Goal: Information Seeking & Learning: Check status

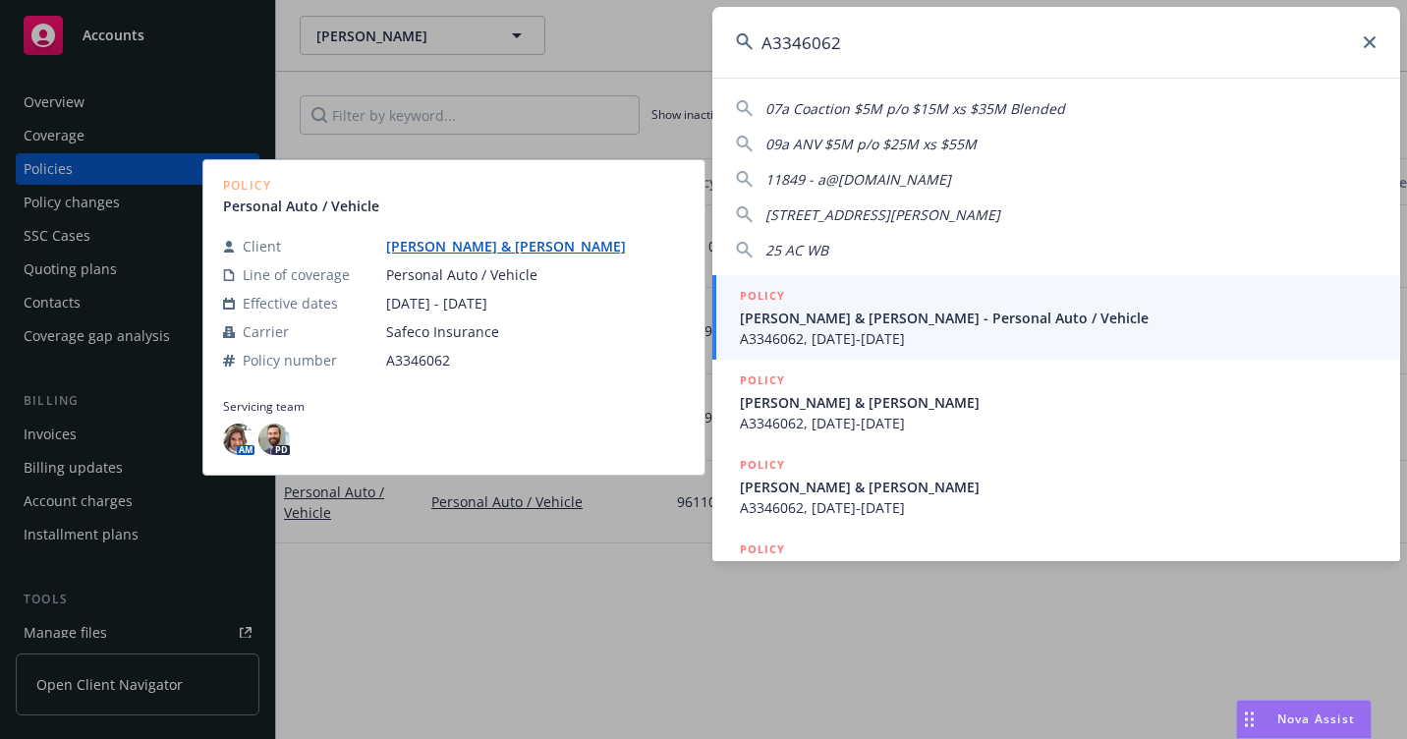
type input "A3346062"
click at [760, 335] on span "A3346062, 09/30/2019-09/30/2020" at bounding box center [1058, 338] width 637 height 21
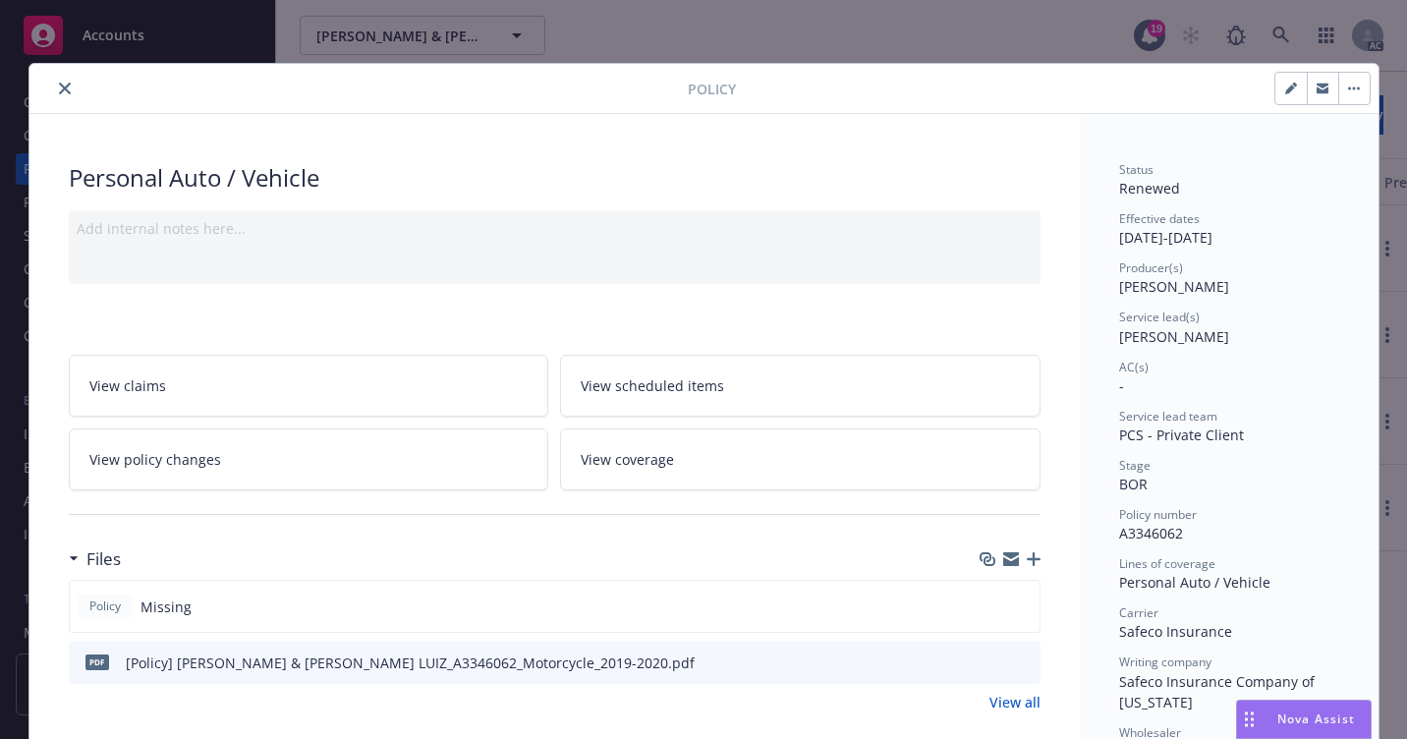
click at [59, 90] on icon "close" at bounding box center [65, 89] width 12 height 12
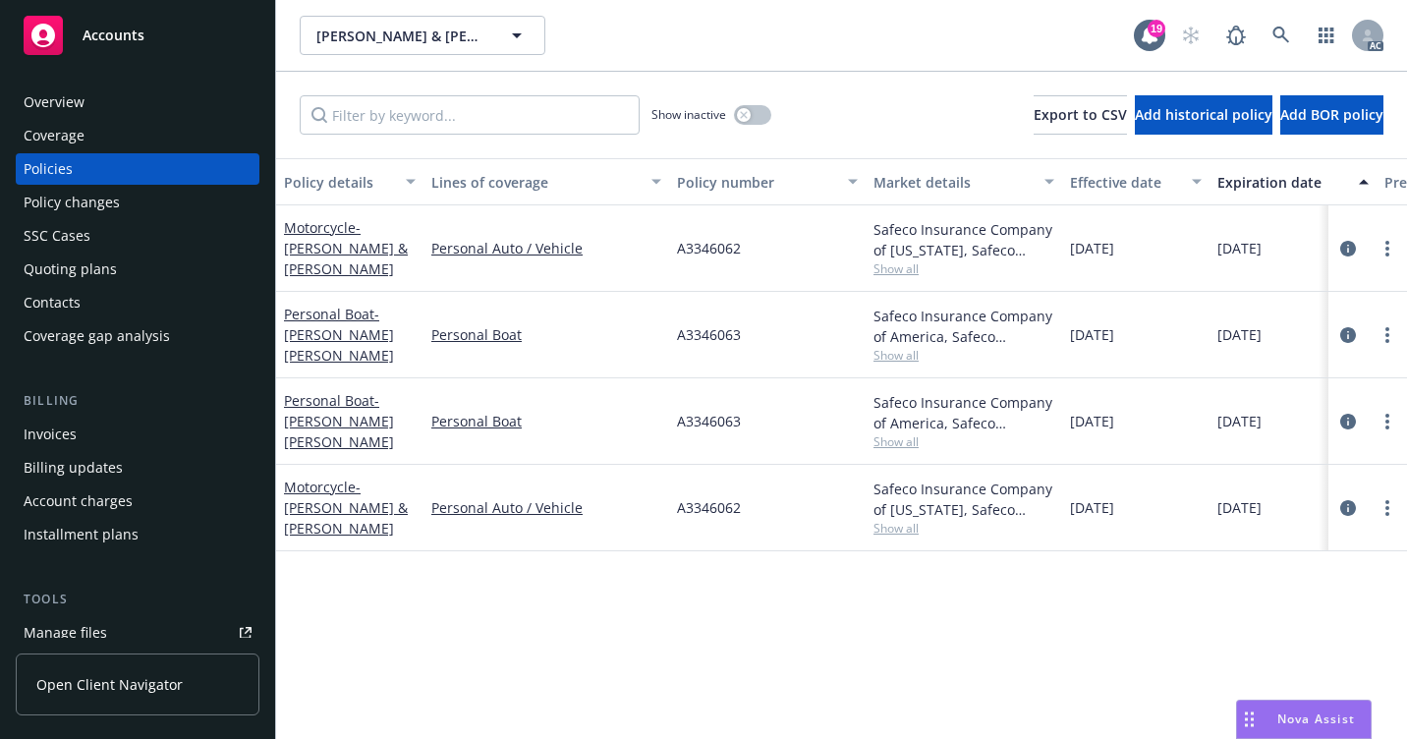
click at [137, 106] on div "Overview" at bounding box center [138, 101] width 228 height 31
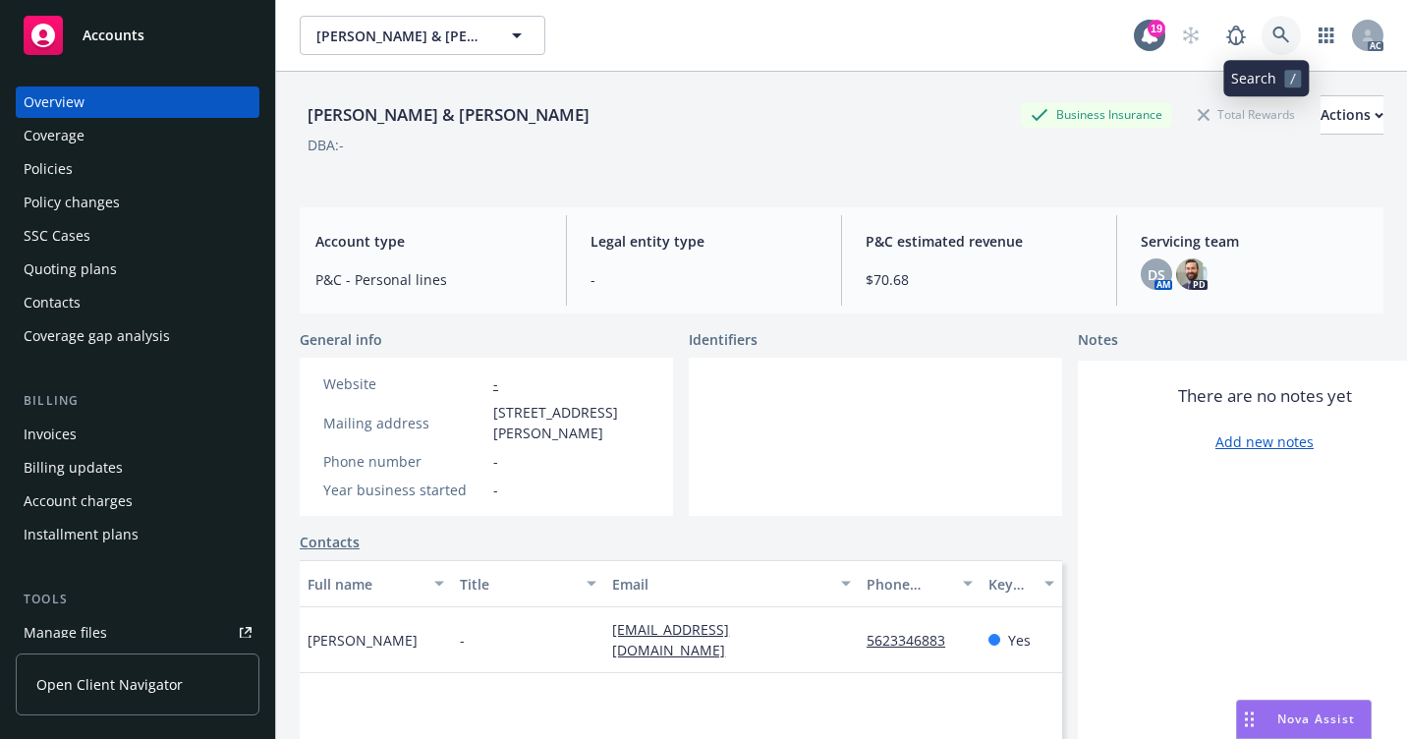
click at [1273, 39] on icon at bounding box center [1282, 36] width 18 height 18
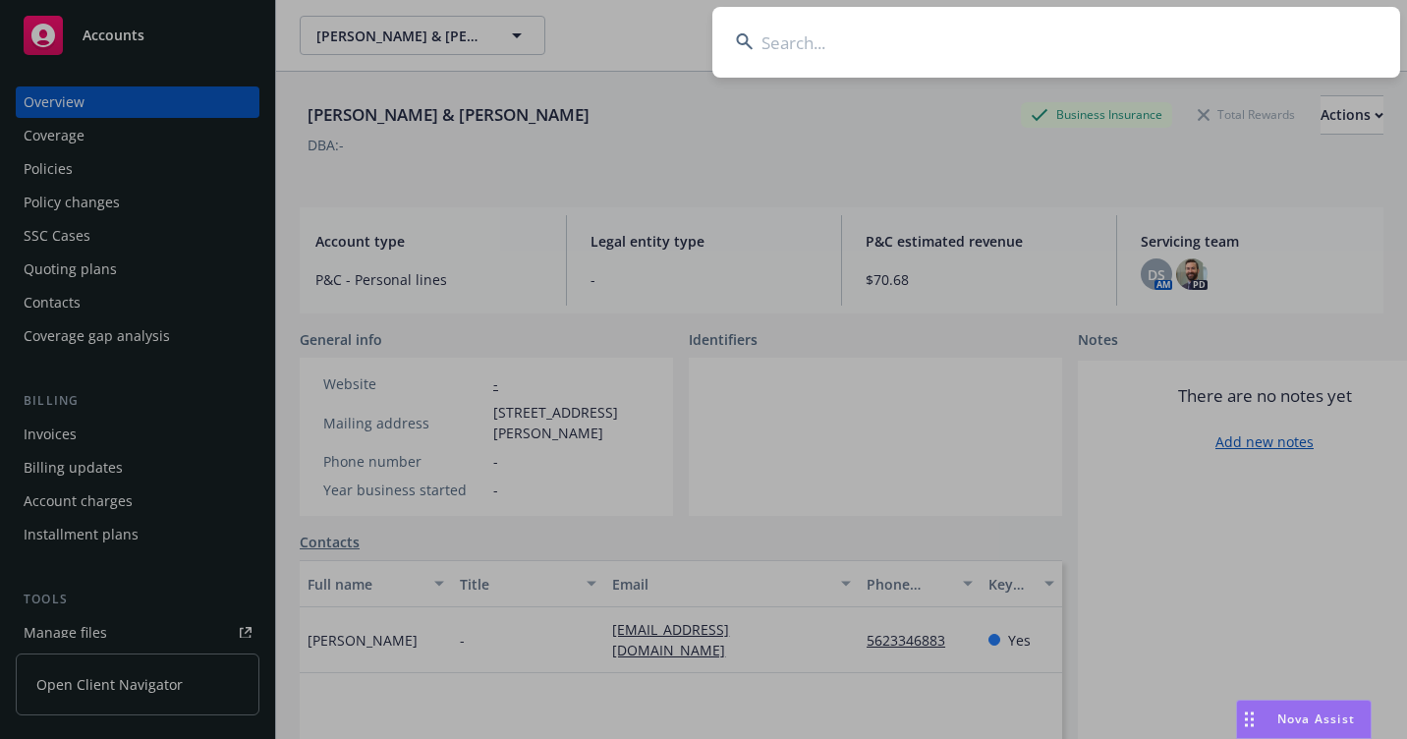
click at [786, 30] on input at bounding box center [1056, 42] width 688 height 71
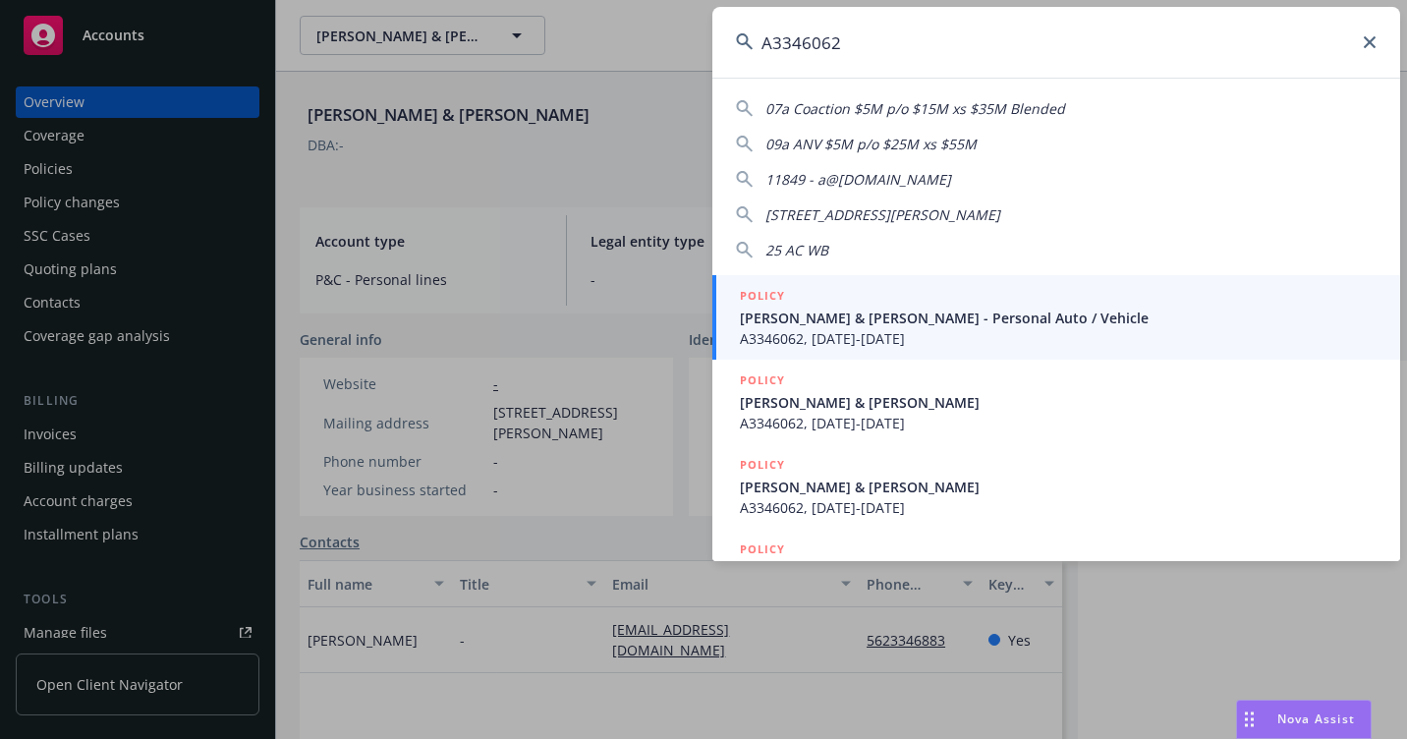
type input "A3346062"
drag, startPoint x: 769, startPoint y: 312, endPoint x: 663, endPoint y: 312, distance: 106.1
click at [768, 312] on span "Luiz, Alicia & John - Personal Auto / Vehicle" at bounding box center [1058, 318] width 637 height 21
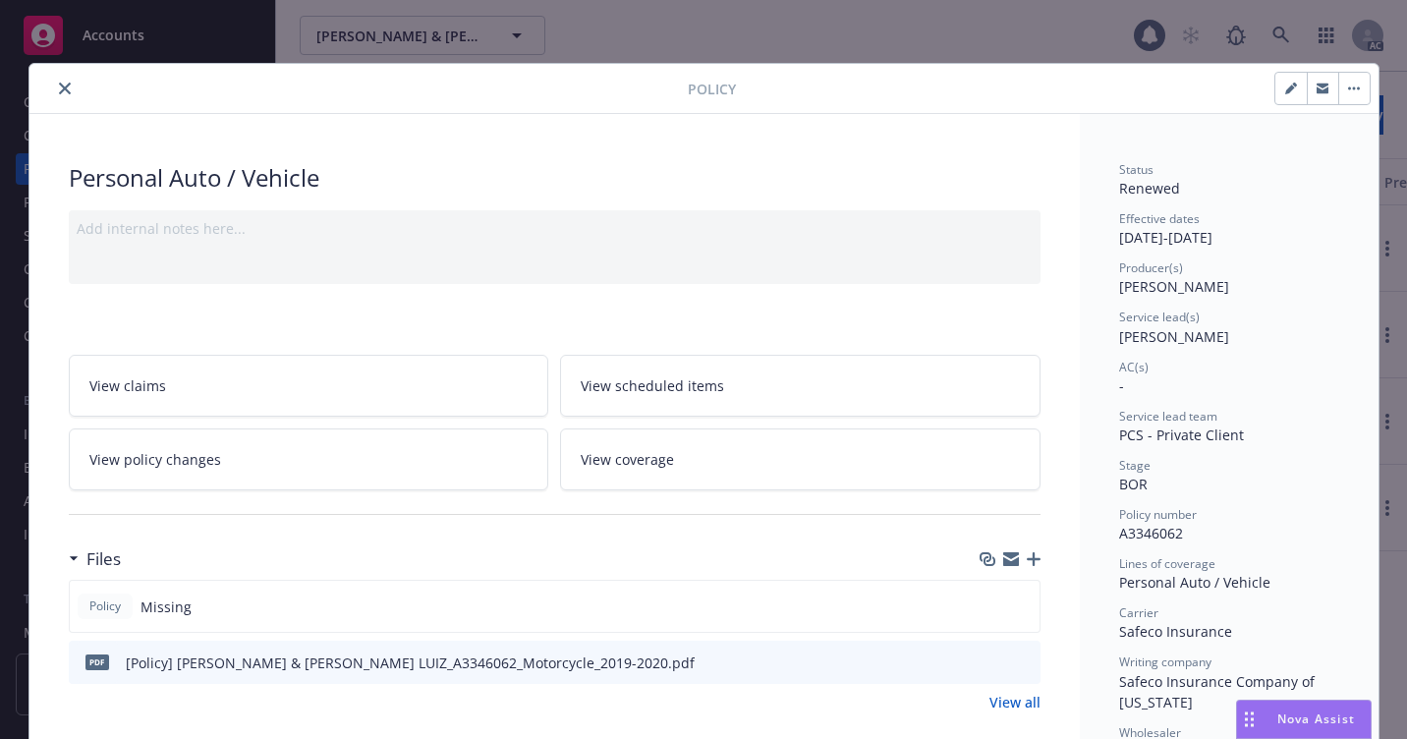
scroll to position [59, 0]
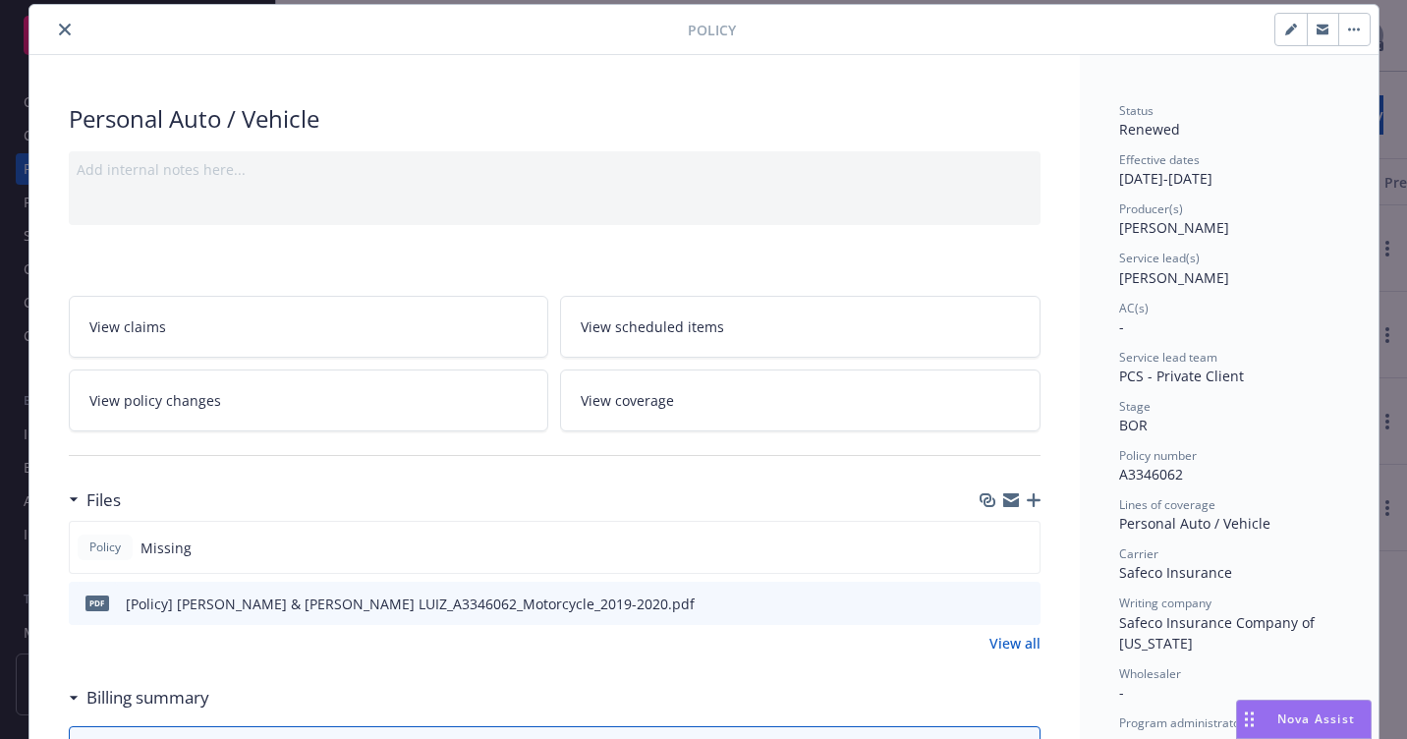
click at [59, 33] on icon "close" at bounding box center [65, 30] width 12 height 12
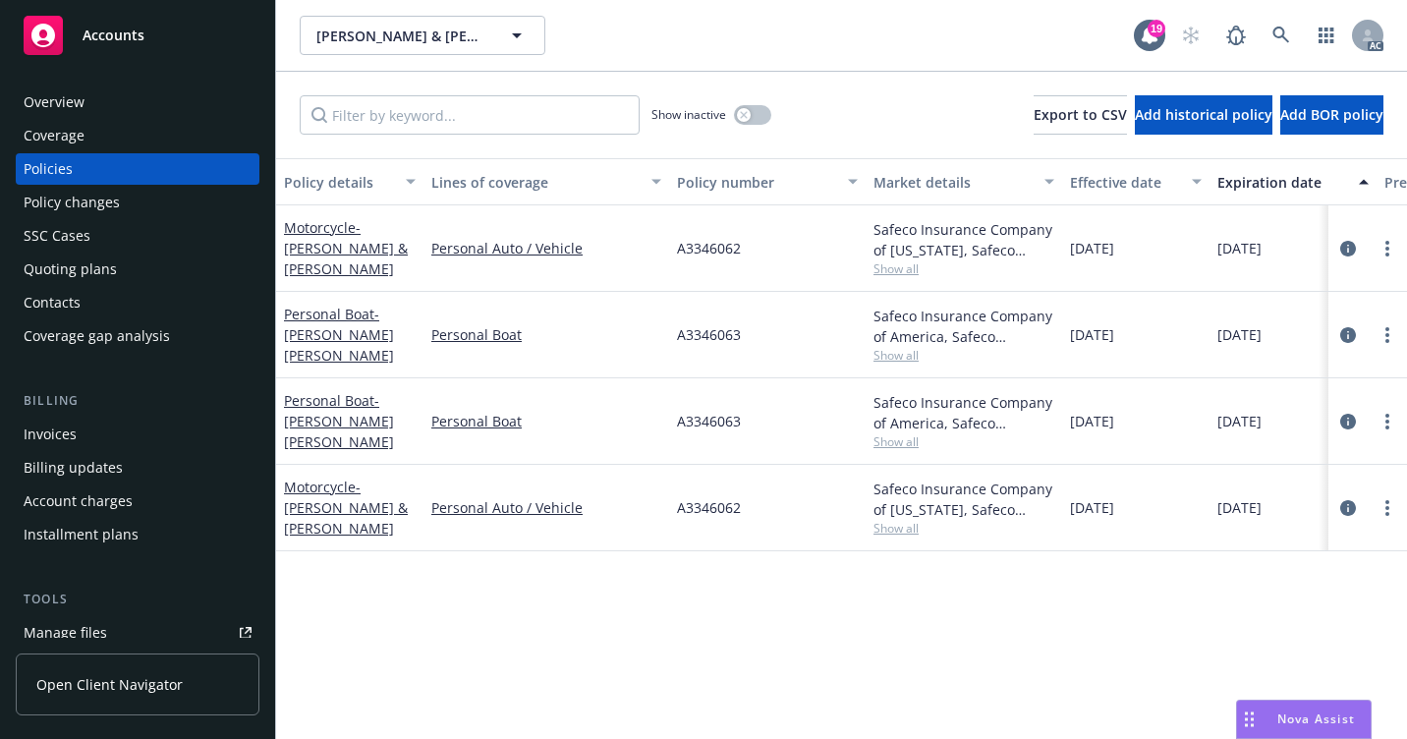
click at [105, 110] on div "Overview" at bounding box center [138, 101] width 228 height 31
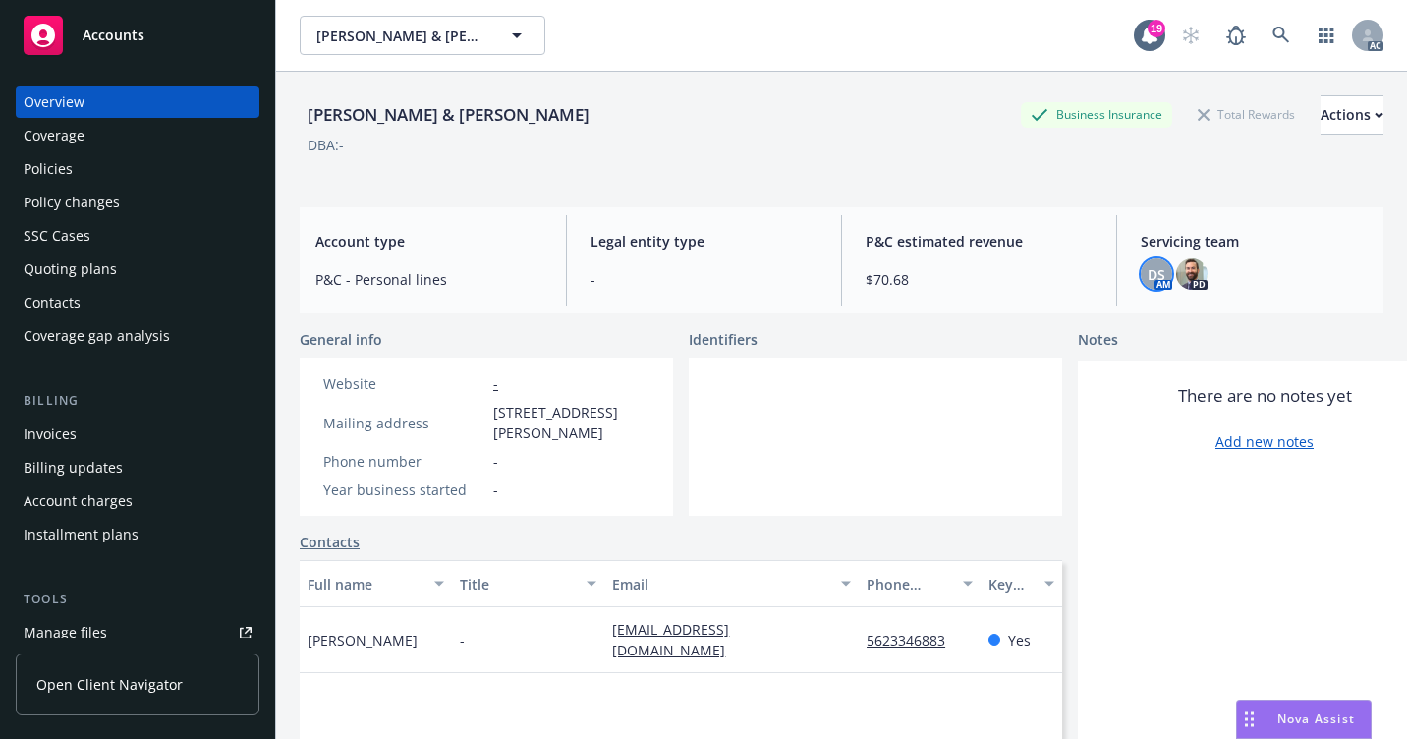
click at [1155, 272] on div "DS" at bounding box center [1156, 273] width 31 height 31
click at [176, 170] on div "Policies" at bounding box center [138, 168] width 228 height 31
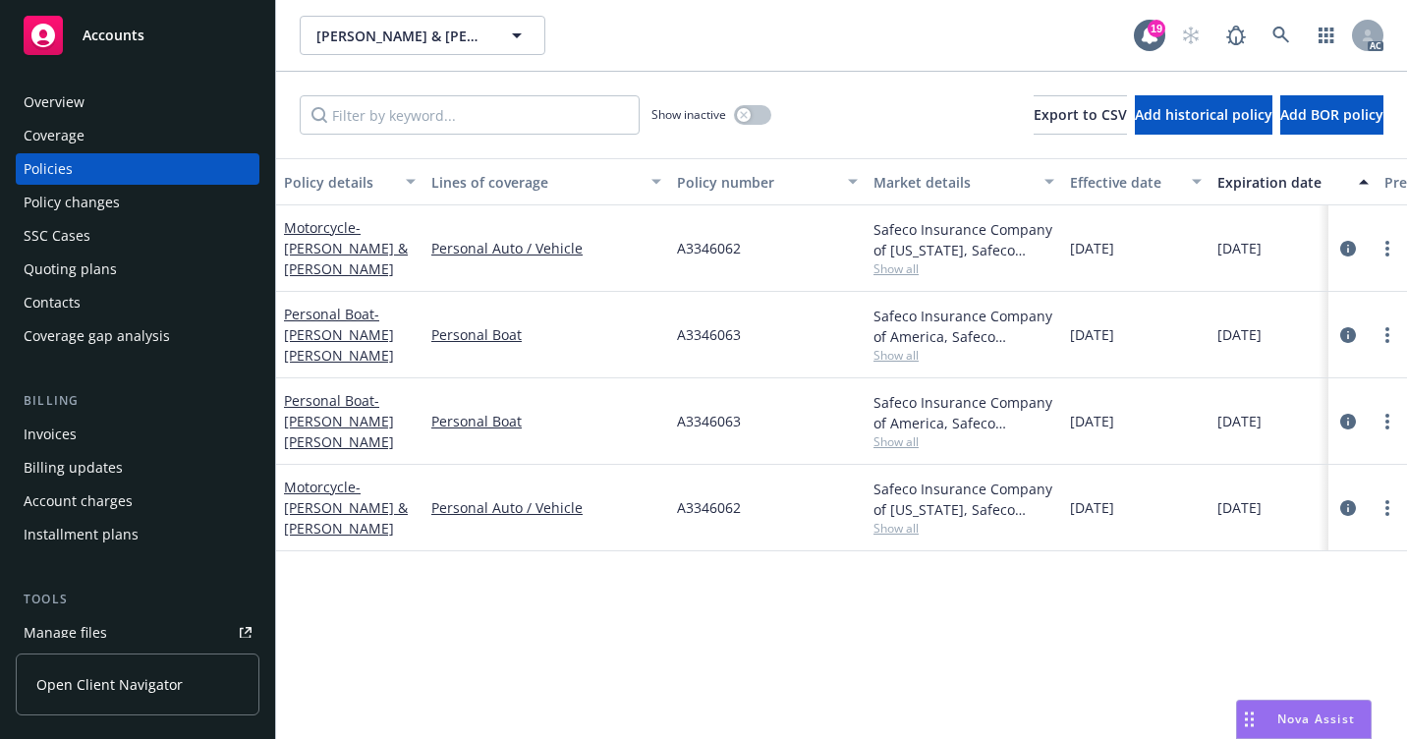
click at [170, 105] on div "Overview" at bounding box center [138, 101] width 228 height 31
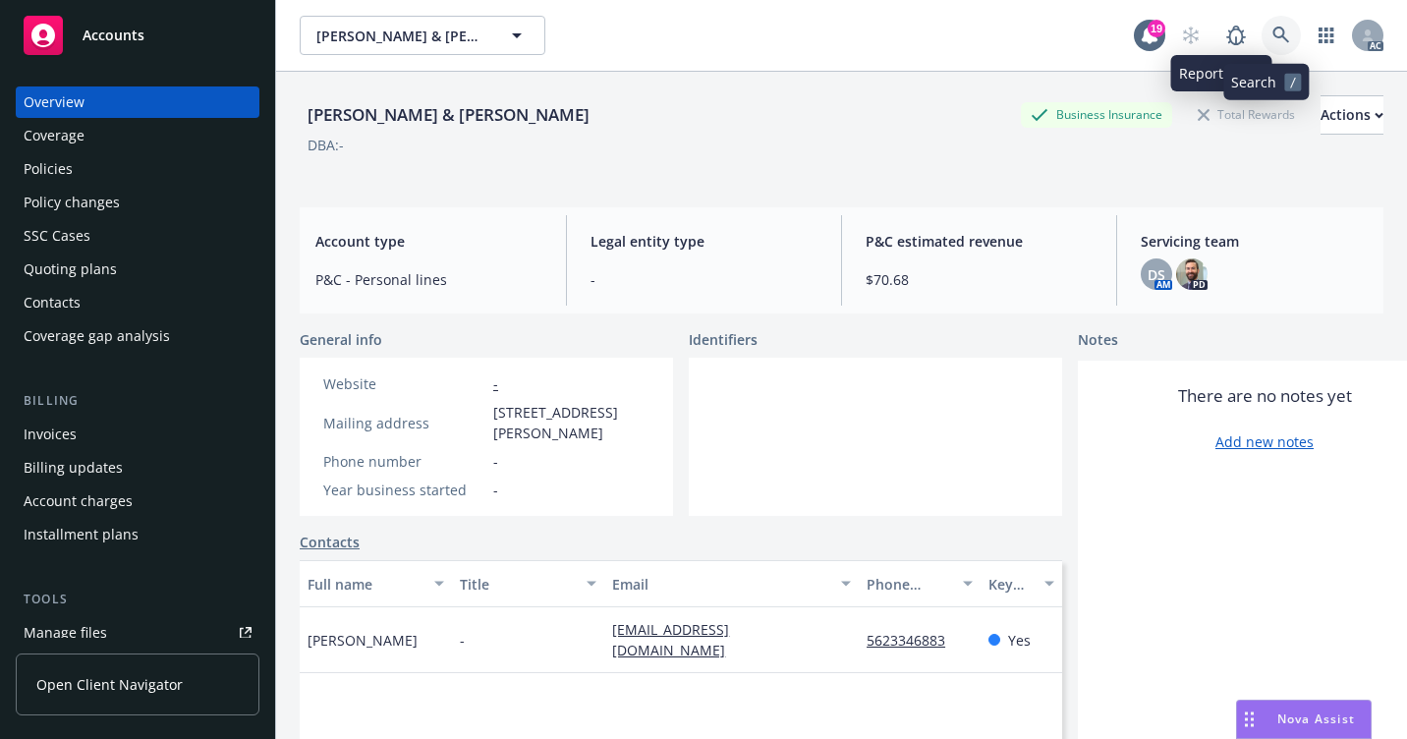
click at [1273, 33] on icon at bounding box center [1282, 36] width 18 height 18
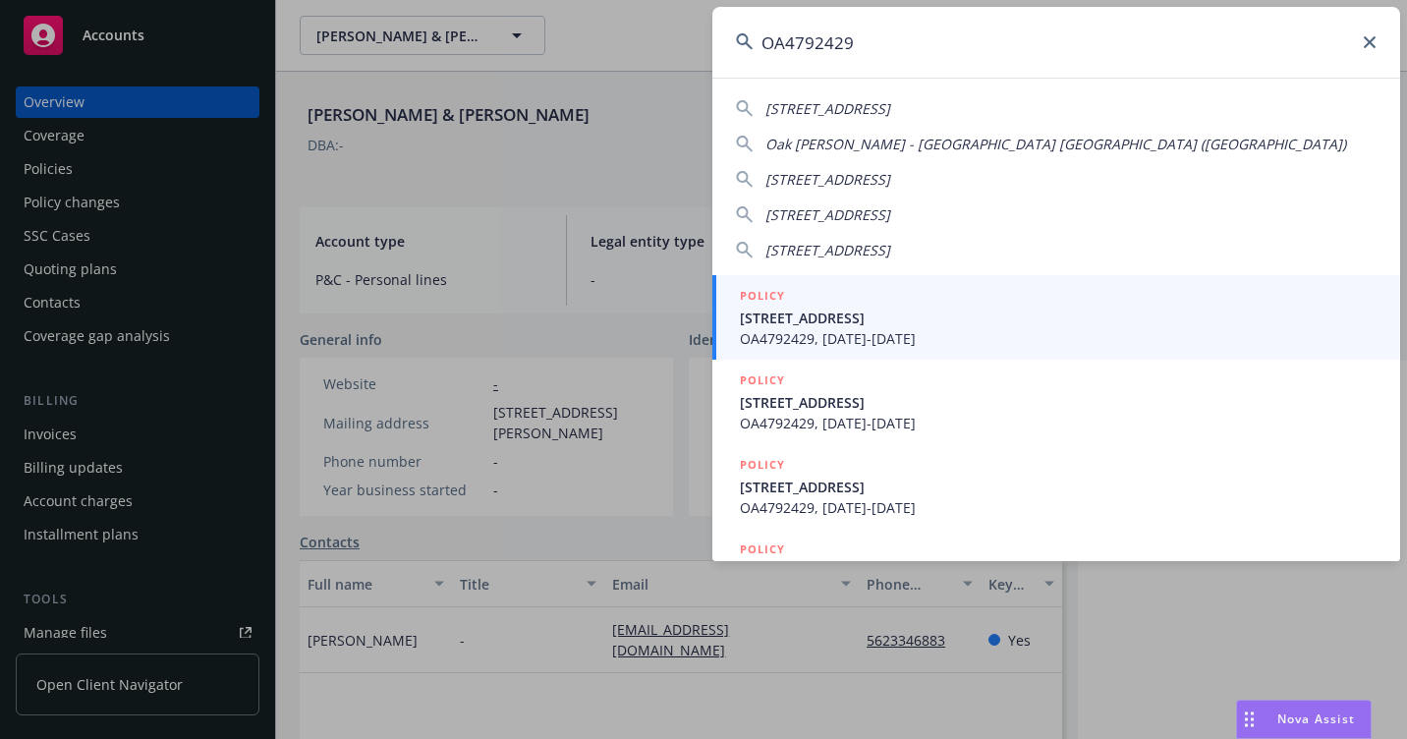
type input "OA4792429"
click at [808, 336] on span "OA4792429, 10/02/2020-10/02/2021" at bounding box center [1058, 338] width 637 height 21
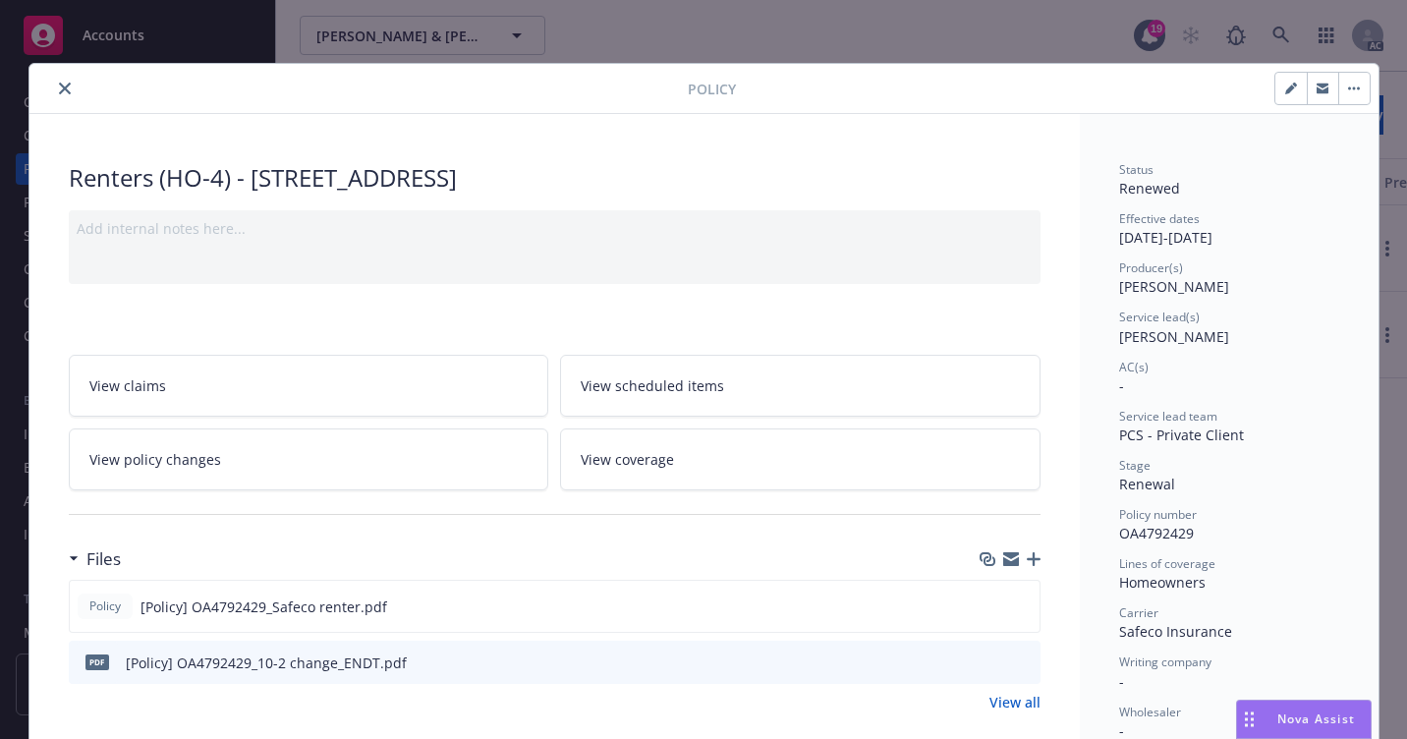
drag, startPoint x: 51, startPoint y: 97, endPoint x: 68, endPoint y: 111, distance: 21.6
click at [53, 98] on button "close" at bounding box center [65, 89] width 24 height 24
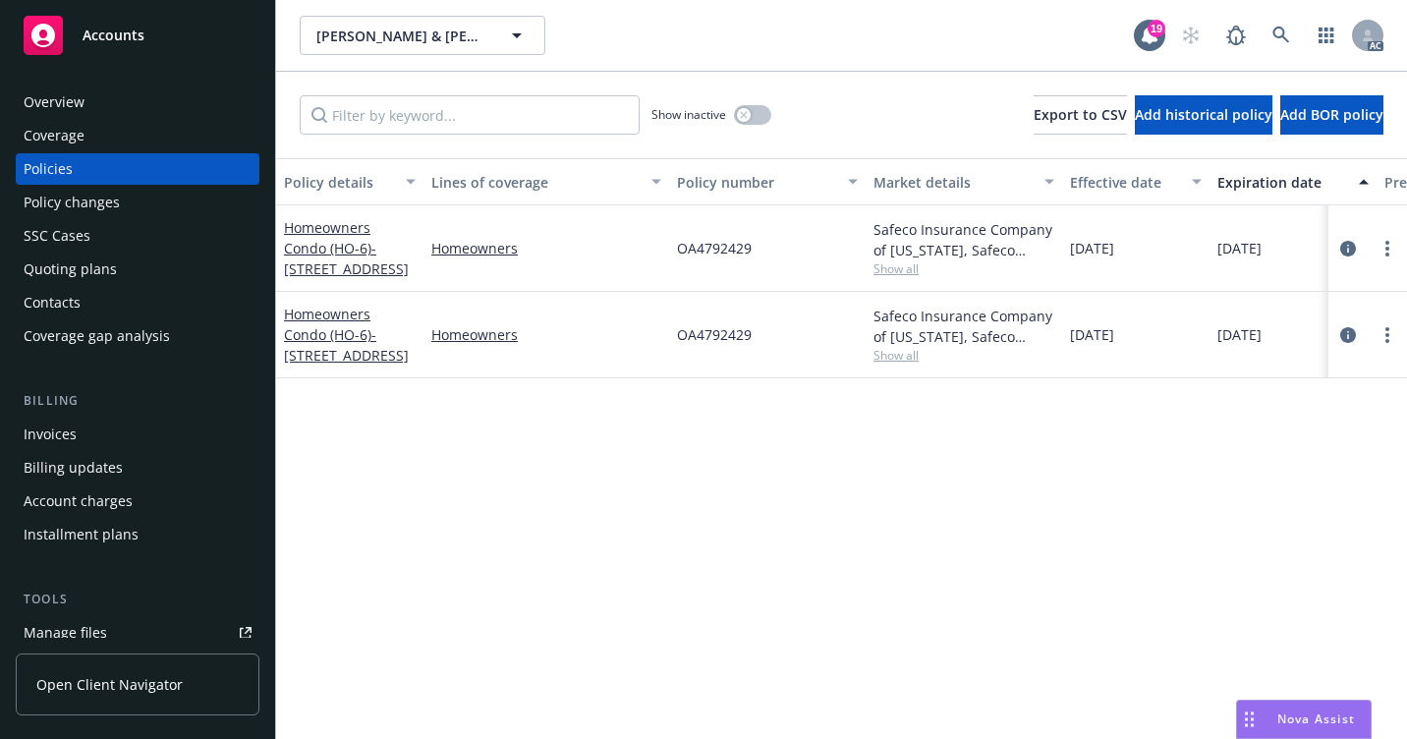
click at [126, 114] on div "Overview" at bounding box center [138, 101] width 228 height 31
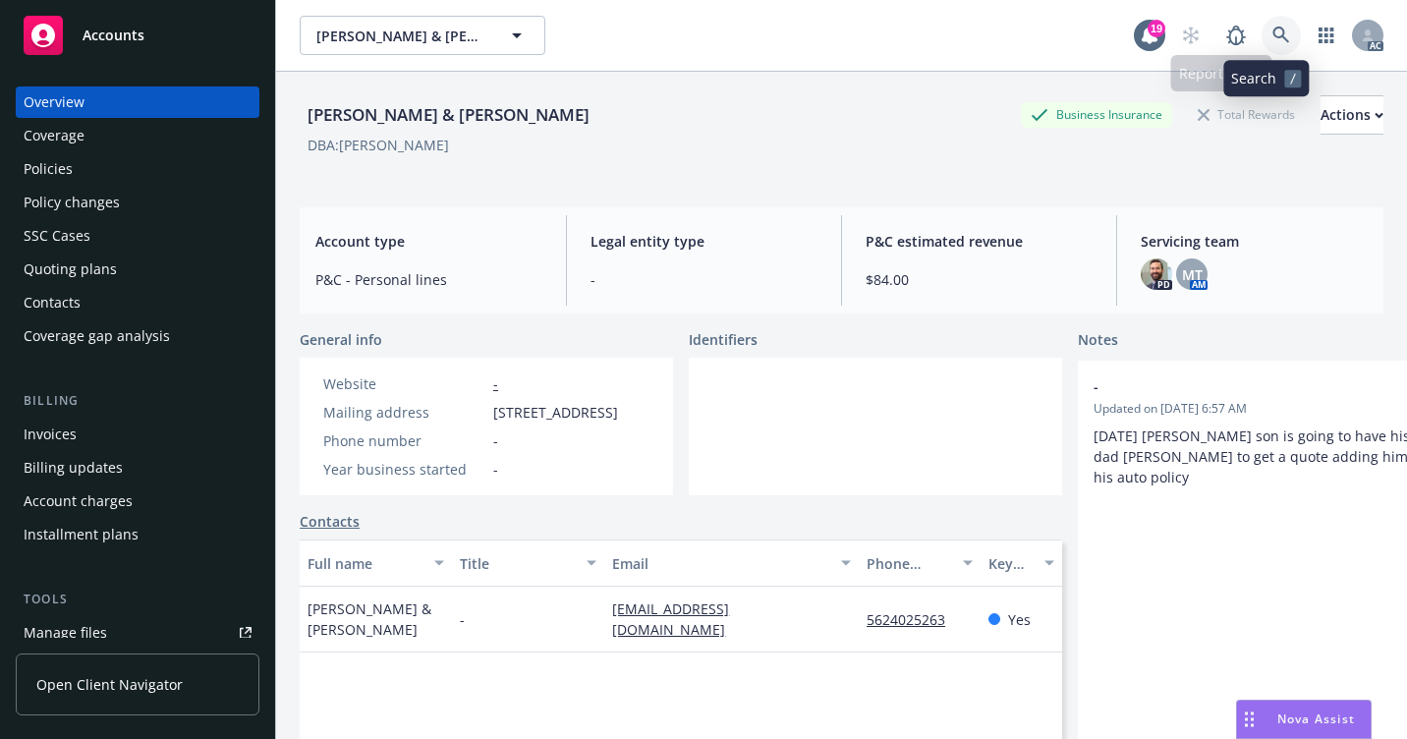
click at [1277, 38] on link at bounding box center [1281, 35] width 39 height 39
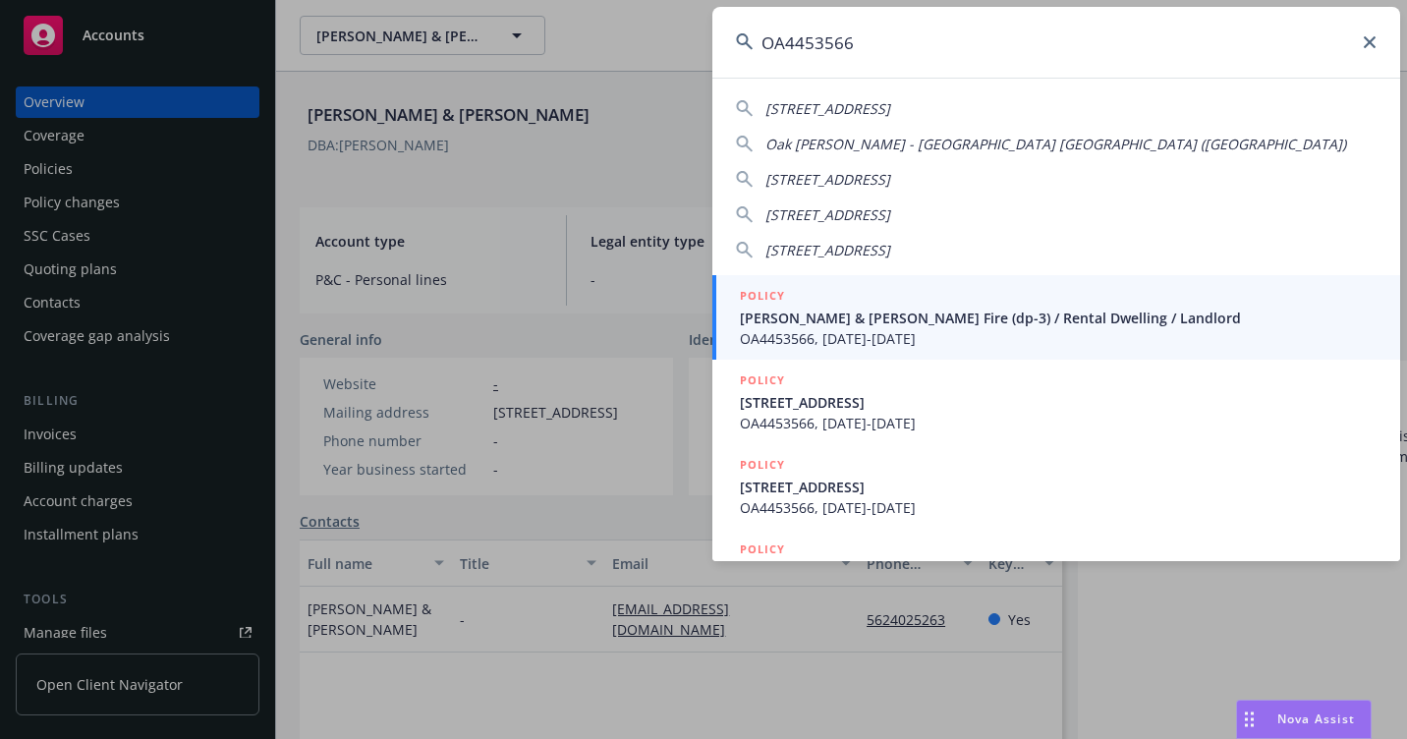
type input "OA4453566"
click at [825, 329] on span "OA4453566, 08/15/2020-08/15/2021" at bounding box center [1058, 338] width 637 height 21
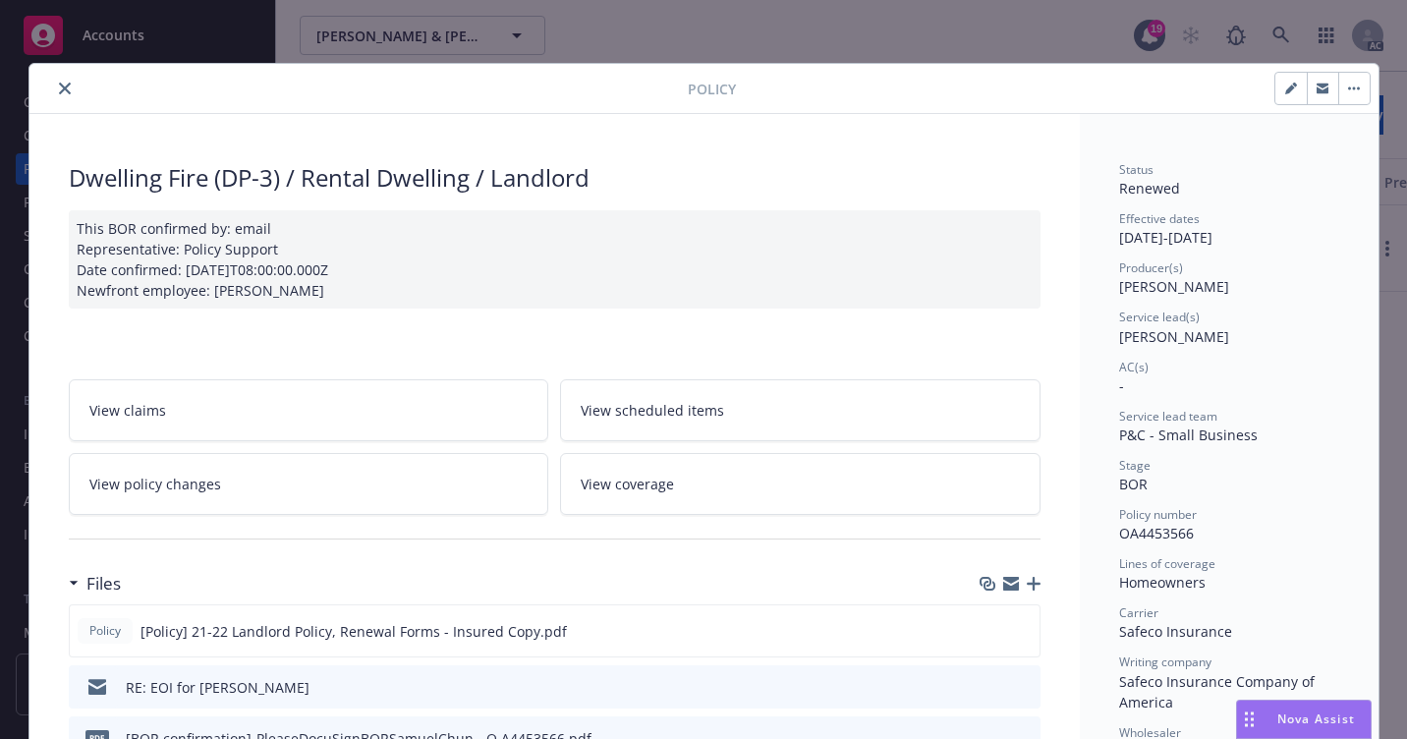
click at [61, 88] on icon "close" at bounding box center [65, 89] width 12 height 12
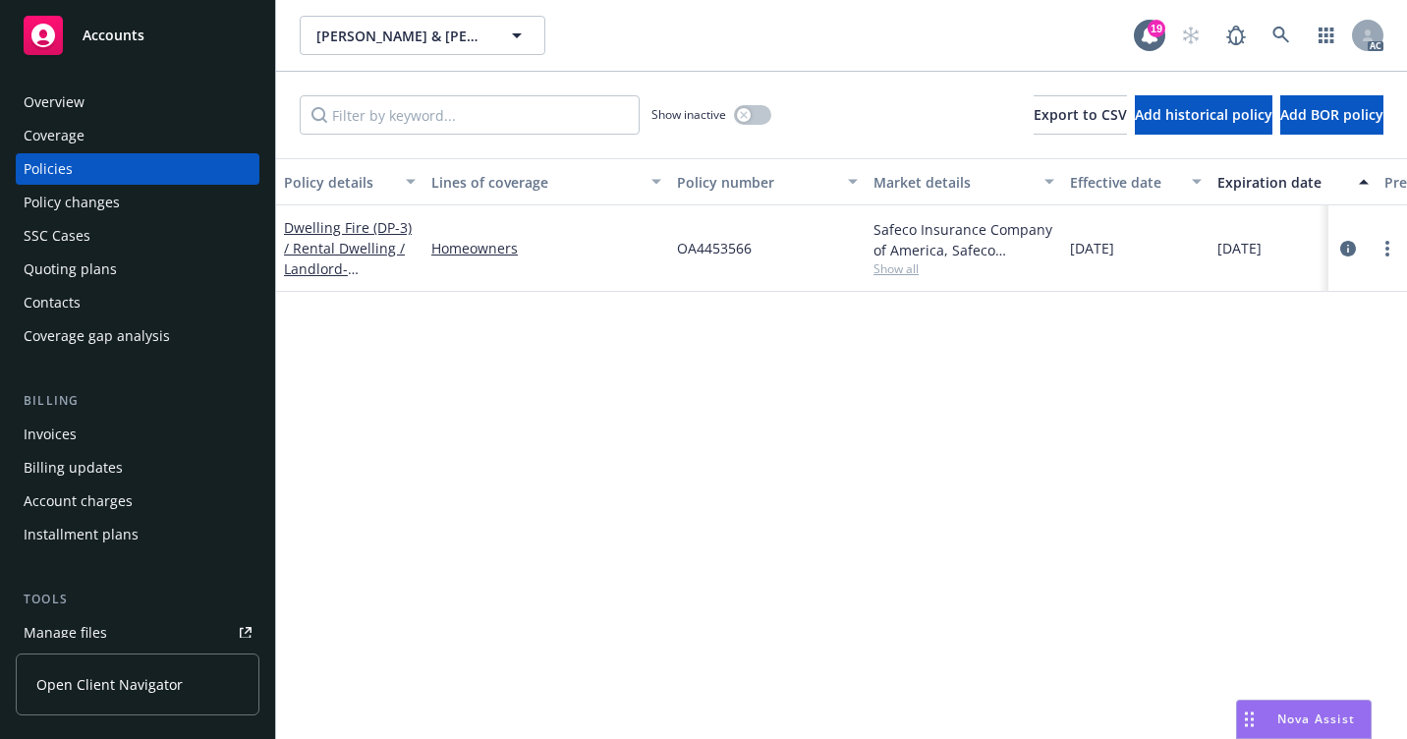
click at [96, 97] on div "Overview" at bounding box center [138, 101] width 228 height 31
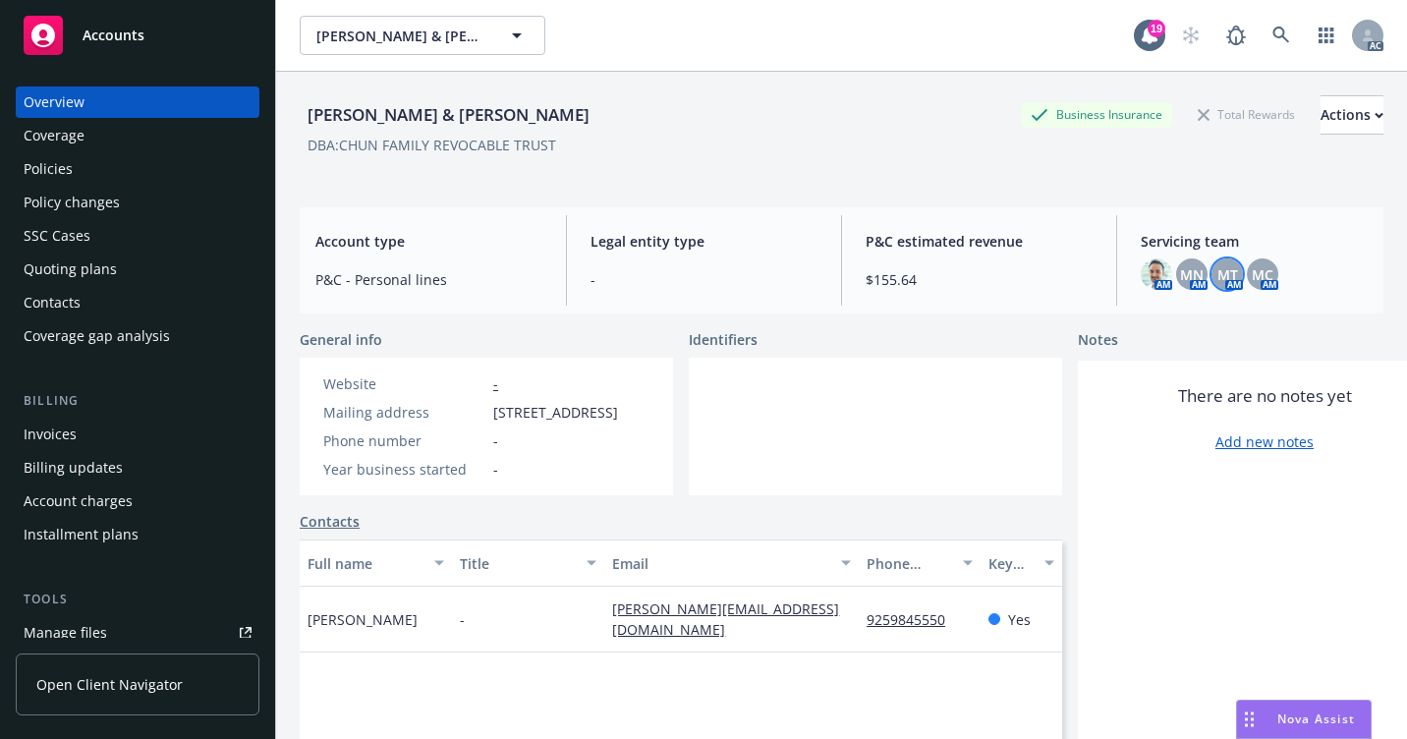
click at [1218, 270] on span "MT" at bounding box center [1228, 274] width 21 height 21
click at [138, 172] on div "Policies" at bounding box center [138, 168] width 228 height 31
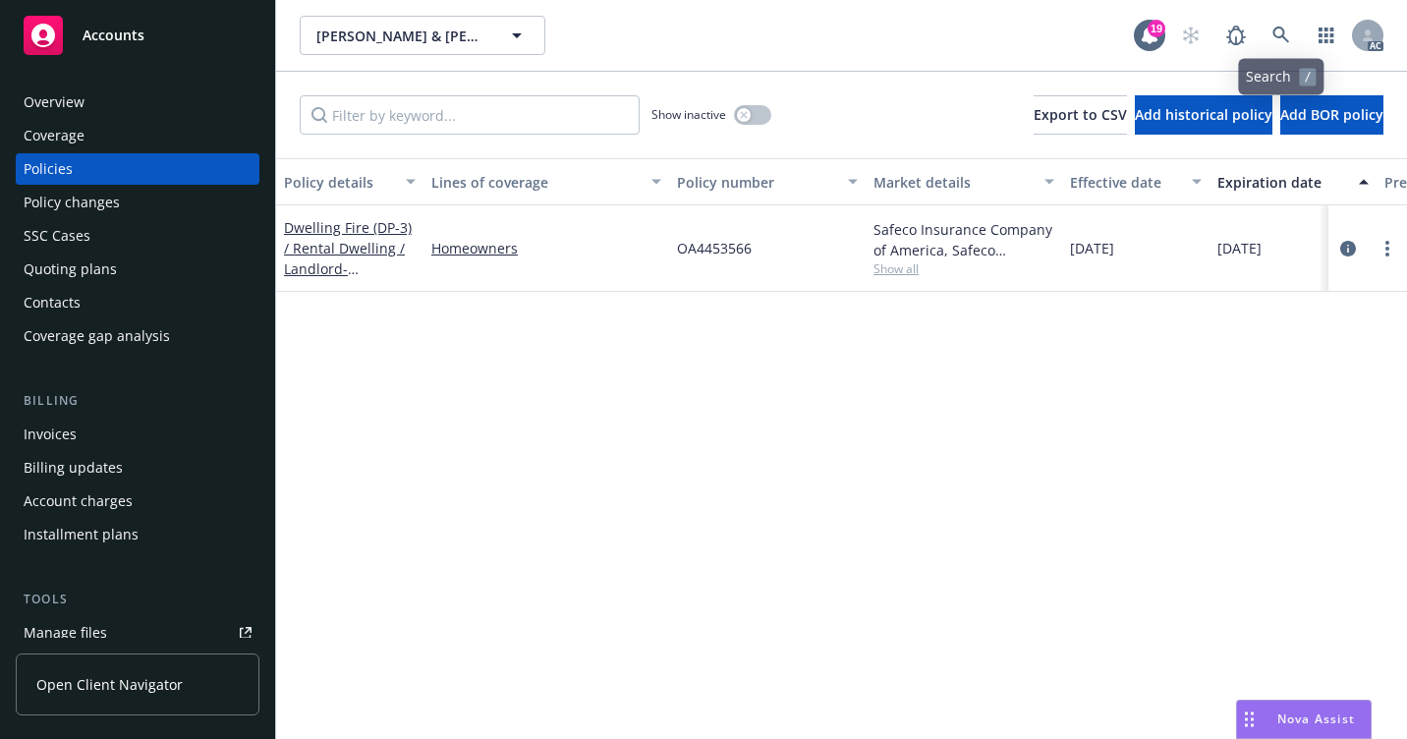
click at [1301, 26] on div "AC" at bounding box center [1277, 35] width 212 height 39
click at [1269, 41] on link at bounding box center [1281, 35] width 39 height 39
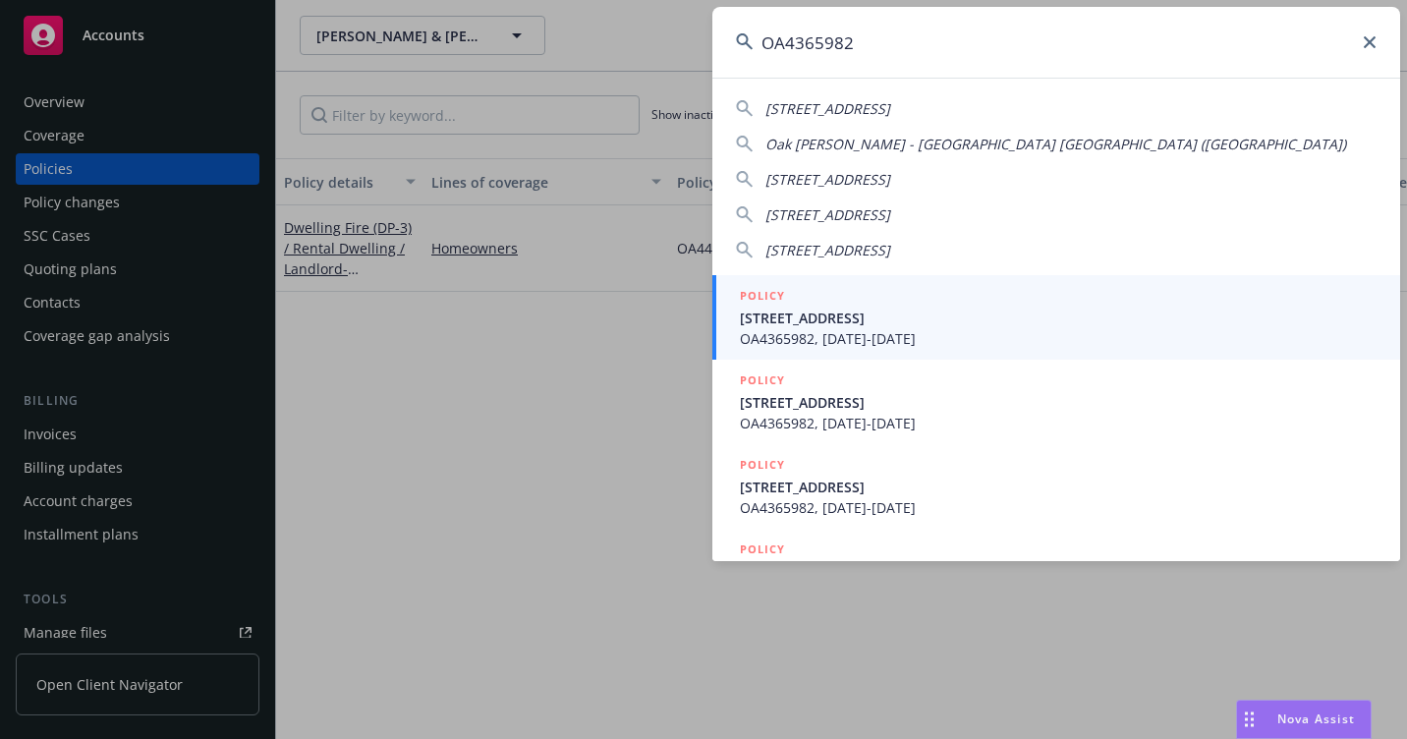
type input "OA4365982"
click at [814, 338] on span "OA4365982, 09/20/2021-09/20/2022" at bounding box center [1058, 338] width 637 height 21
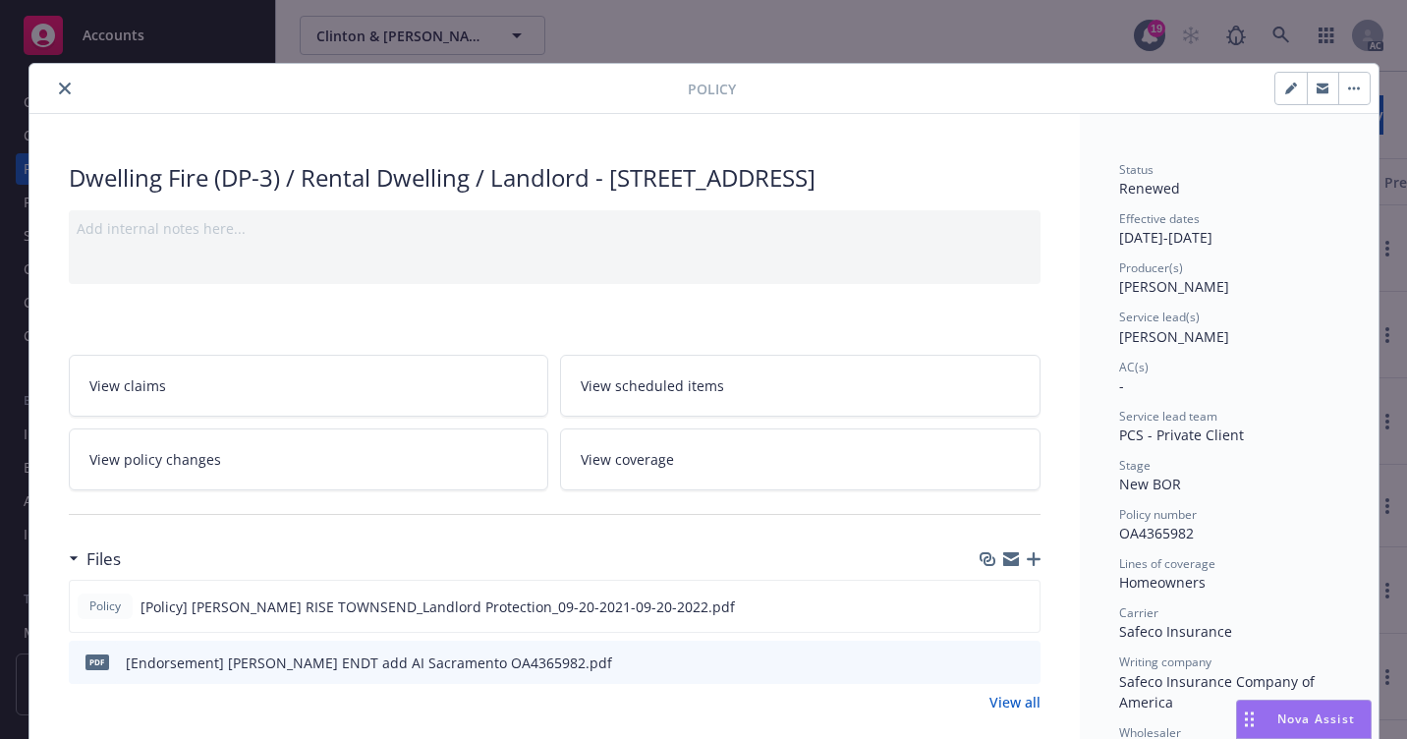
click at [59, 91] on icon "close" at bounding box center [65, 89] width 12 height 12
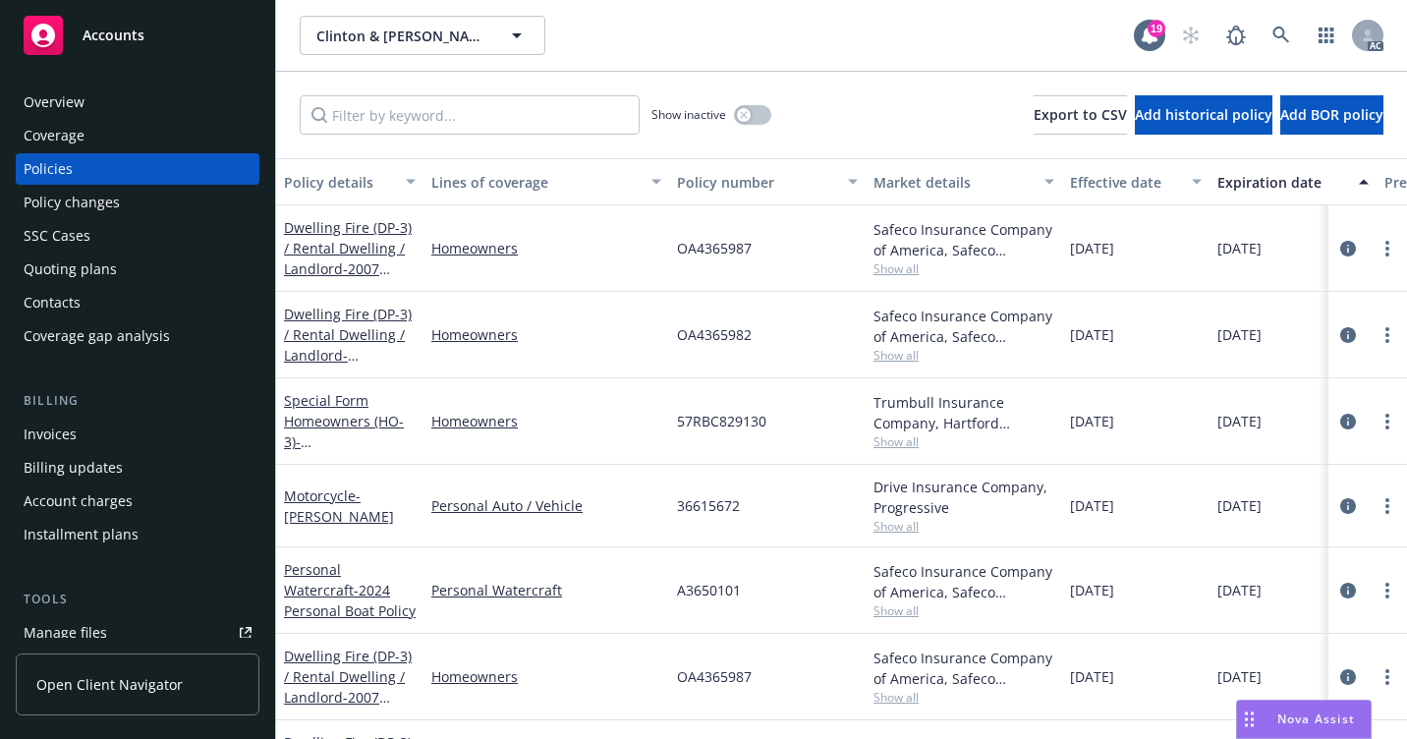
click at [79, 99] on div "Overview" at bounding box center [54, 101] width 61 height 31
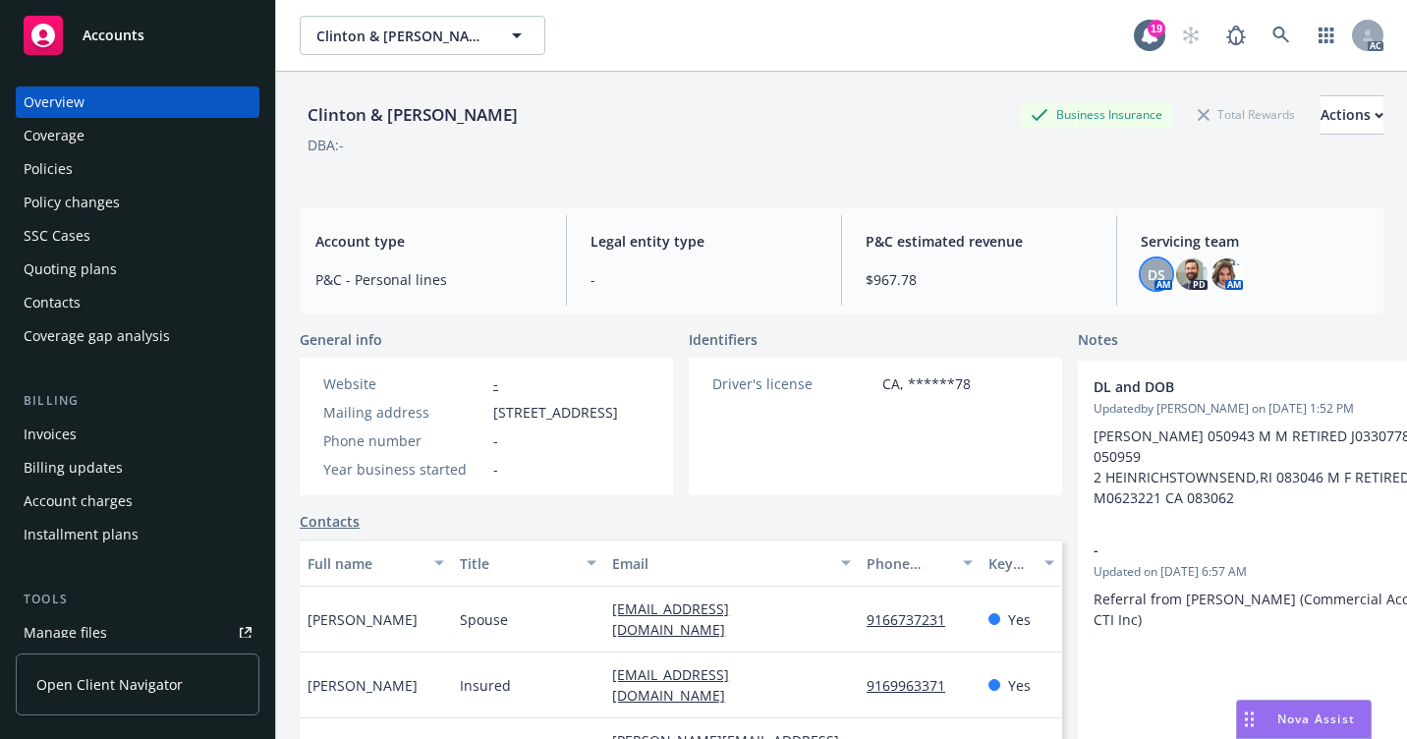
click at [1156, 280] on div "DS" at bounding box center [1156, 273] width 31 height 31
click at [1273, 34] on icon at bounding box center [1282, 36] width 18 height 18
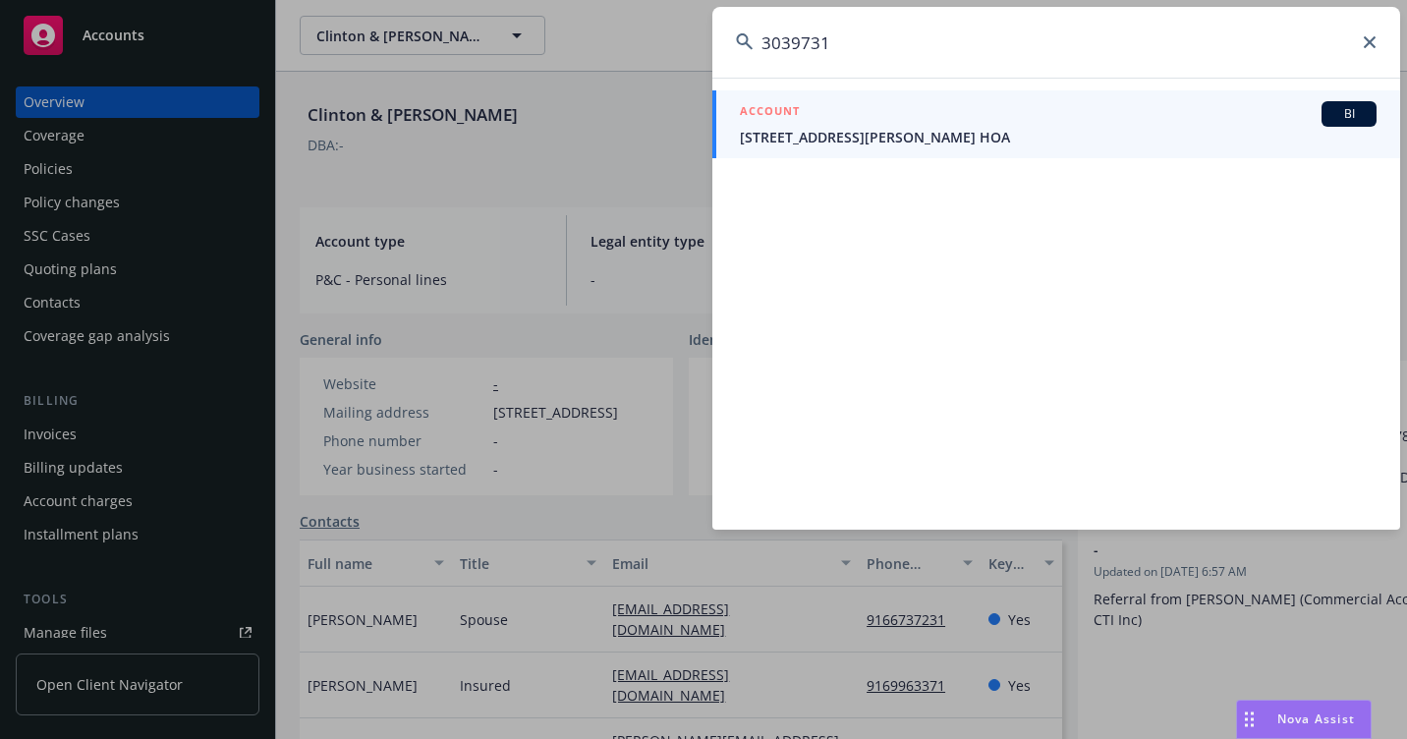
drag, startPoint x: 882, startPoint y: 40, endPoint x: 735, endPoint y: 63, distance: 149.1
click at [735, 63] on input "3039731" at bounding box center [1056, 42] width 688 height 71
paste input "A.PLUS HOLDING LLC"
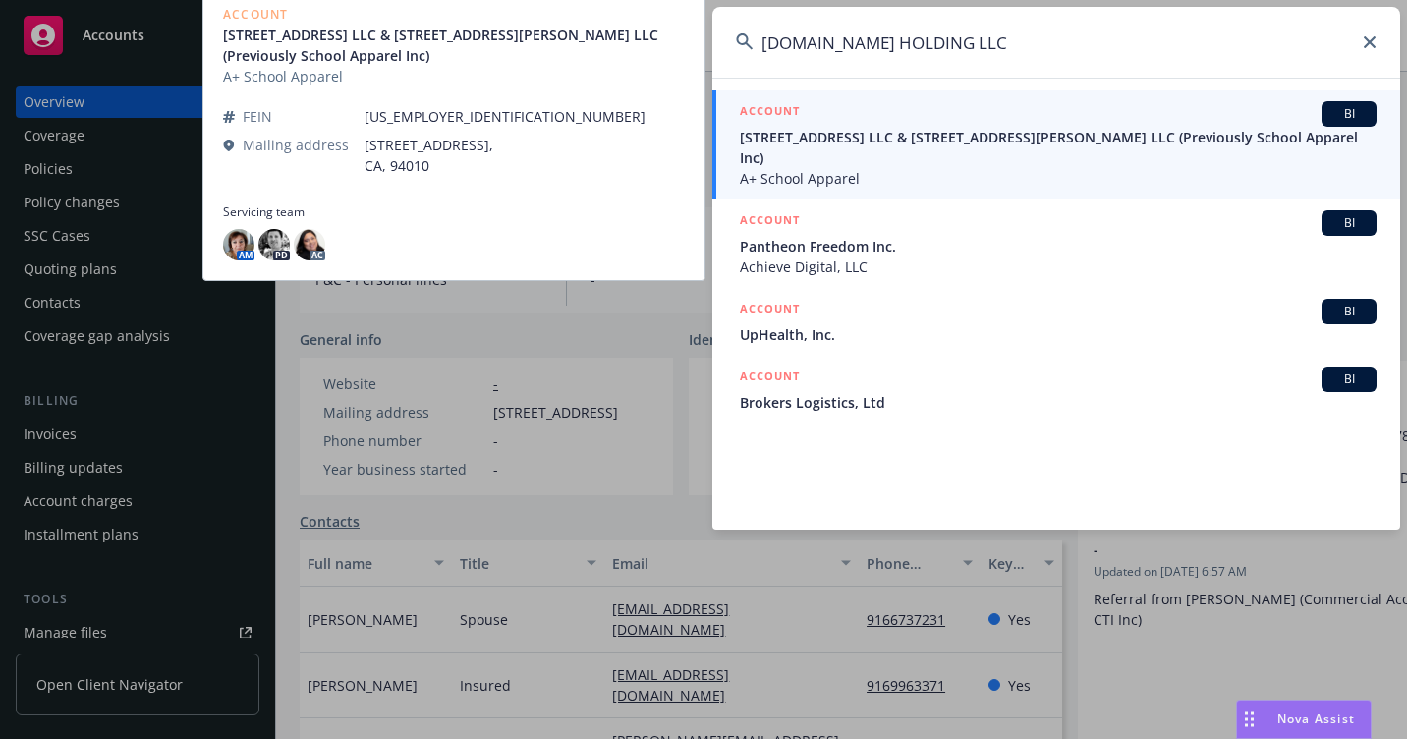
type input "A.PLUS HOLDING LLC"
click at [828, 136] on span "833 Mitten Road LLC & 300 West Bradley Street LLC (Previously School Apparel In…" at bounding box center [1058, 147] width 637 height 41
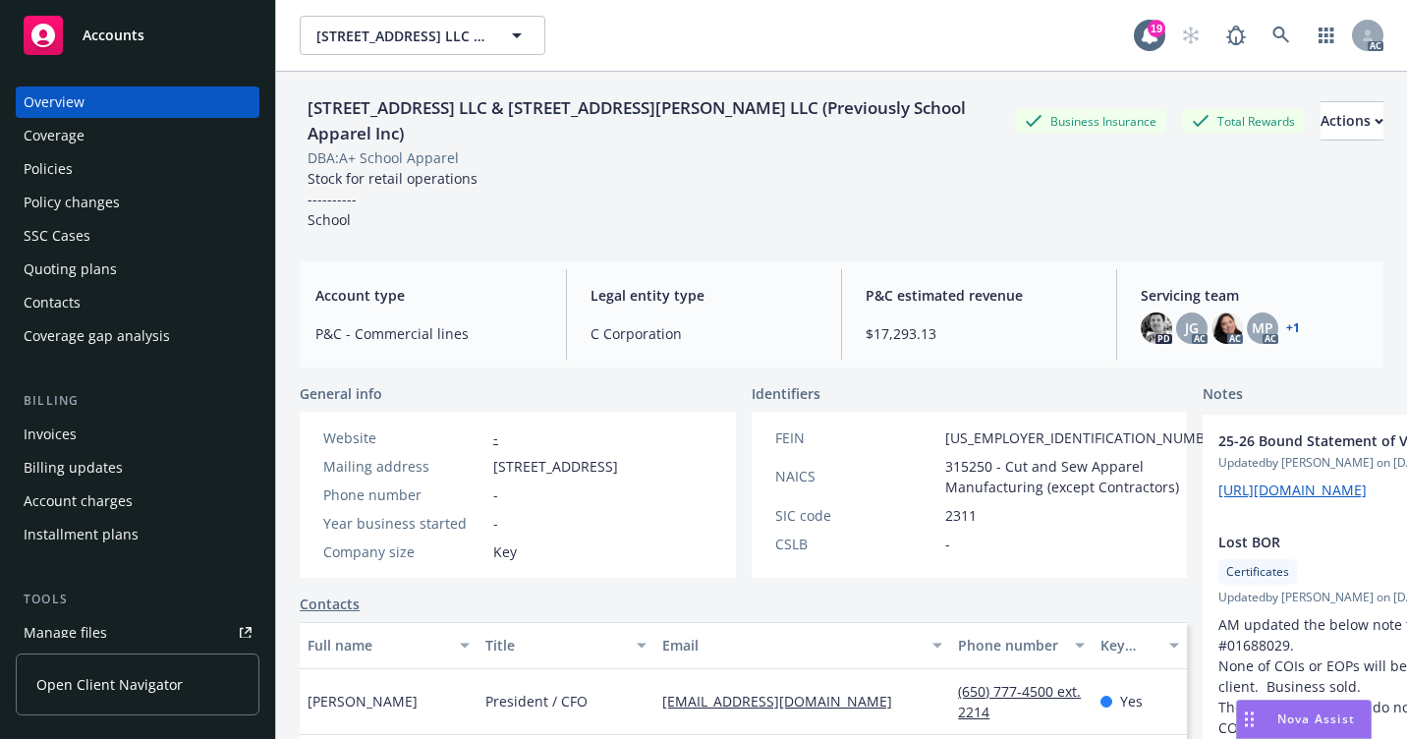
click at [96, 155] on div "Policies" at bounding box center [138, 168] width 228 height 31
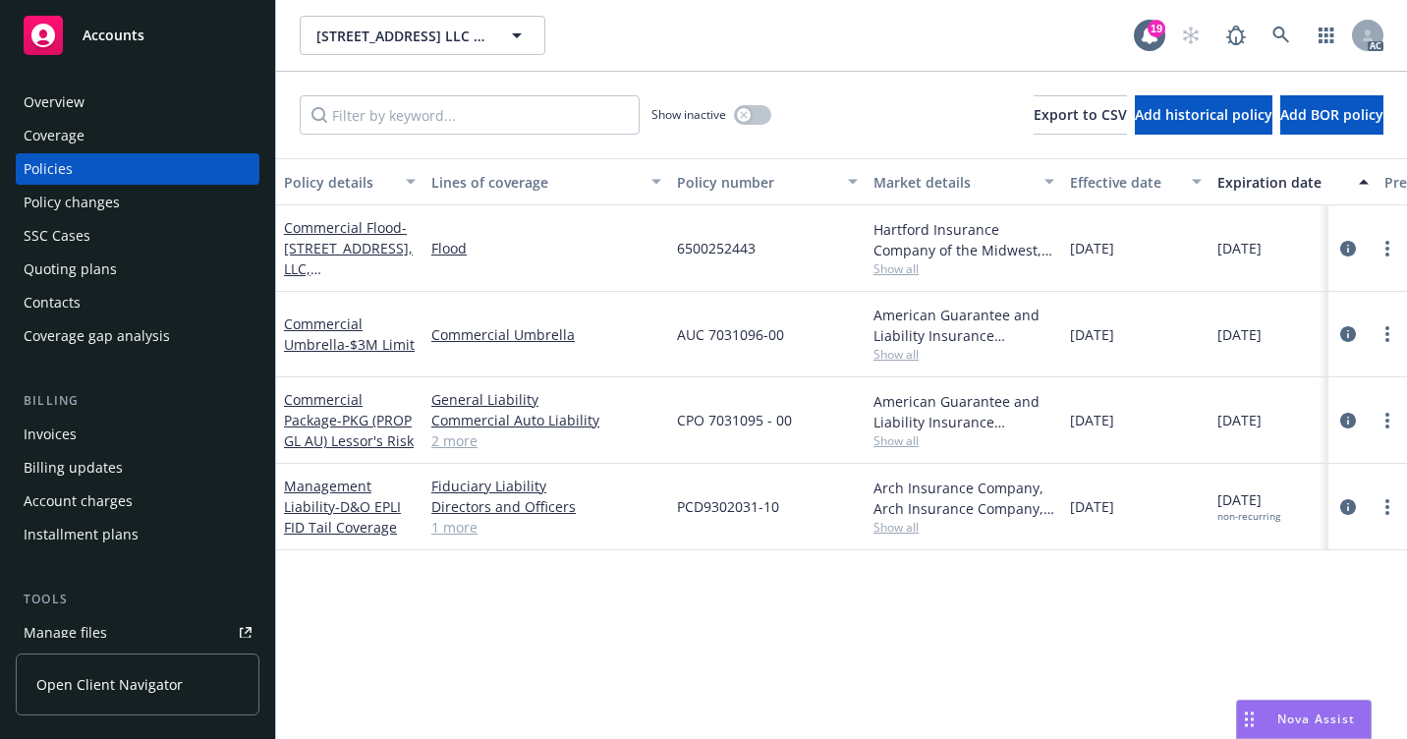
drag, startPoint x: 156, startPoint y: 104, endPoint x: 43, endPoint y: 129, distance: 115.7
click at [155, 105] on div "Overview" at bounding box center [138, 101] width 228 height 31
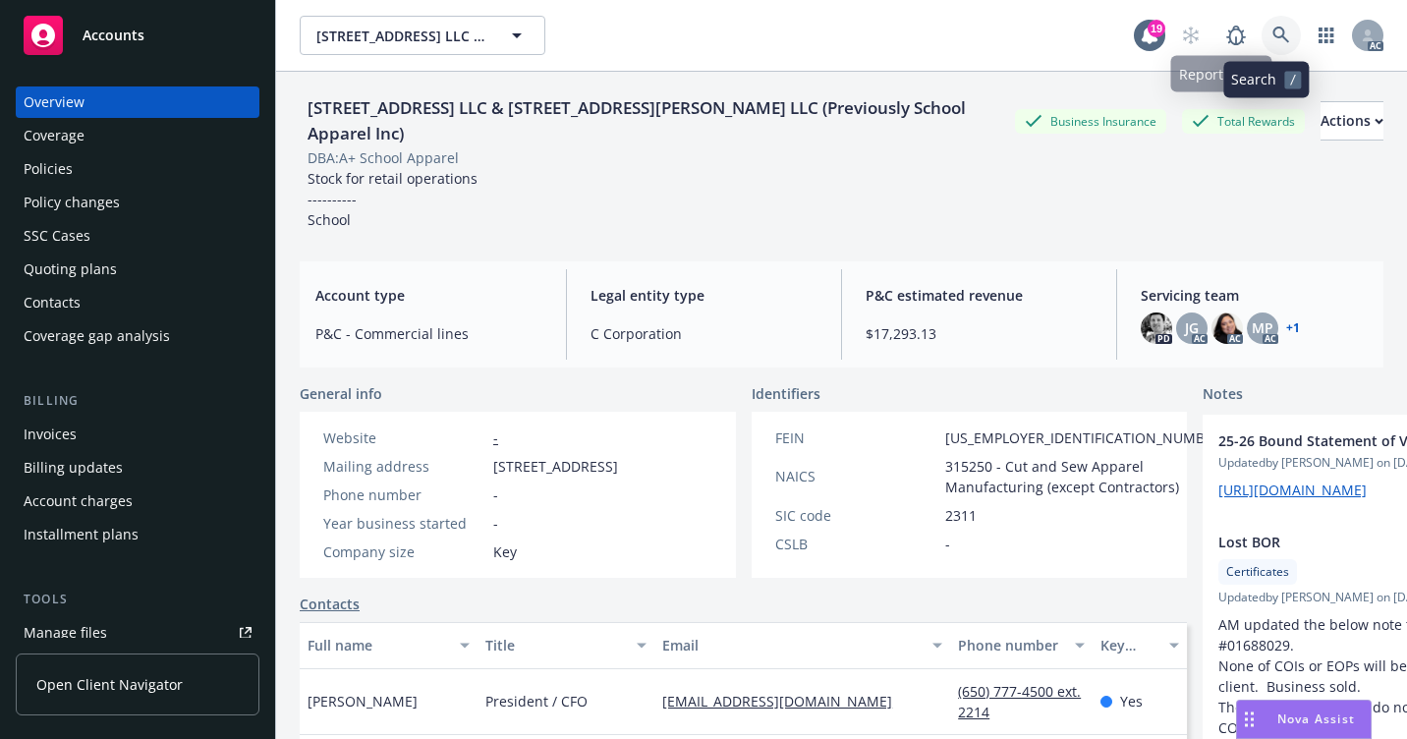
click at [1262, 28] on link at bounding box center [1281, 35] width 39 height 39
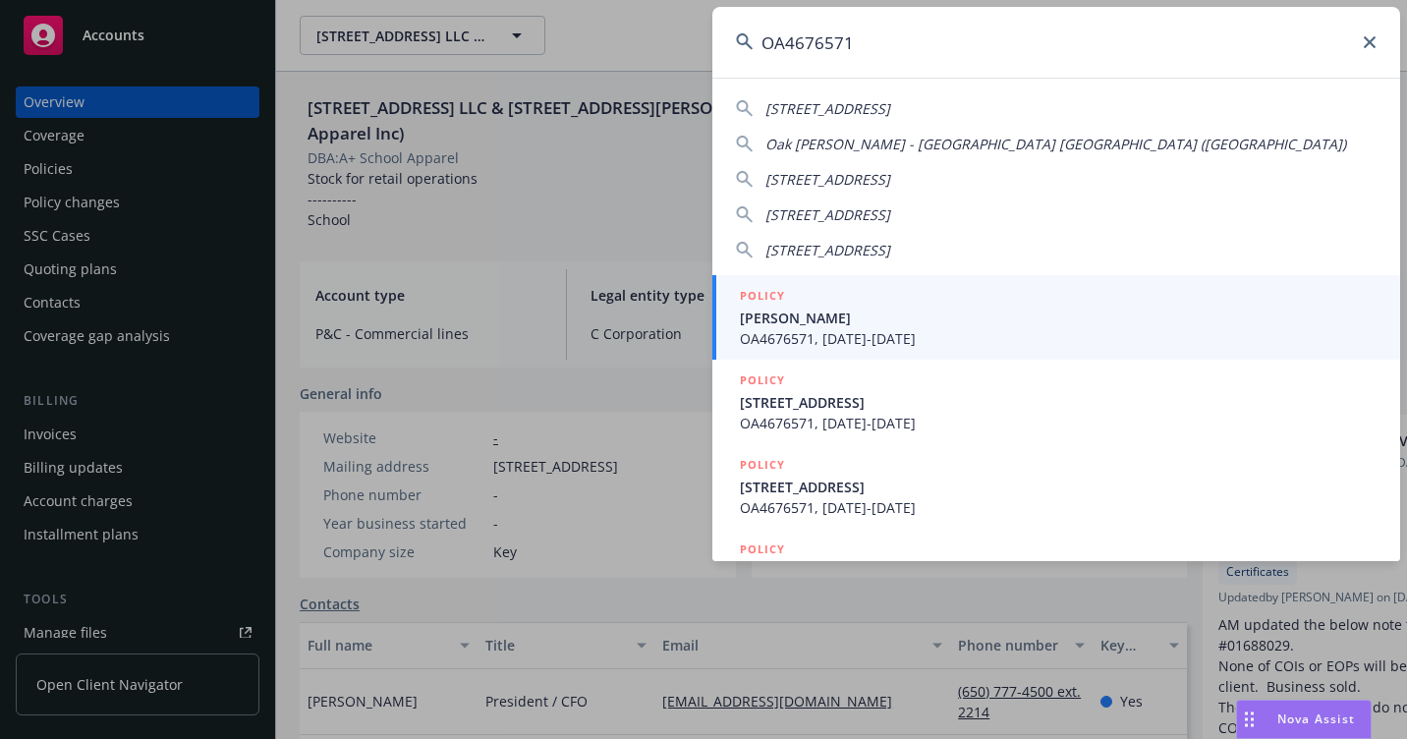
type input "OA4676571"
click at [854, 325] on span "TERRA WILLIAMS" at bounding box center [1058, 318] width 637 height 21
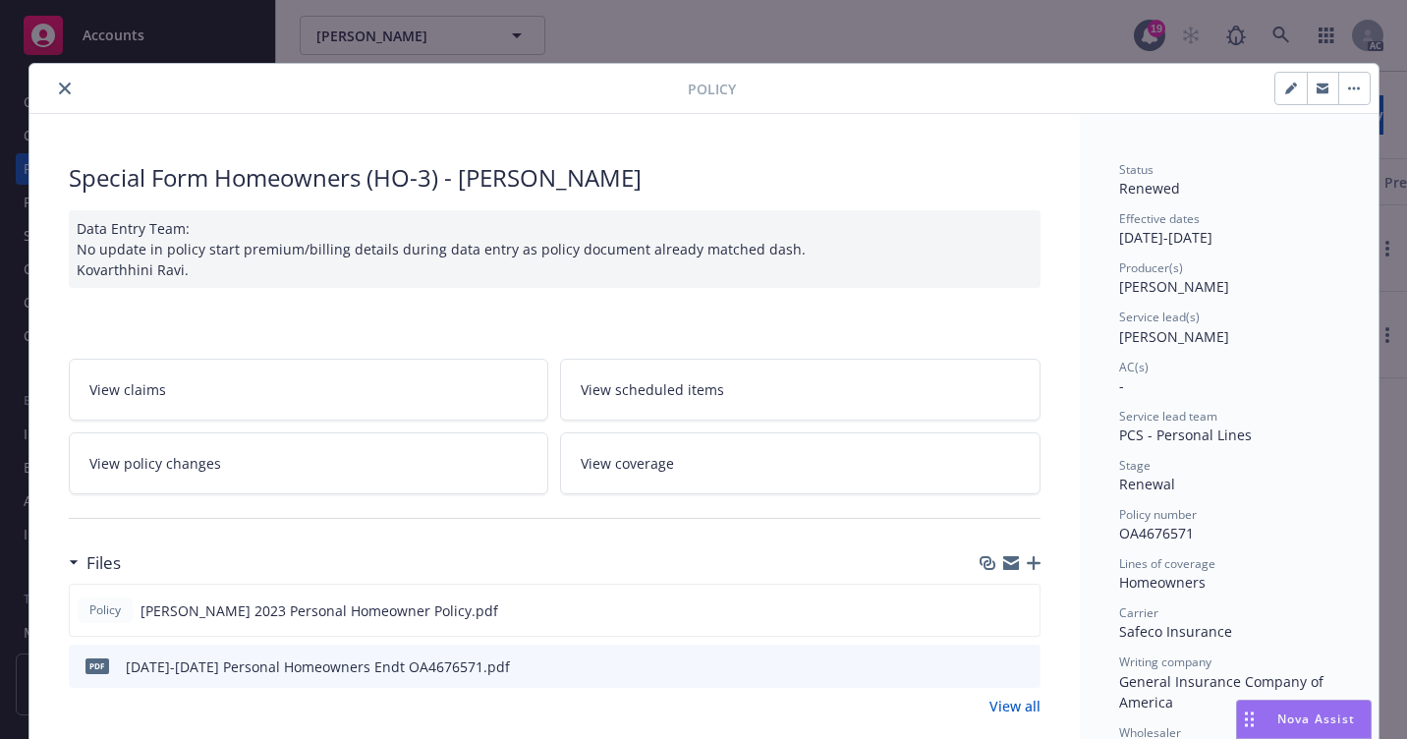
click at [59, 86] on icon "close" at bounding box center [65, 89] width 12 height 12
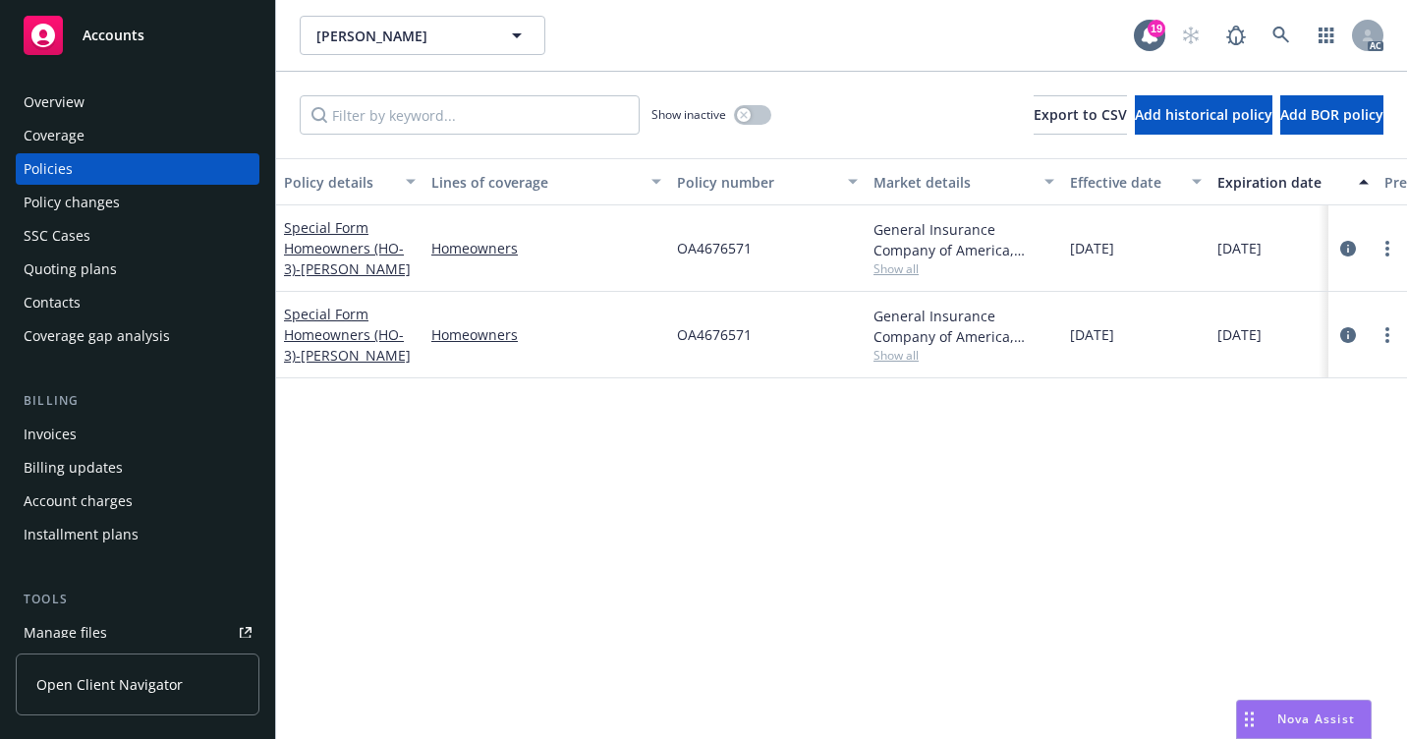
drag, startPoint x: 132, startPoint y: 91, endPoint x: 143, endPoint y: 111, distance: 22.9
click at [132, 92] on div "Overview" at bounding box center [138, 101] width 228 height 31
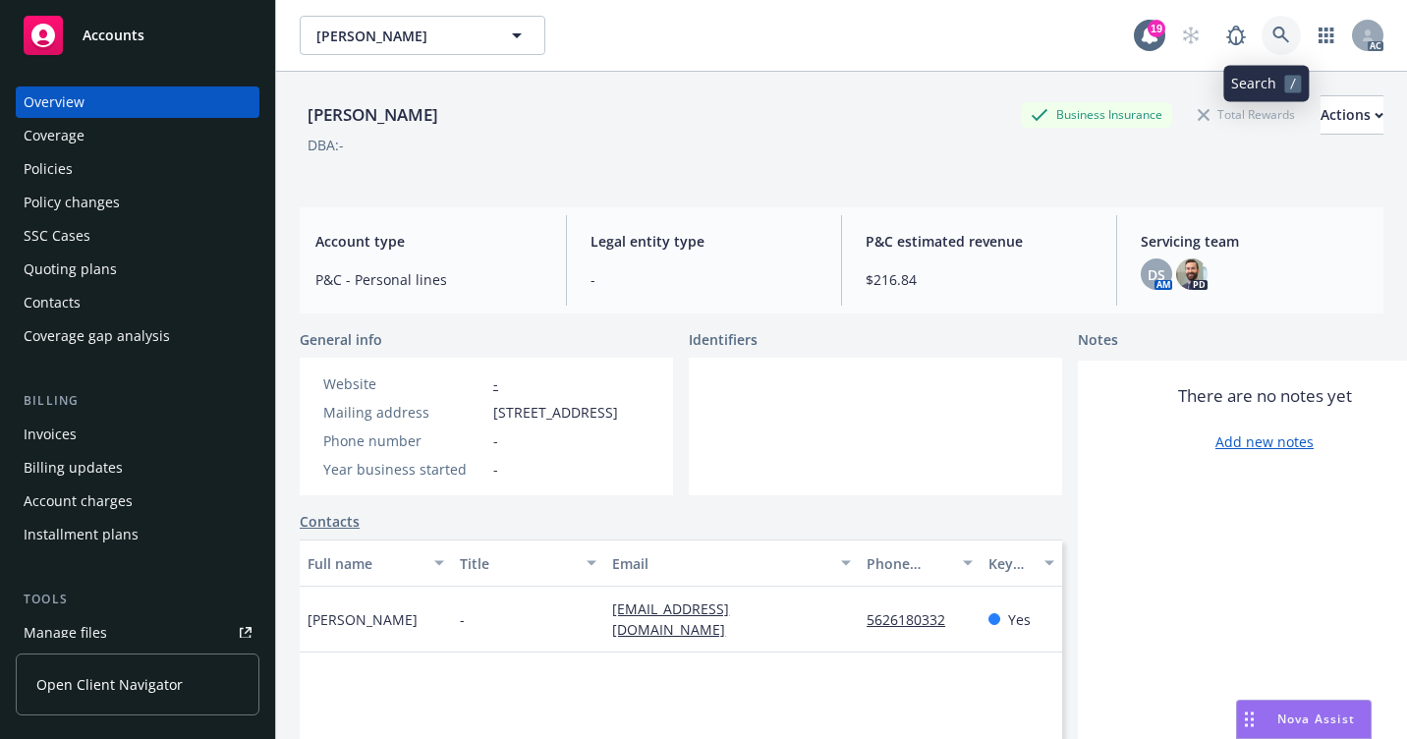
click at [1273, 35] on icon at bounding box center [1282, 36] width 18 height 18
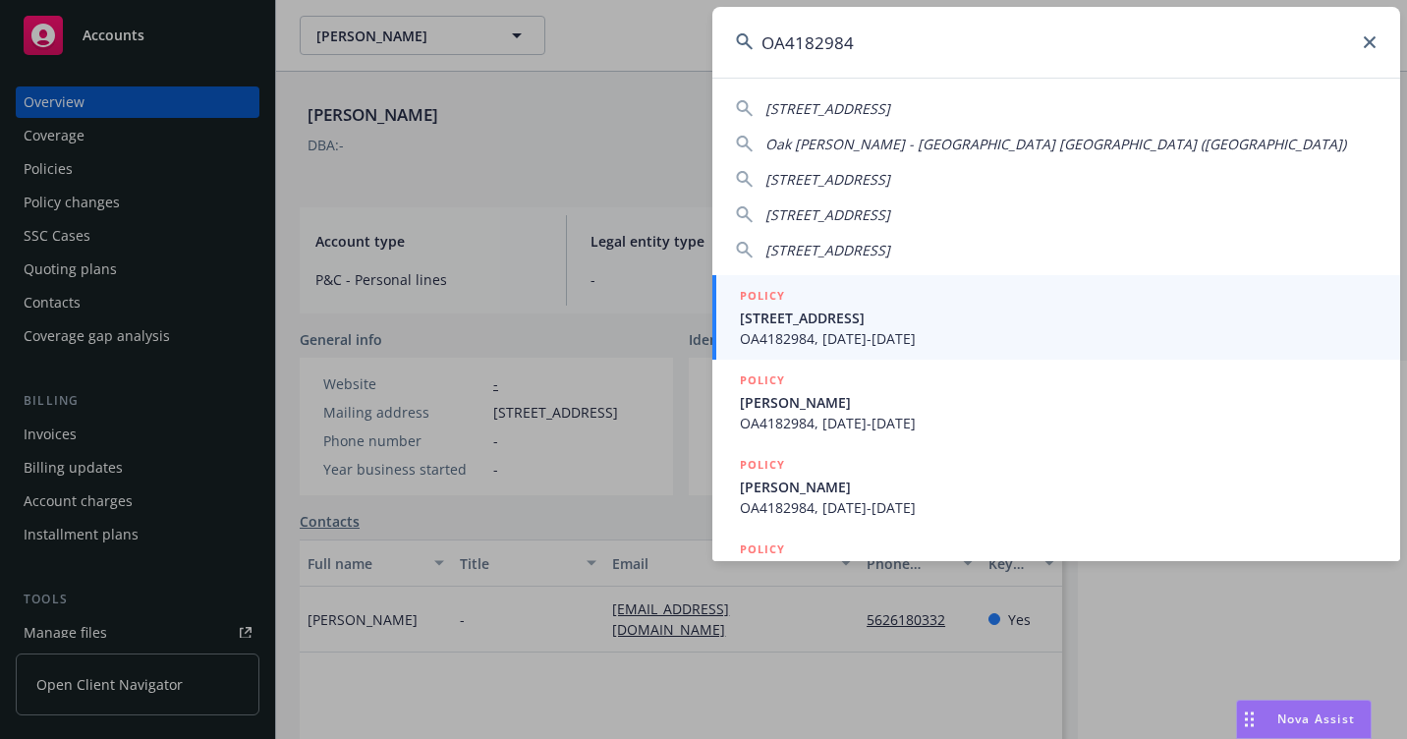
type input "OA4182984"
drag, startPoint x: 778, startPoint y: 326, endPoint x: 635, endPoint y: 318, distance: 143.7
click at [778, 325] on span "21300 HARVARD BLVD & 1572 W 213TH ST TORRANCE, CA 90501-2907" at bounding box center [1058, 318] width 637 height 21
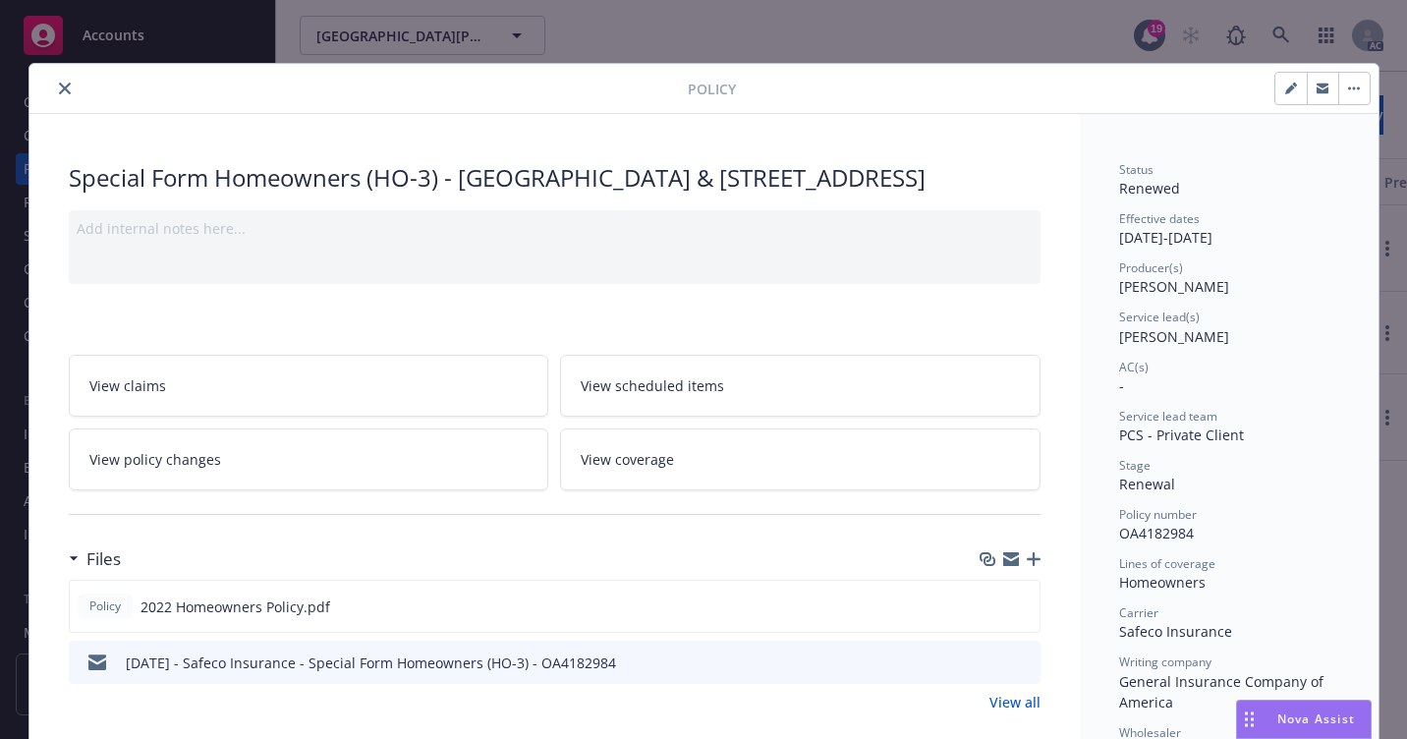
click at [59, 88] on icon "close" at bounding box center [65, 89] width 12 height 12
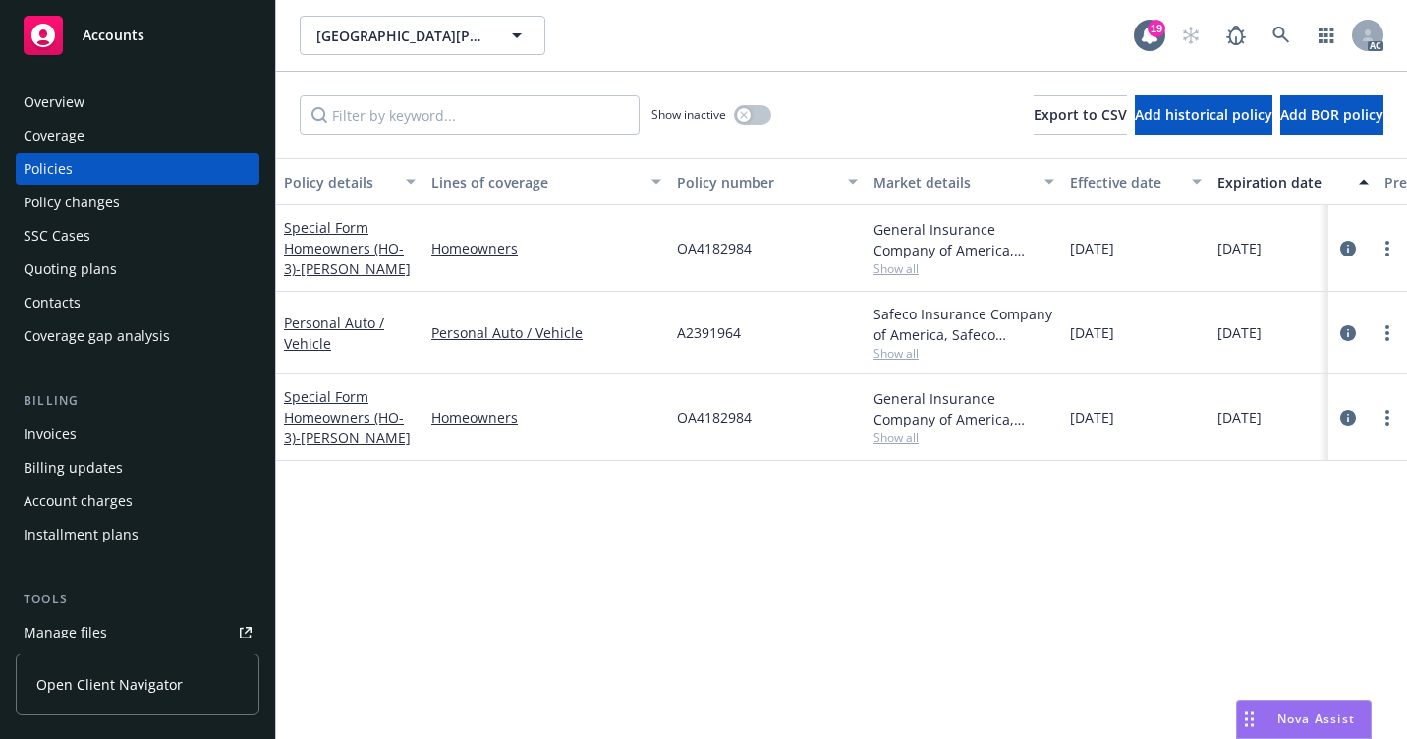
click at [98, 102] on div "Overview" at bounding box center [138, 101] width 228 height 31
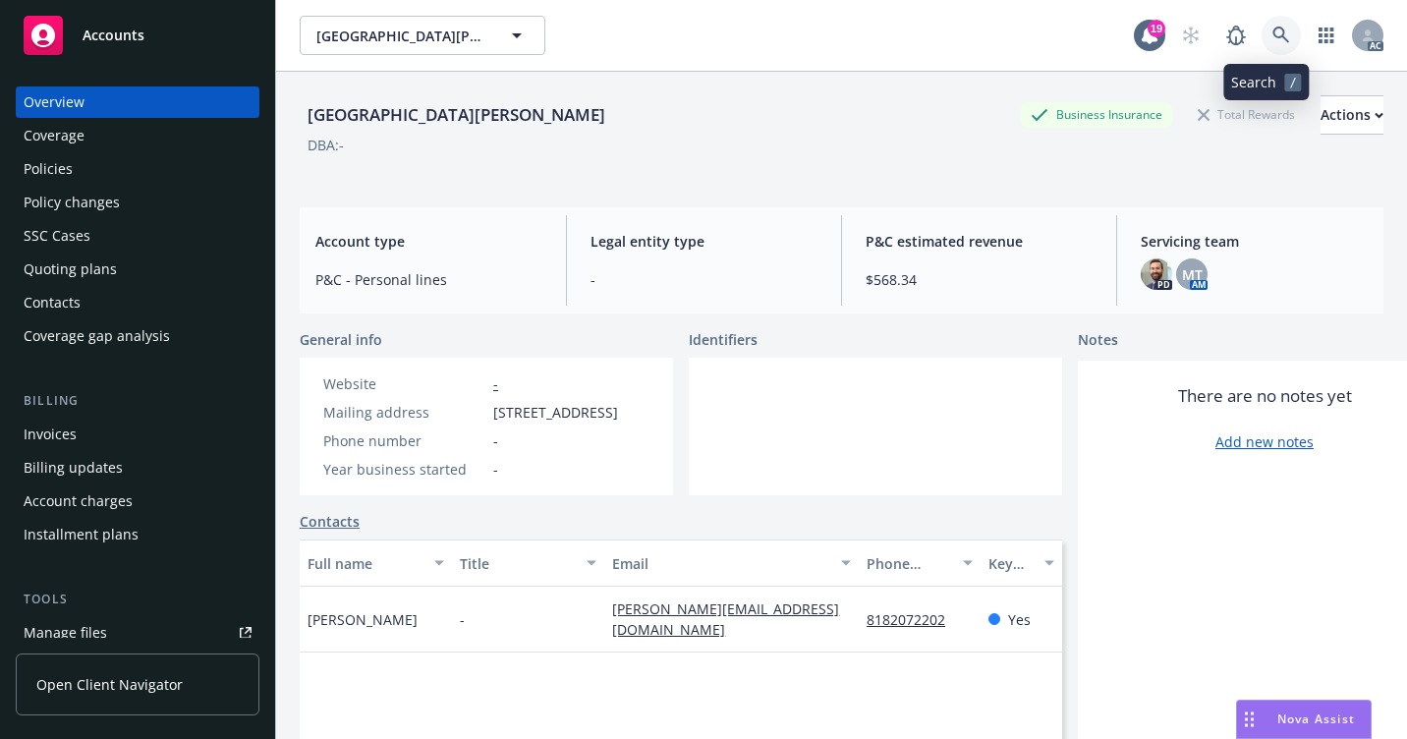
click at [1273, 39] on icon at bounding box center [1282, 36] width 18 height 18
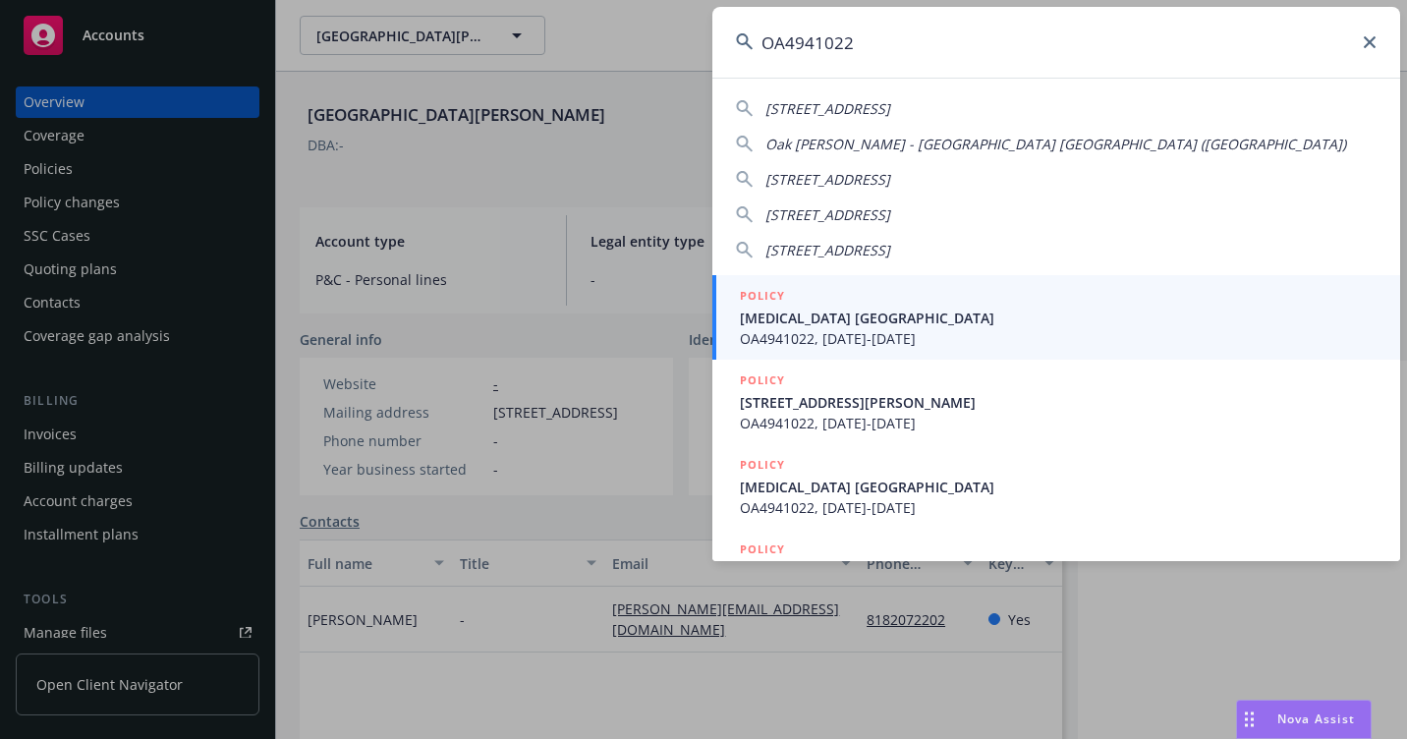
type input "OA4941022"
click at [793, 320] on span "ALLEGRA GREENLAND" at bounding box center [1058, 318] width 637 height 21
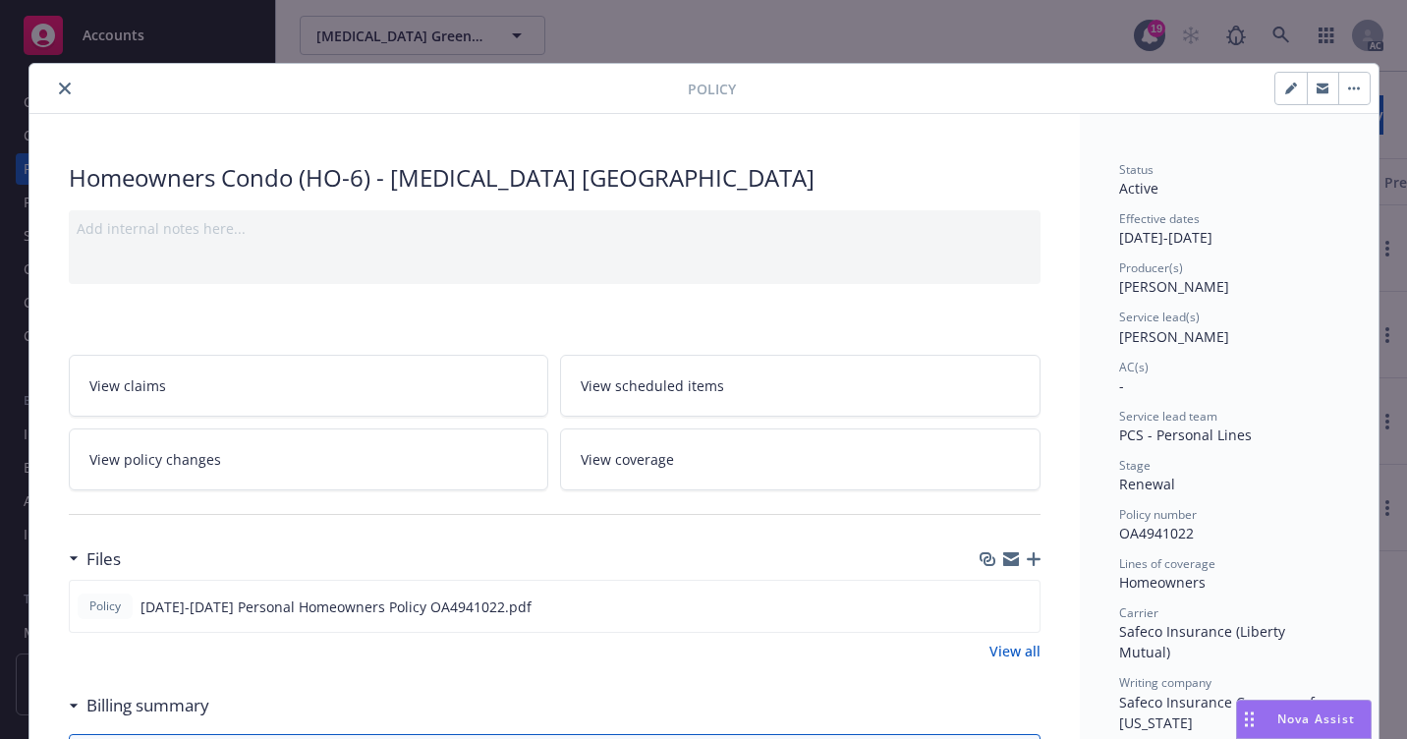
drag, startPoint x: 59, startPoint y: 94, endPoint x: 68, endPoint y: 109, distance: 17.2
click at [59, 95] on button "close" at bounding box center [65, 89] width 24 height 24
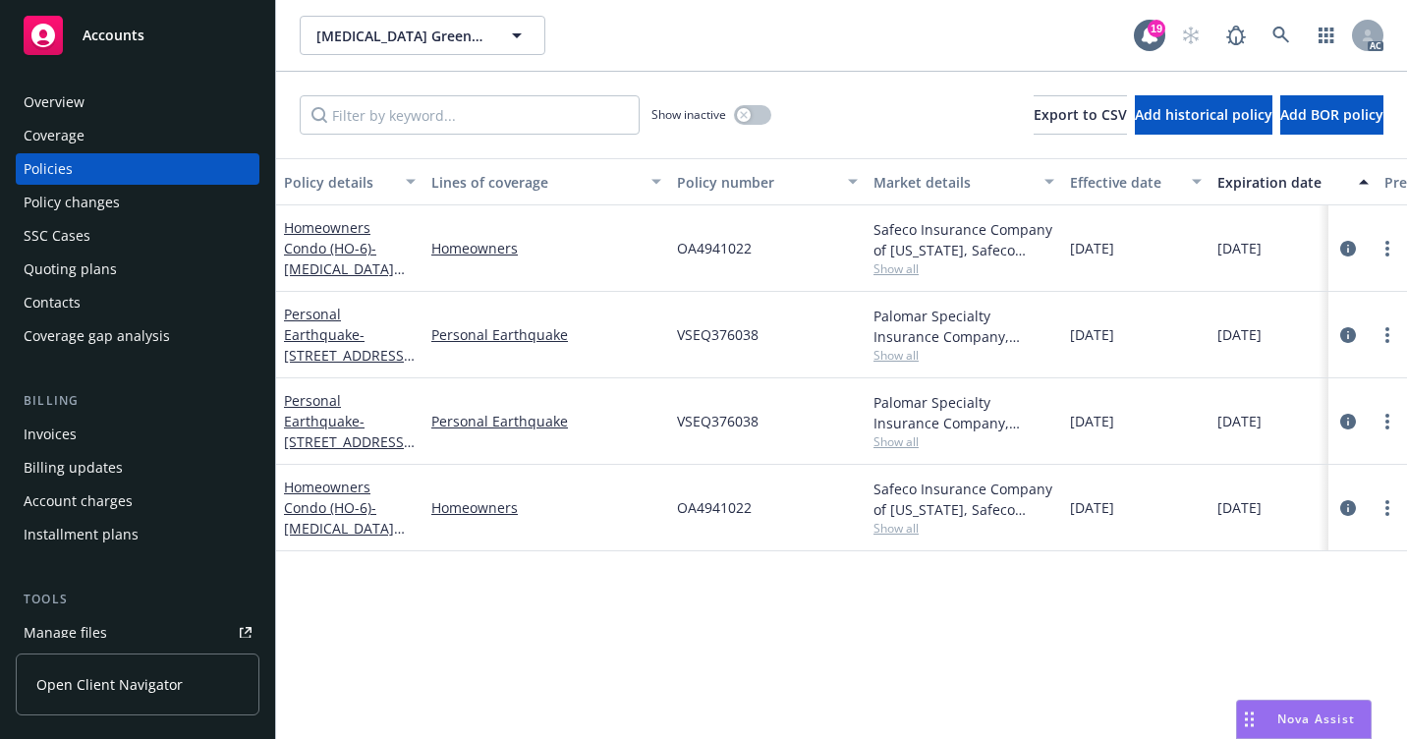
click at [107, 108] on div "Overview" at bounding box center [138, 101] width 228 height 31
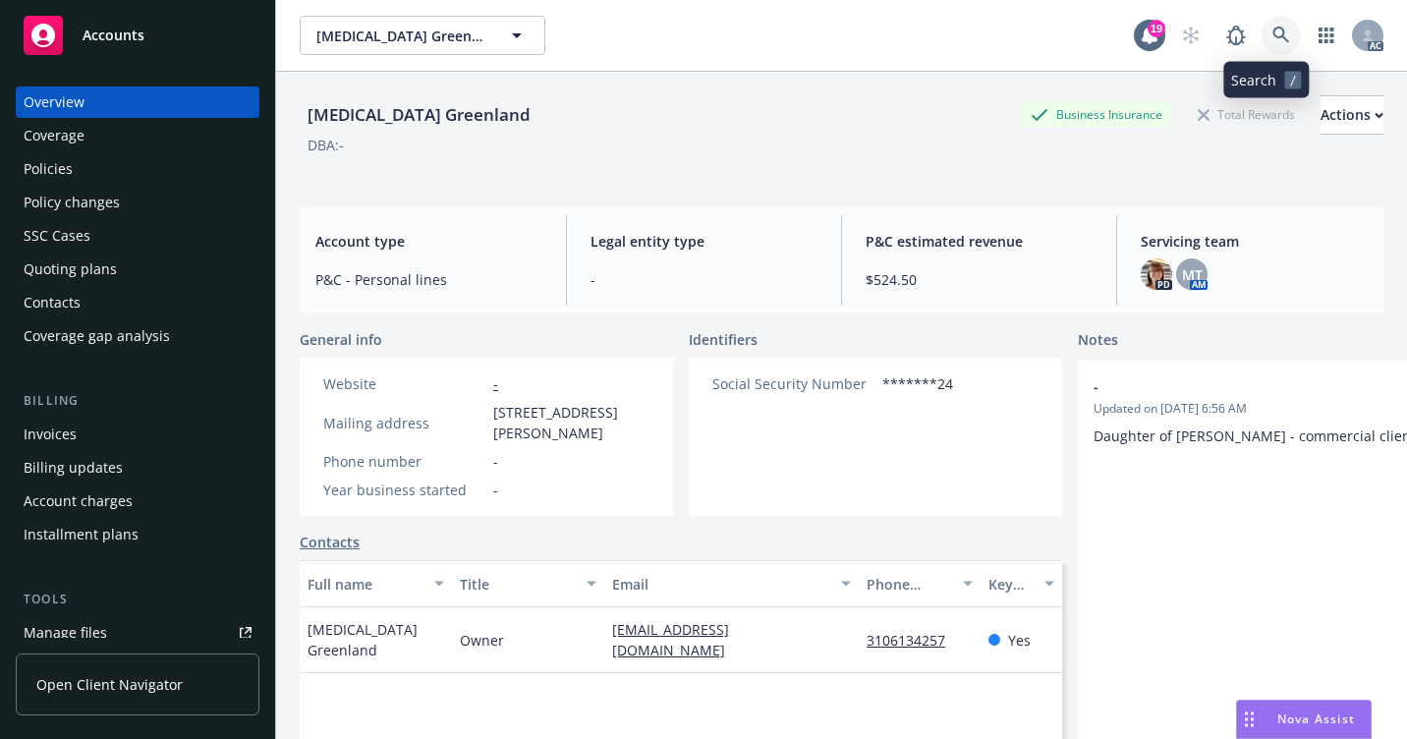
click at [1276, 43] on link at bounding box center [1281, 35] width 39 height 39
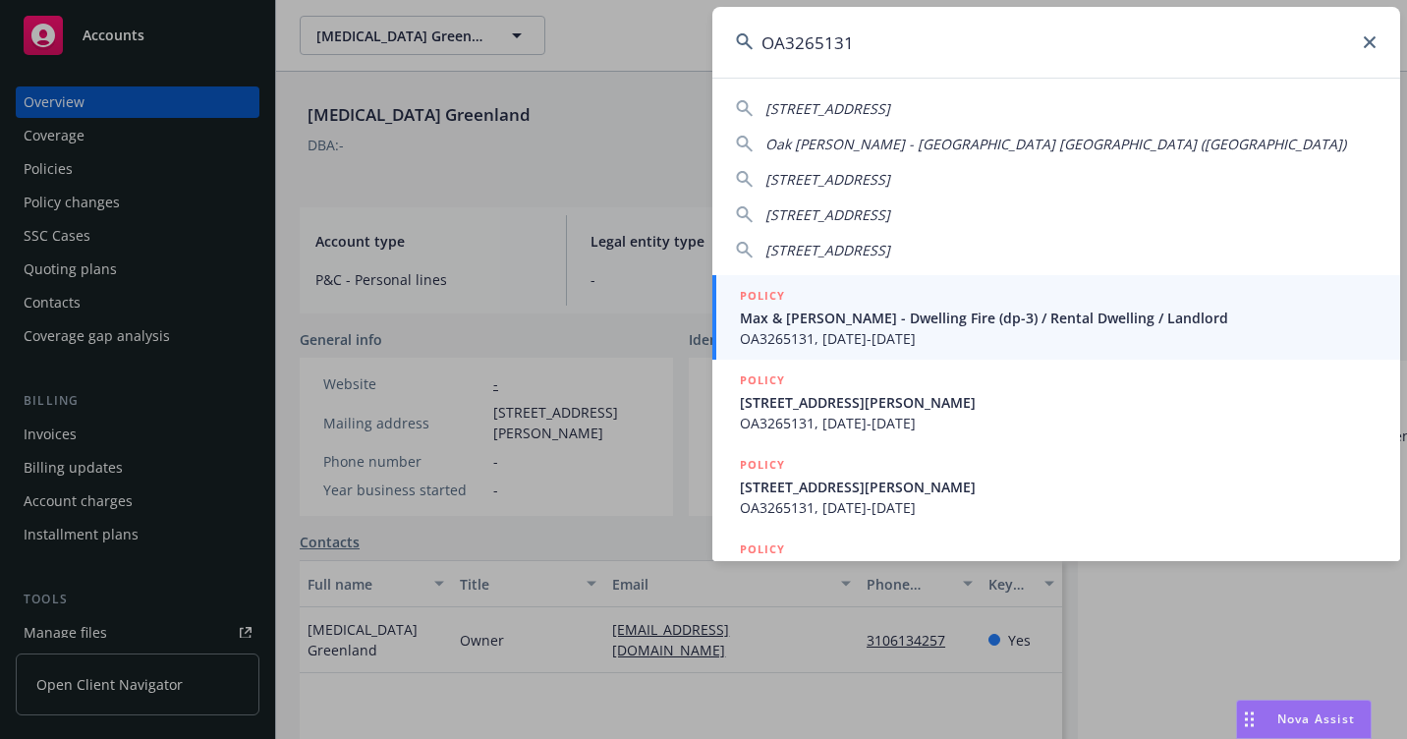
type input "OA3265131"
drag, startPoint x: 758, startPoint y: 331, endPoint x: 672, endPoint y: 339, distance: 85.9
click at [758, 331] on span "OA3265131, 10/02/2019-10/02/2020" at bounding box center [1058, 338] width 637 height 21
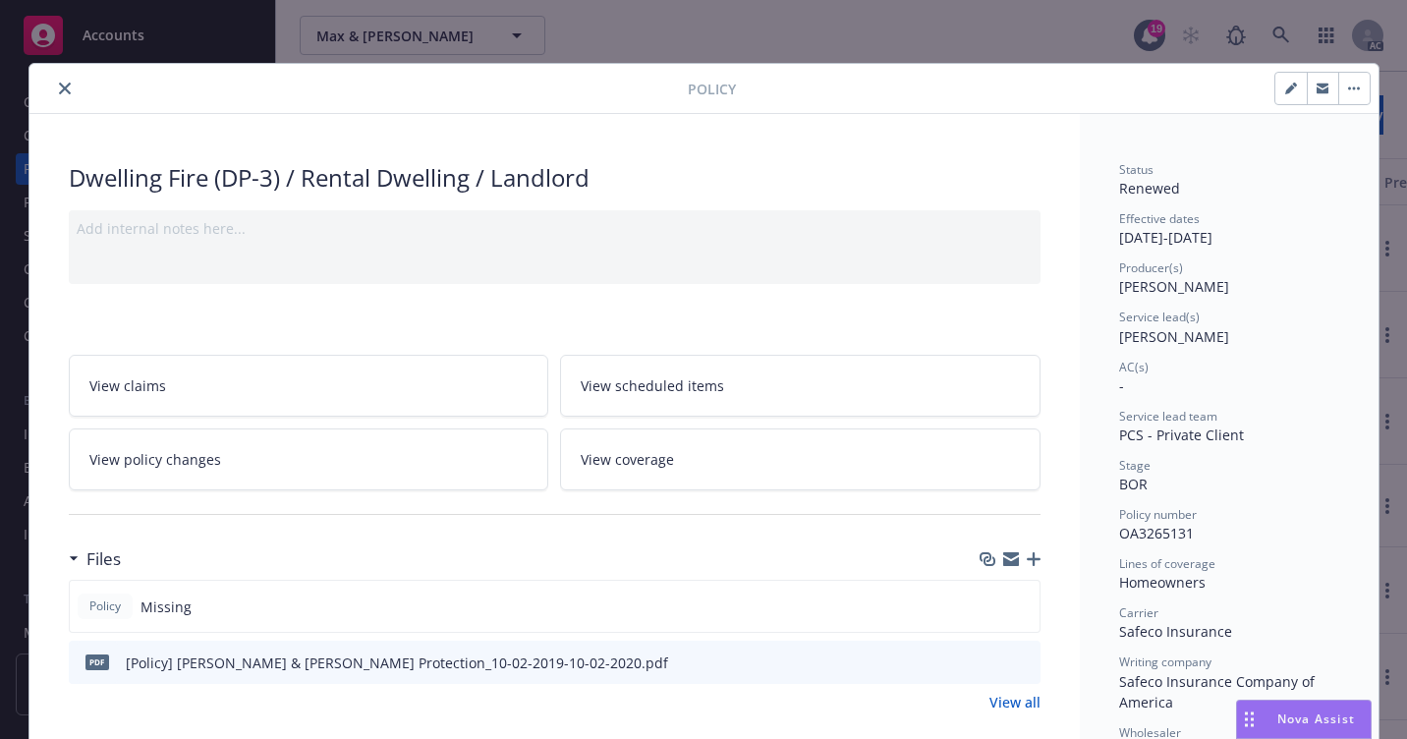
click at [59, 88] on icon "close" at bounding box center [65, 89] width 12 height 12
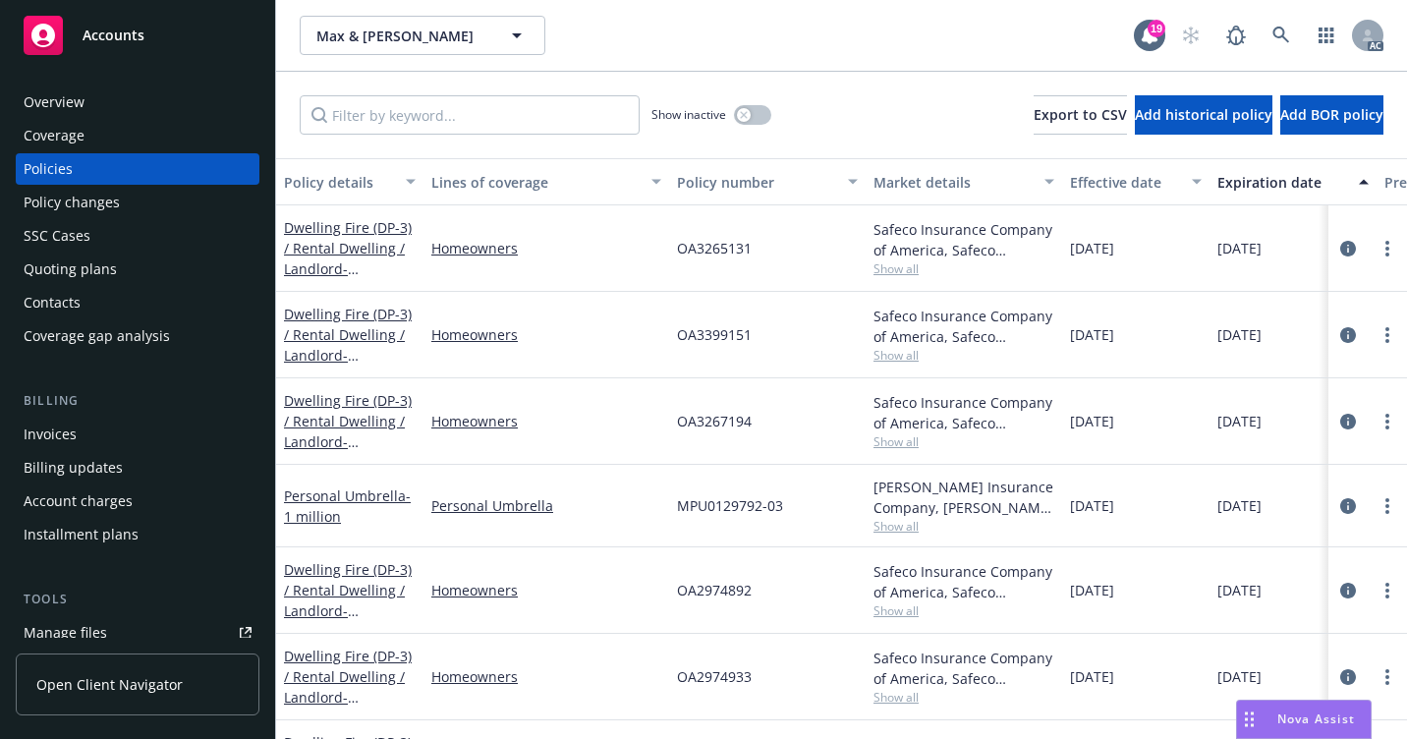
click at [149, 94] on div "Overview" at bounding box center [138, 101] width 228 height 31
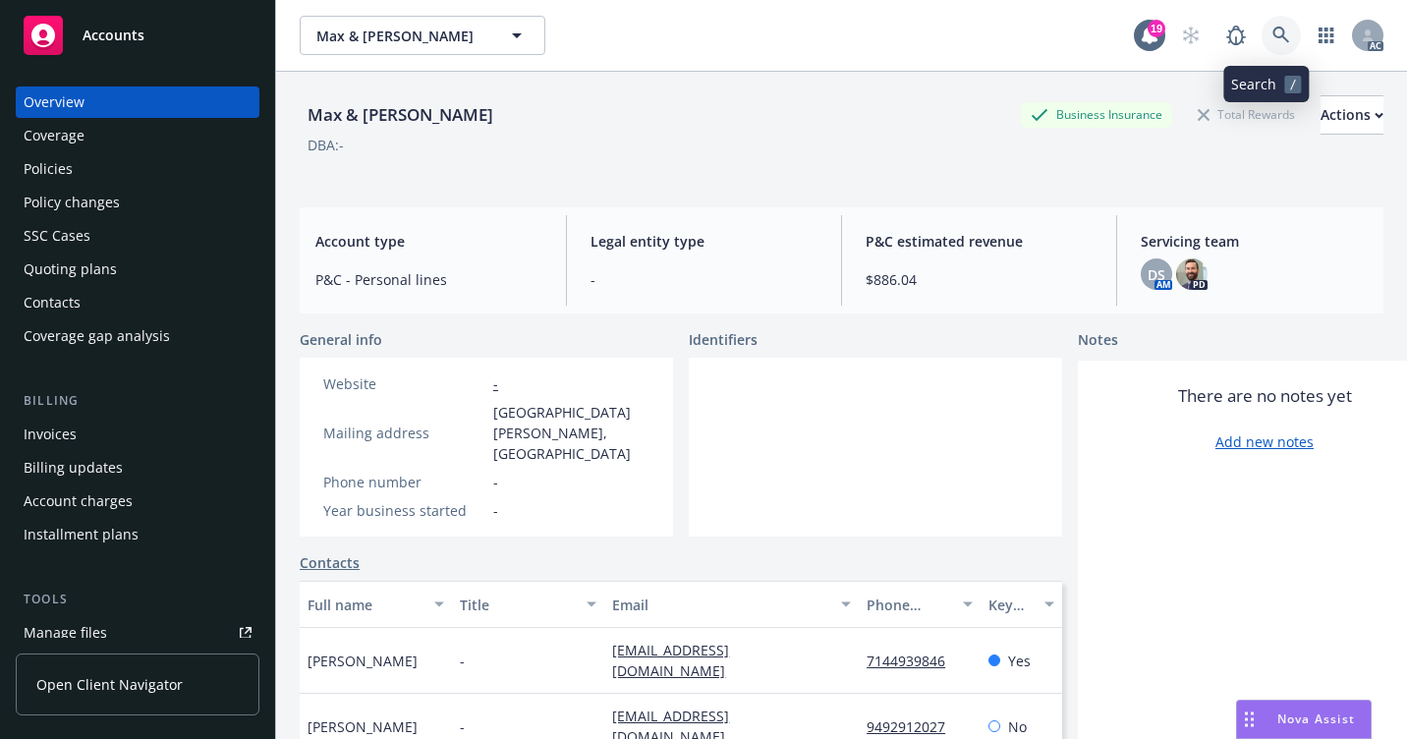
click at [1273, 40] on icon at bounding box center [1282, 36] width 18 height 18
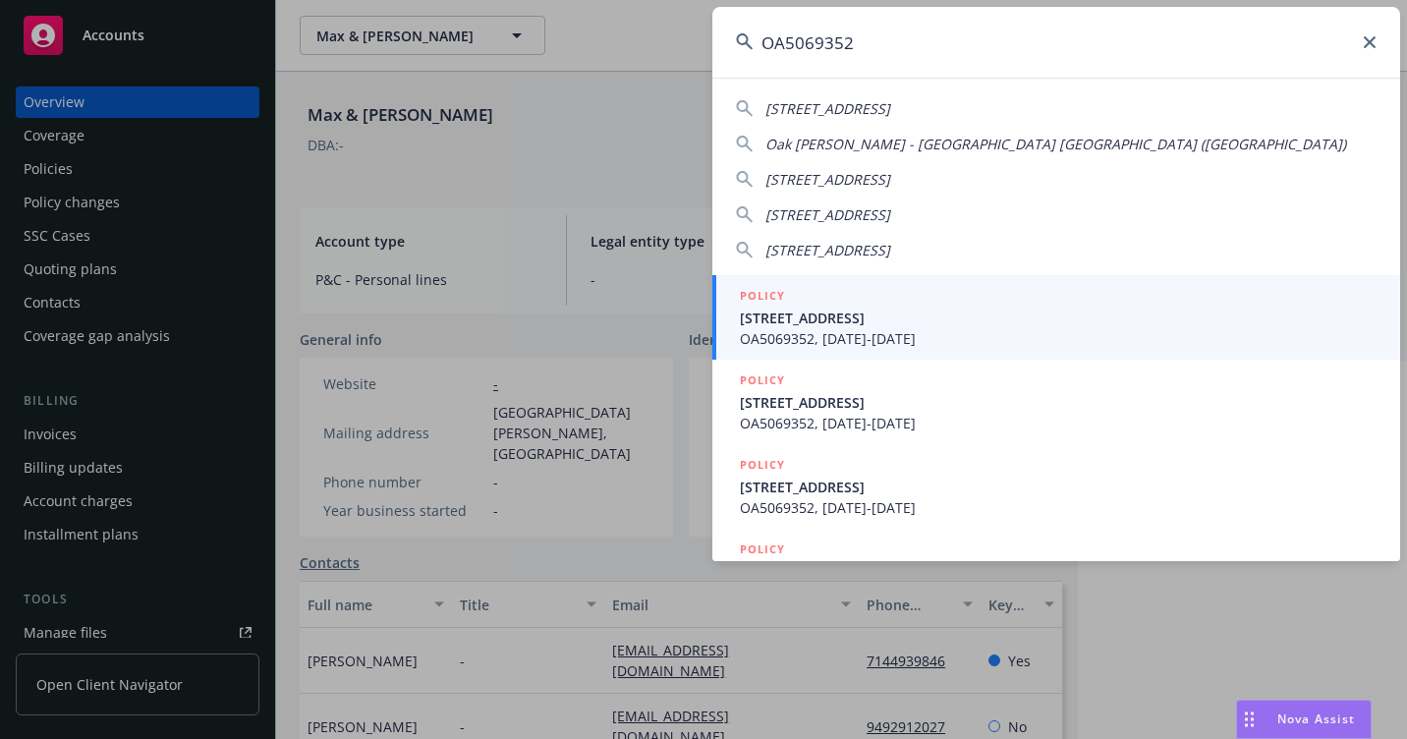
type input "OA5069352"
drag, startPoint x: 850, startPoint y: 323, endPoint x: 741, endPoint y: 347, distance: 111.6
click at [850, 323] on span "4728 W 149th ST Lawndale CA 90260" at bounding box center [1058, 318] width 637 height 21
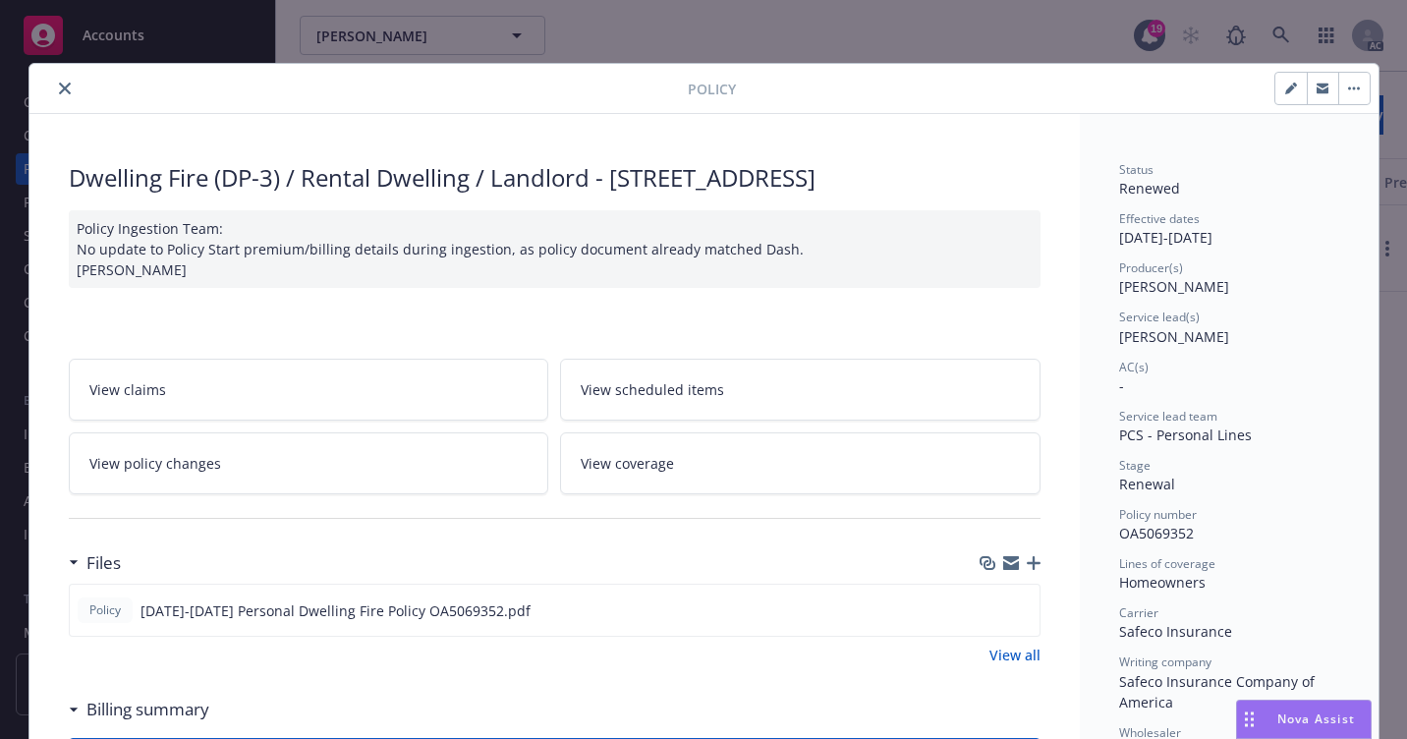
click at [59, 89] on icon "close" at bounding box center [65, 89] width 12 height 12
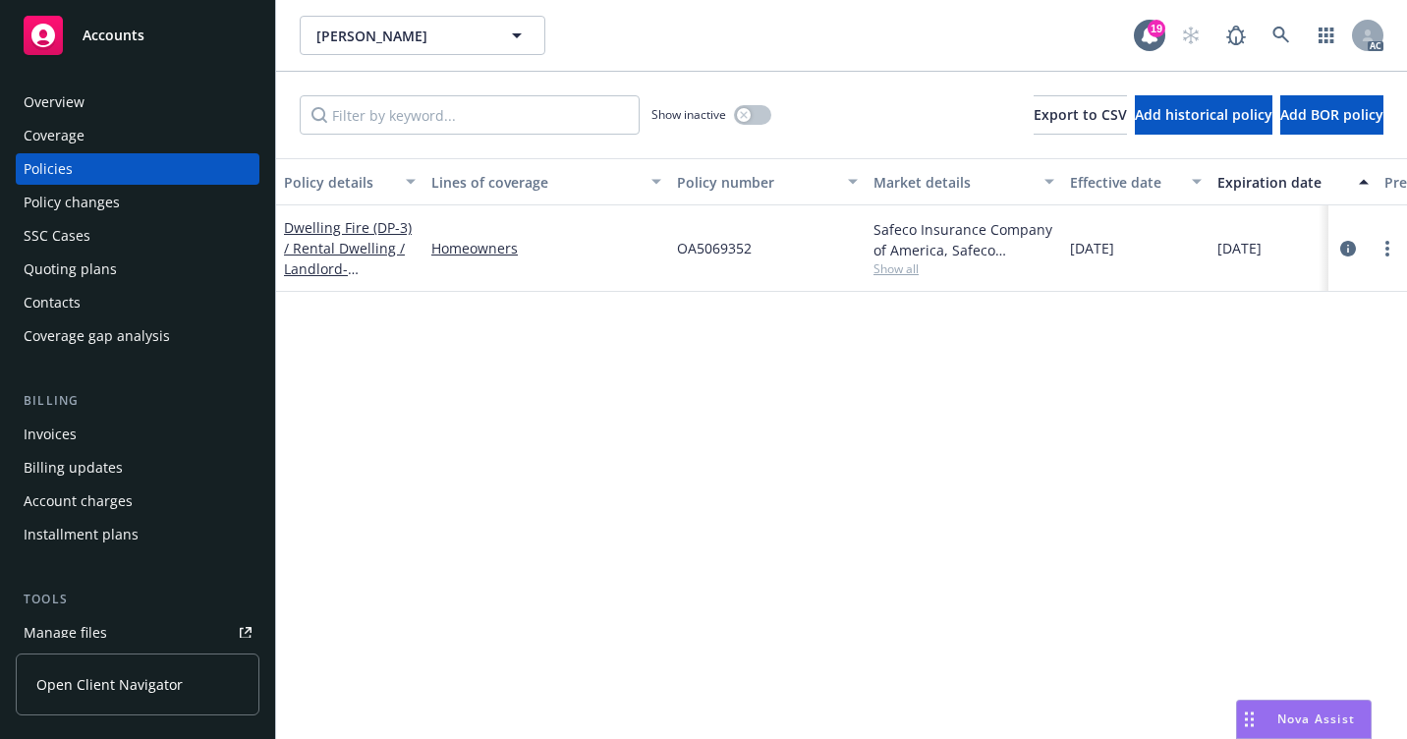
click at [108, 101] on div "Overview" at bounding box center [138, 101] width 228 height 31
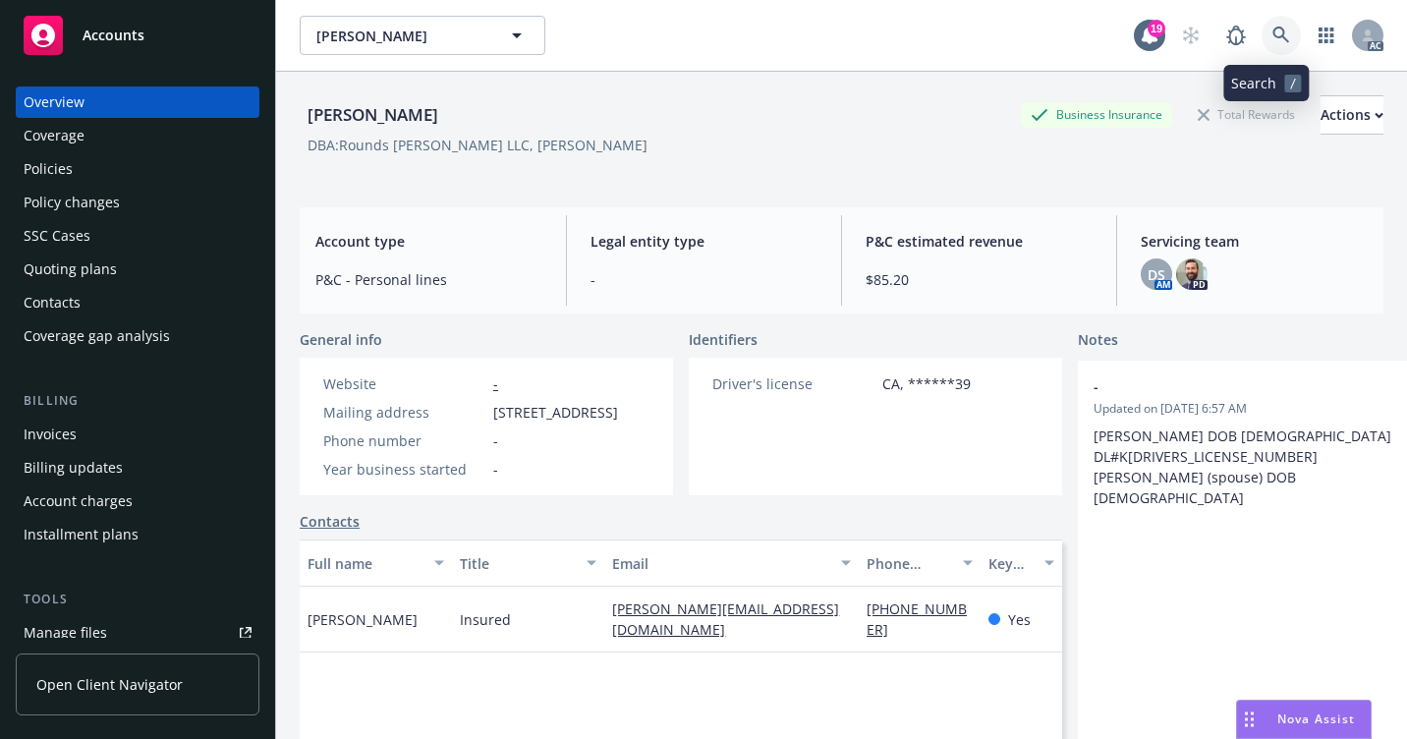
click at [1273, 38] on icon at bounding box center [1282, 36] width 18 height 18
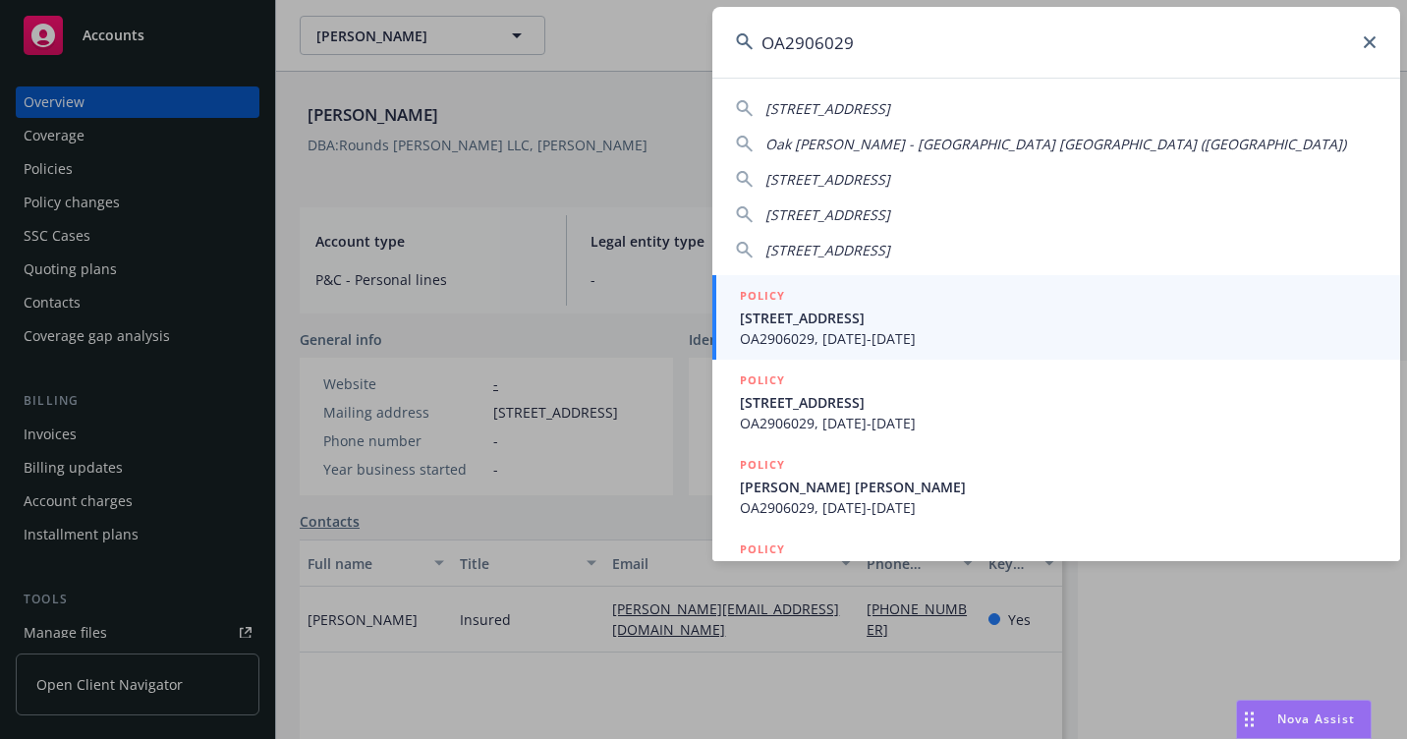
type input "OA2906029"
drag, startPoint x: 825, startPoint y: 311, endPoint x: 807, endPoint y: 327, distance: 24.3
click at [824, 311] on span "4127 GAVIOTA AVE LONG BEACH, CA 90807-3010" at bounding box center [1058, 318] width 637 height 21
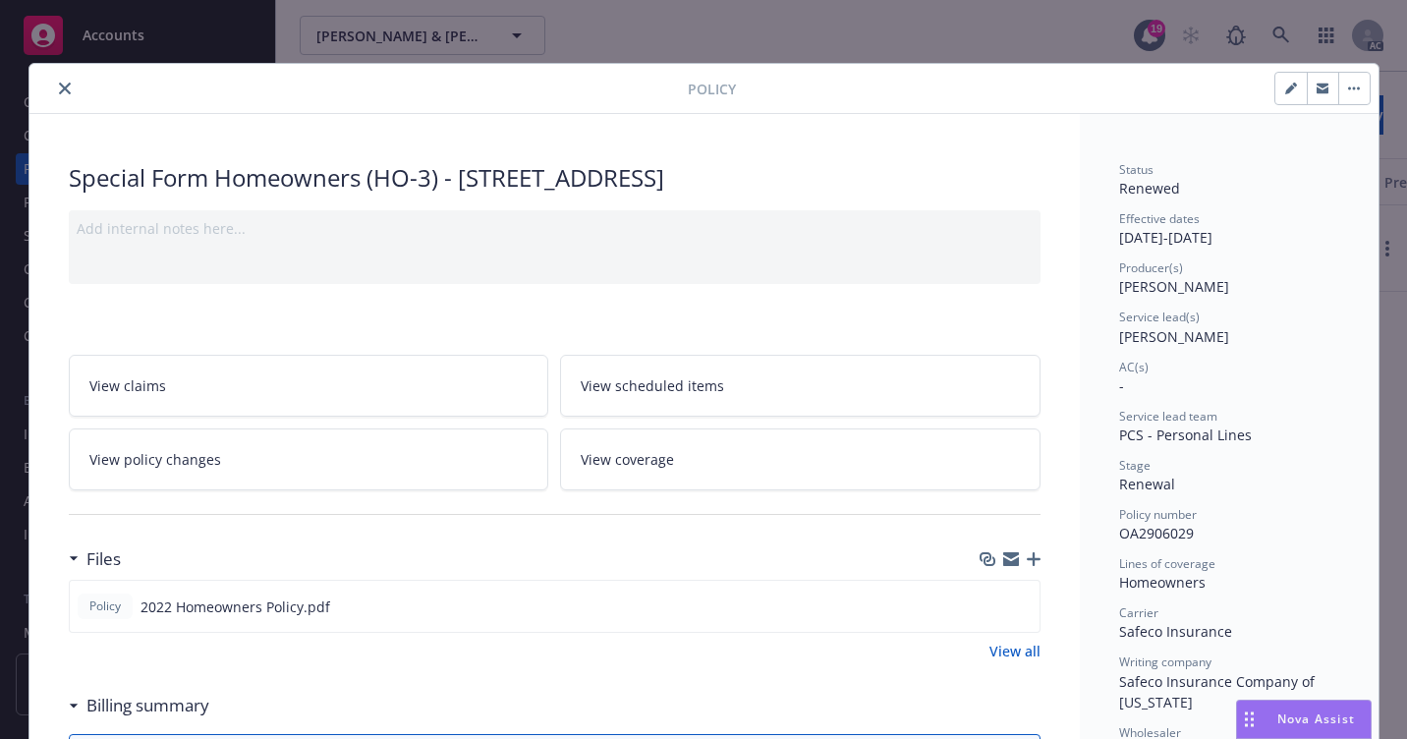
click at [53, 89] on button "close" at bounding box center [65, 89] width 24 height 24
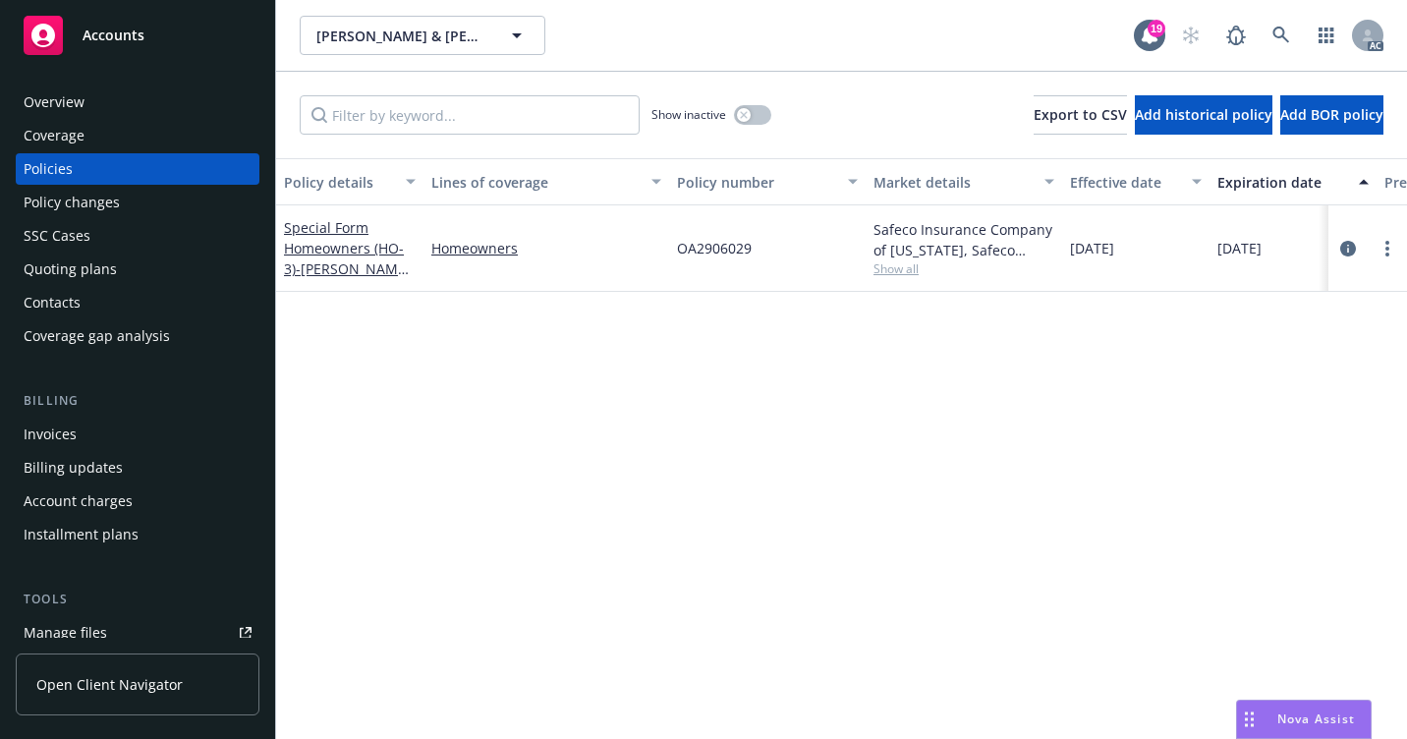
click at [85, 95] on div "Overview" at bounding box center [138, 101] width 228 height 31
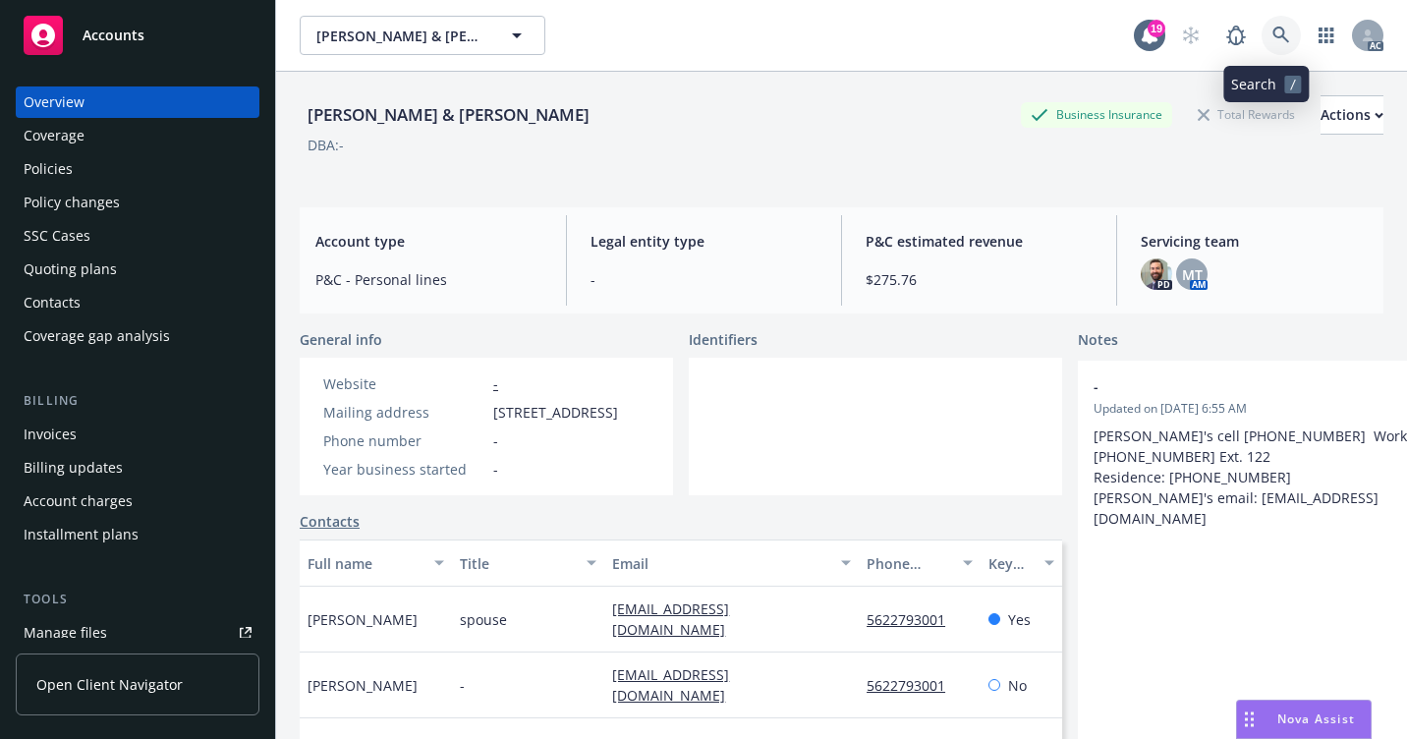
click at [1273, 38] on icon at bounding box center [1282, 36] width 18 height 18
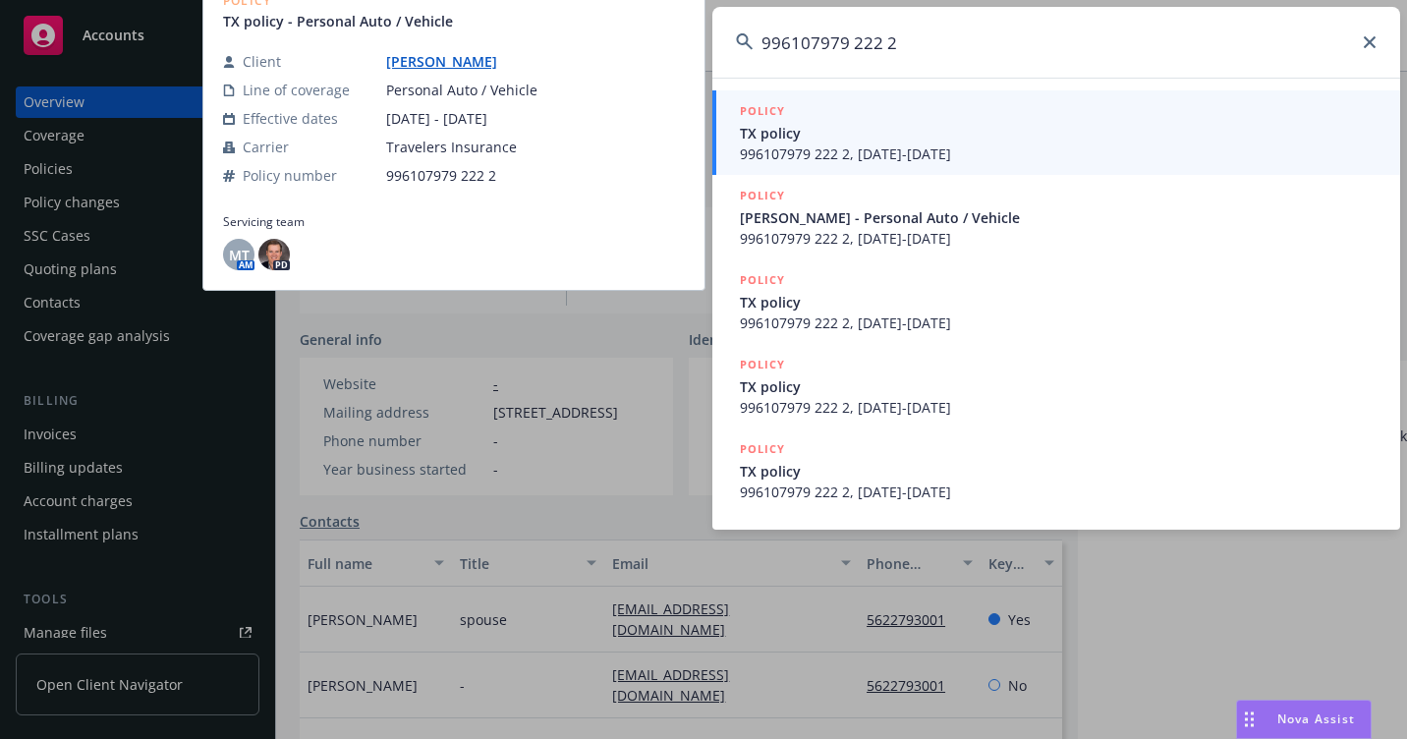
type input "996107979 222 2"
click at [817, 130] on span "TX policy" at bounding box center [1058, 133] width 637 height 21
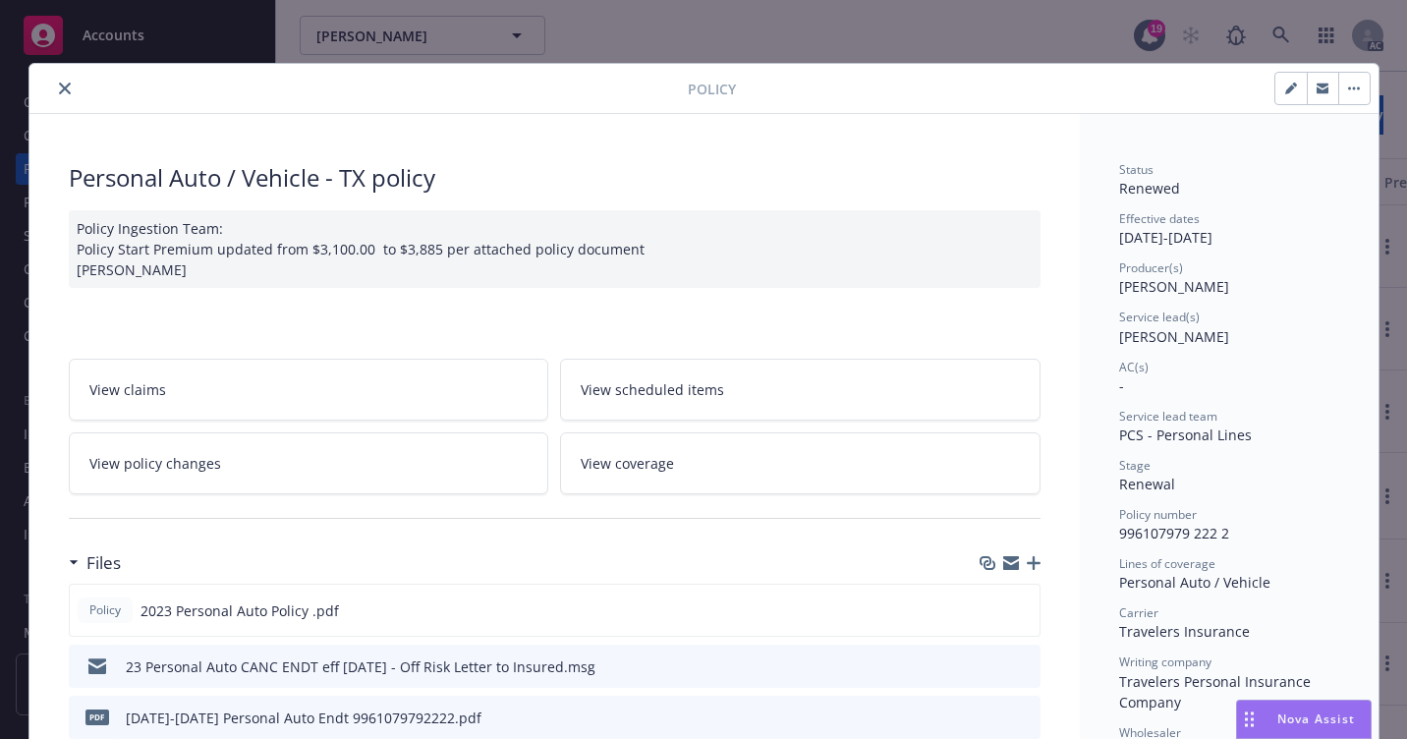
click at [59, 88] on icon "close" at bounding box center [65, 89] width 12 height 12
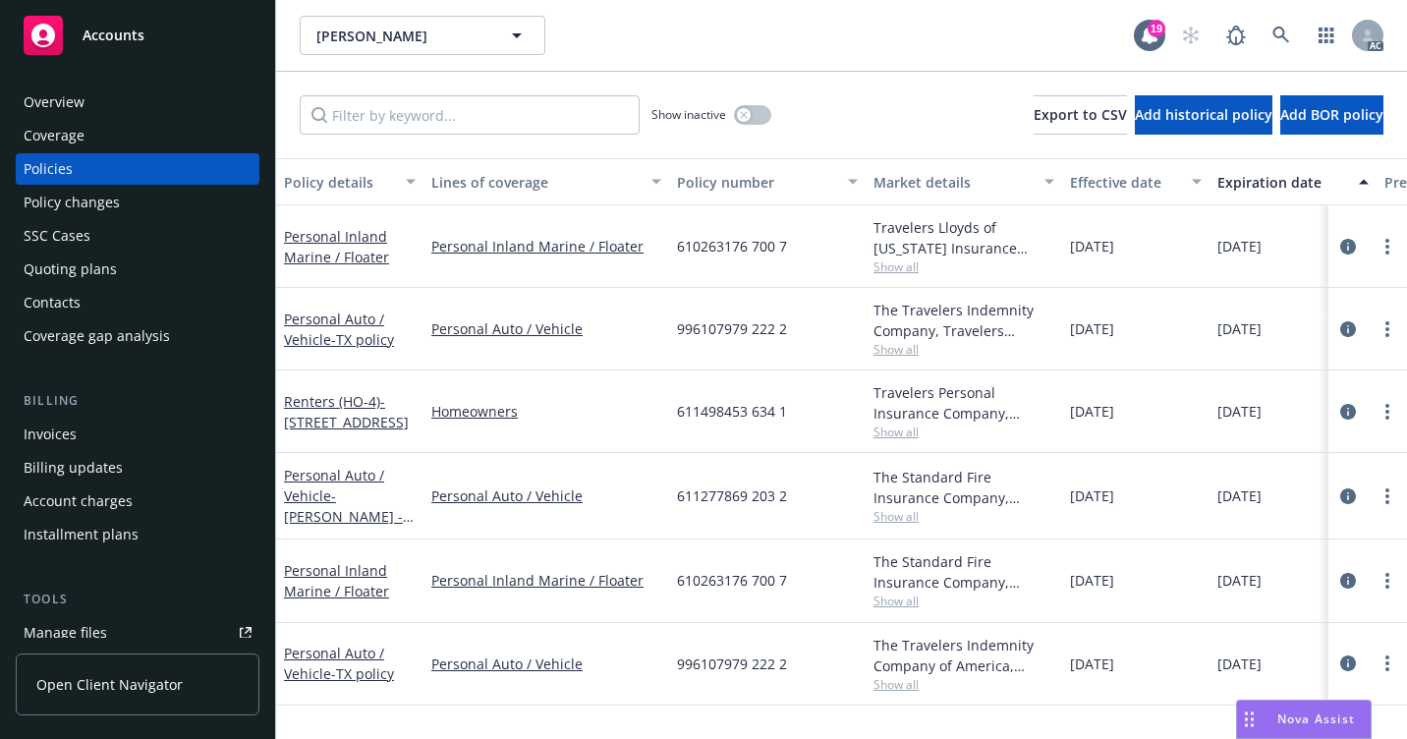
click at [84, 100] on div "Overview" at bounding box center [138, 101] width 228 height 31
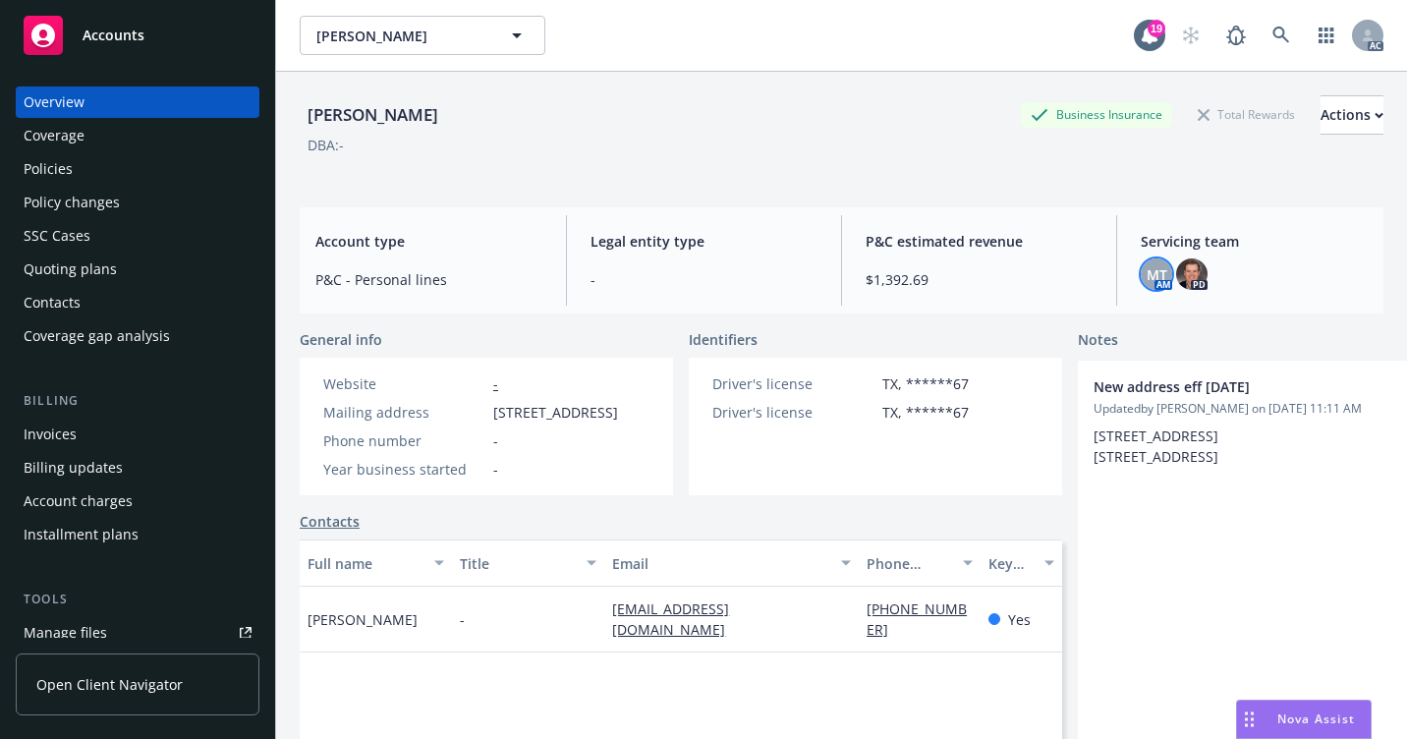
click at [1147, 275] on span "MT" at bounding box center [1157, 274] width 21 height 21
click at [111, 154] on div "Policies" at bounding box center [138, 168] width 228 height 31
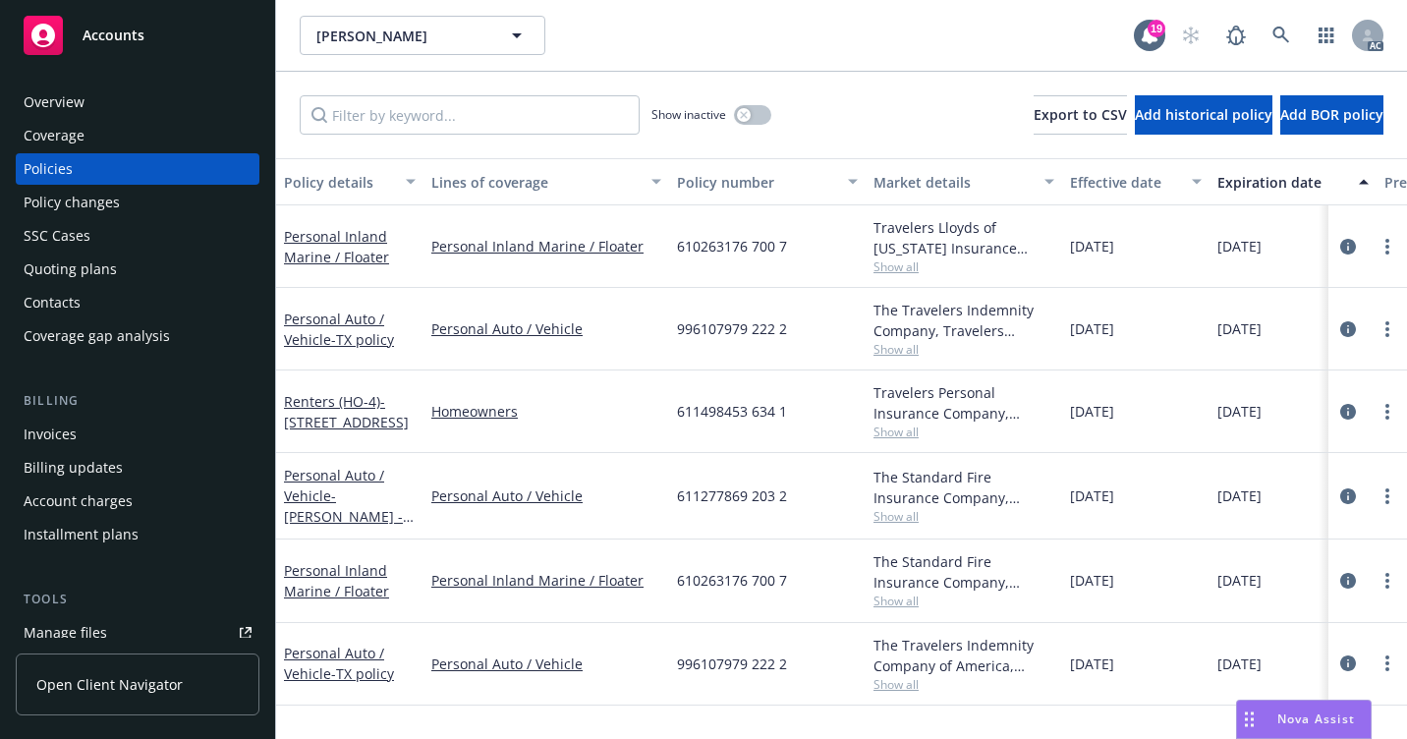
click at [93, 103] on div "Overview" at bounding box center [138, 101] width 228 height 31
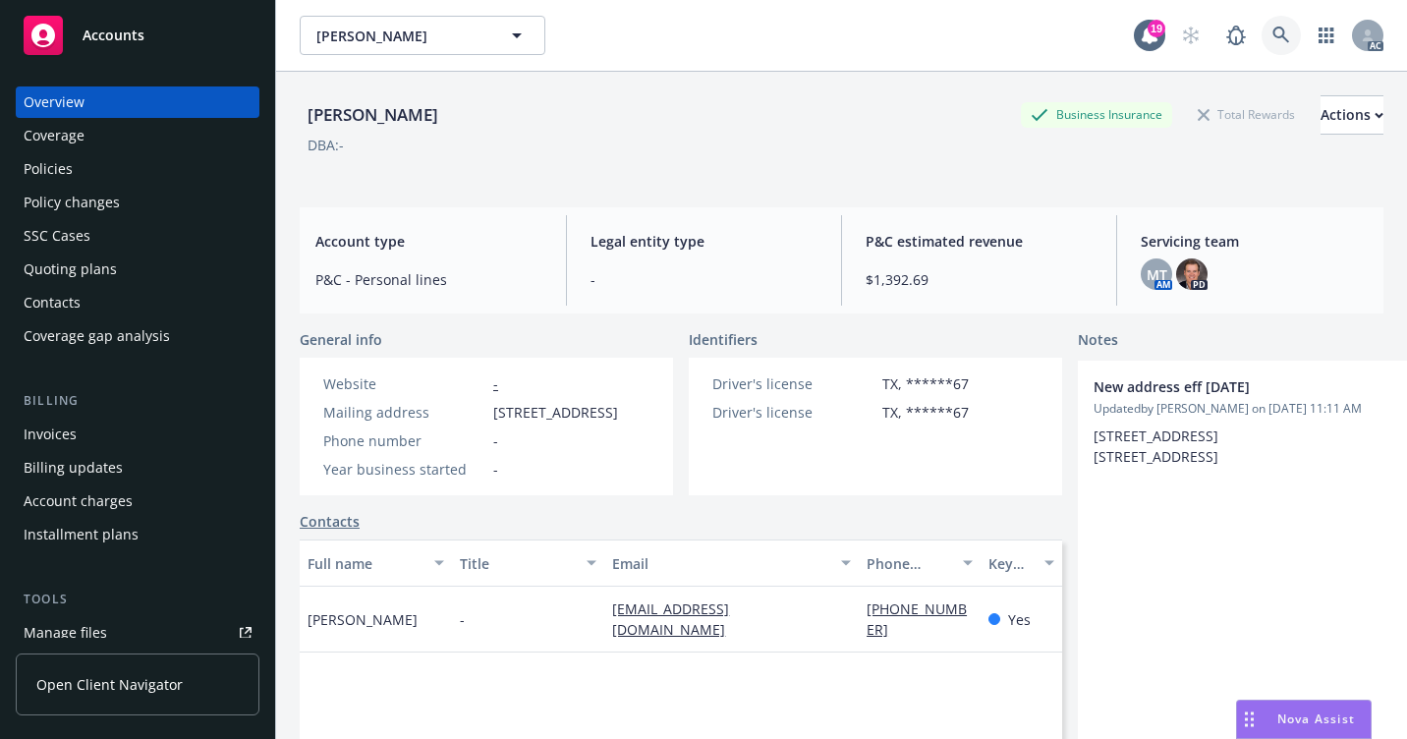
click at [1275, 28] on icon at bounding box center [1282, 36] width 18 height 18
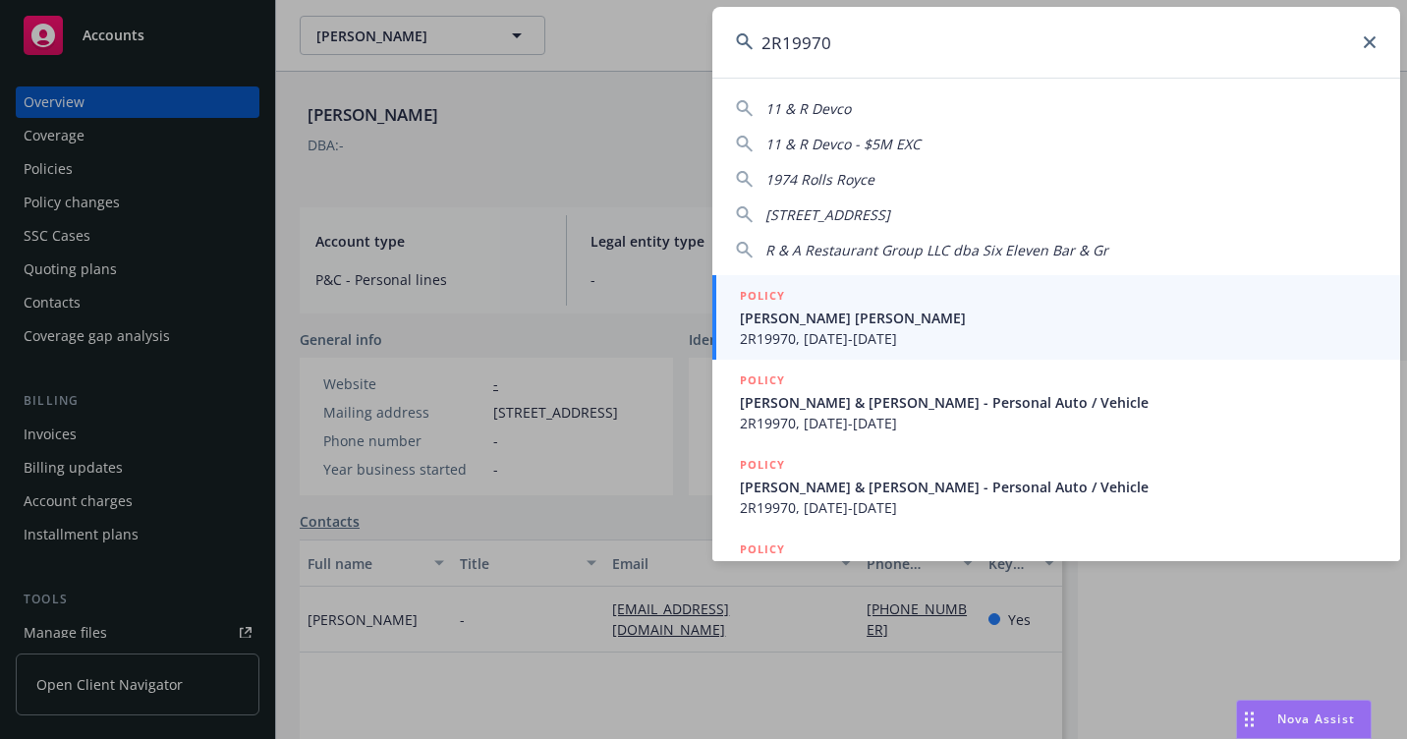
type input "2R19970"
drag, startPoint x: 811, startPoint y: 328, endPoint x: 520, endPoint y: 371, distance: 294.1
click at [811, 327] on span "[PERSON_NAME] [PERSON_NAME]" at bounding box center [1058, 318] width 637 height 21
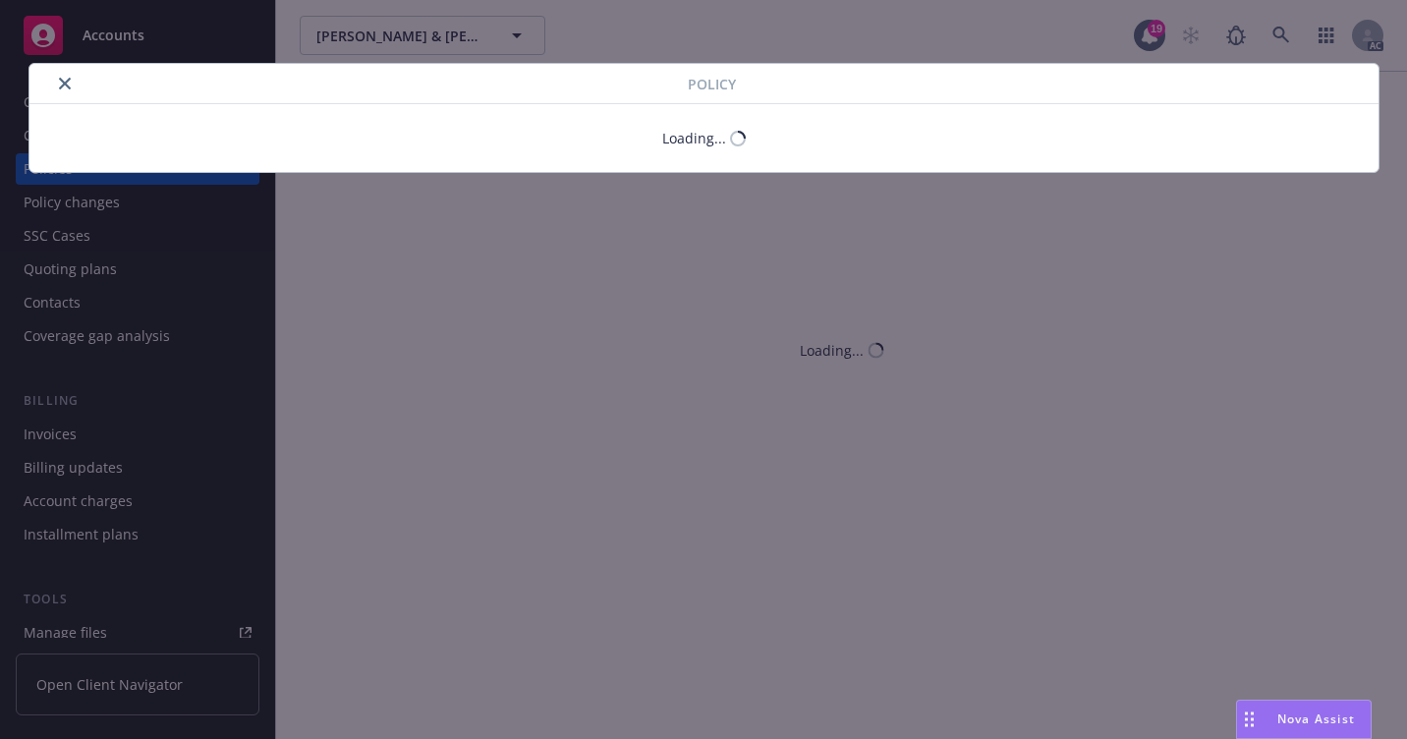
click at [63, 85] on button "close" at bounding box center [65, 84] width 24 height 24
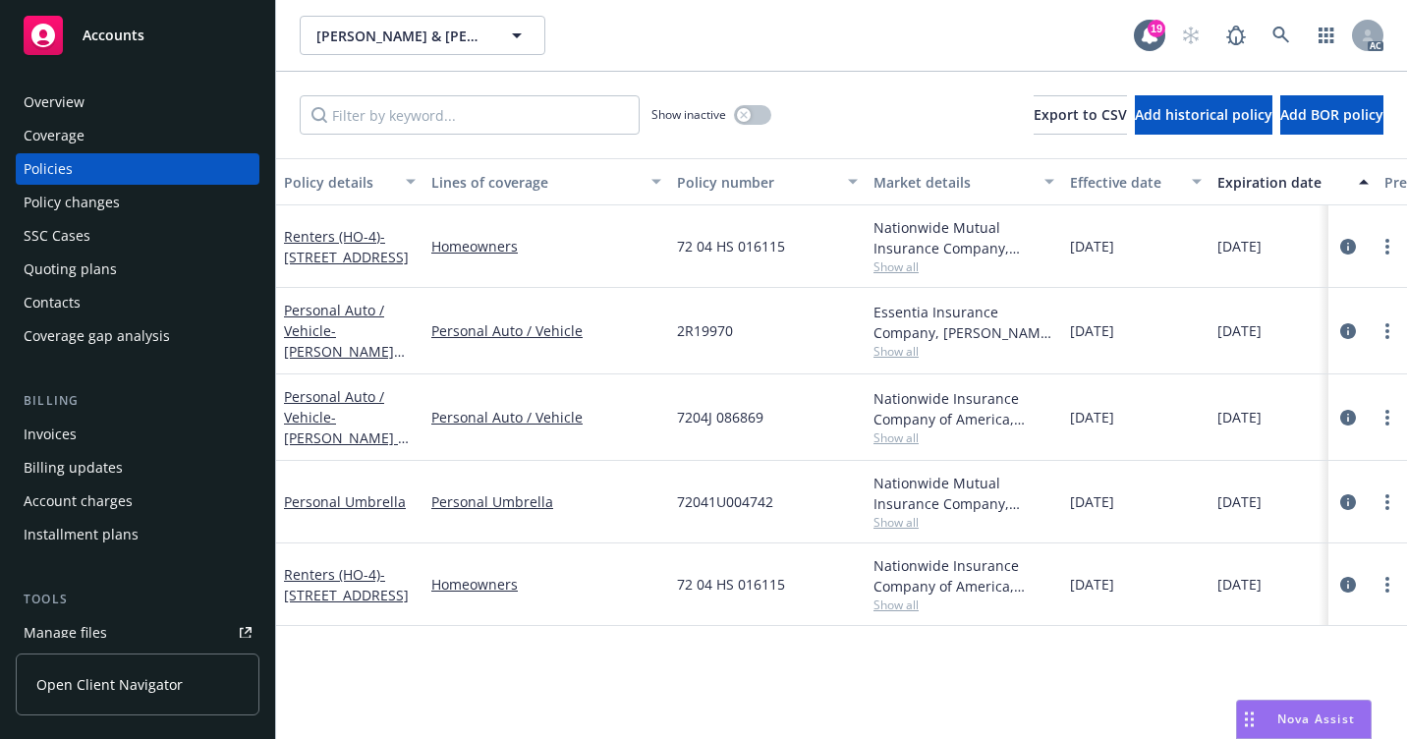
click at [94, 94] on div "Overview" at bounding box center [138, 101] width 228 height 31
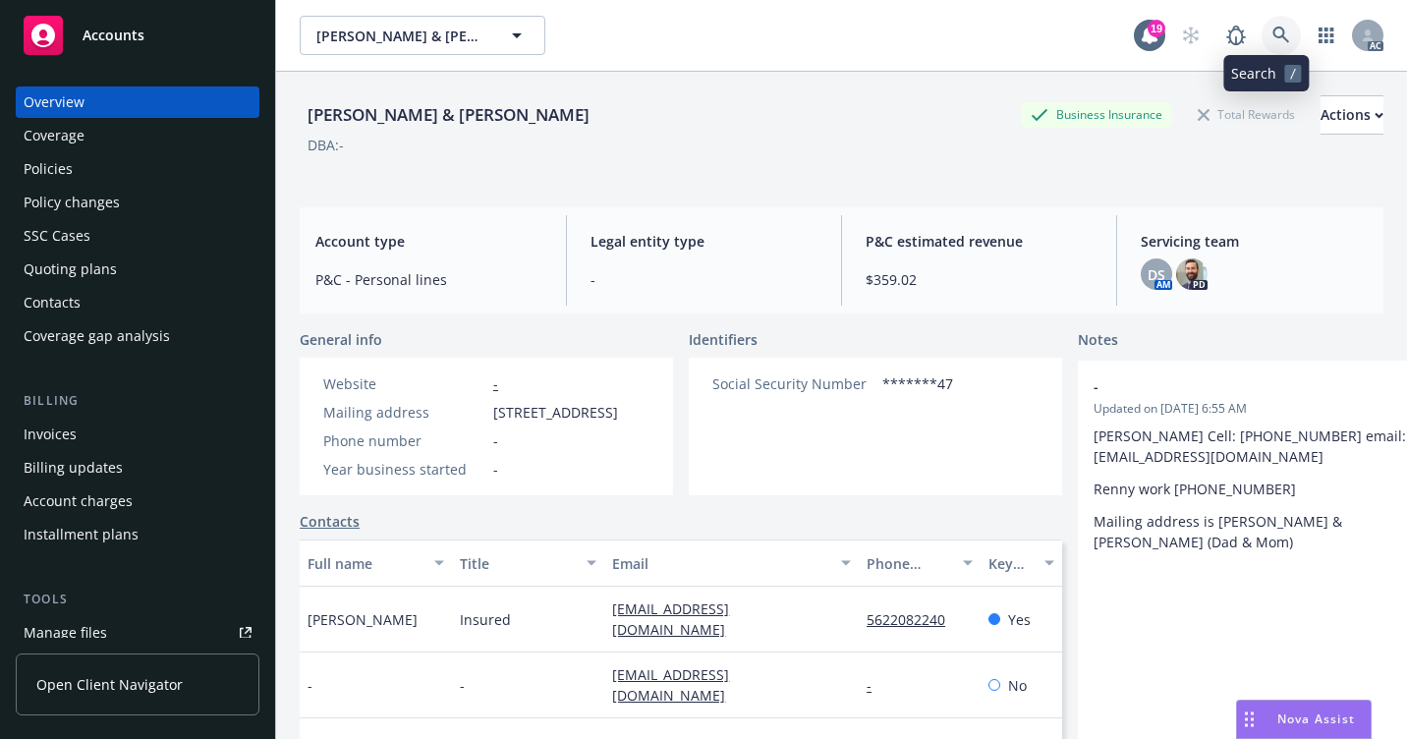
click at [1262, 28] on link at bounding box center [1281, 35] width 39 height 39
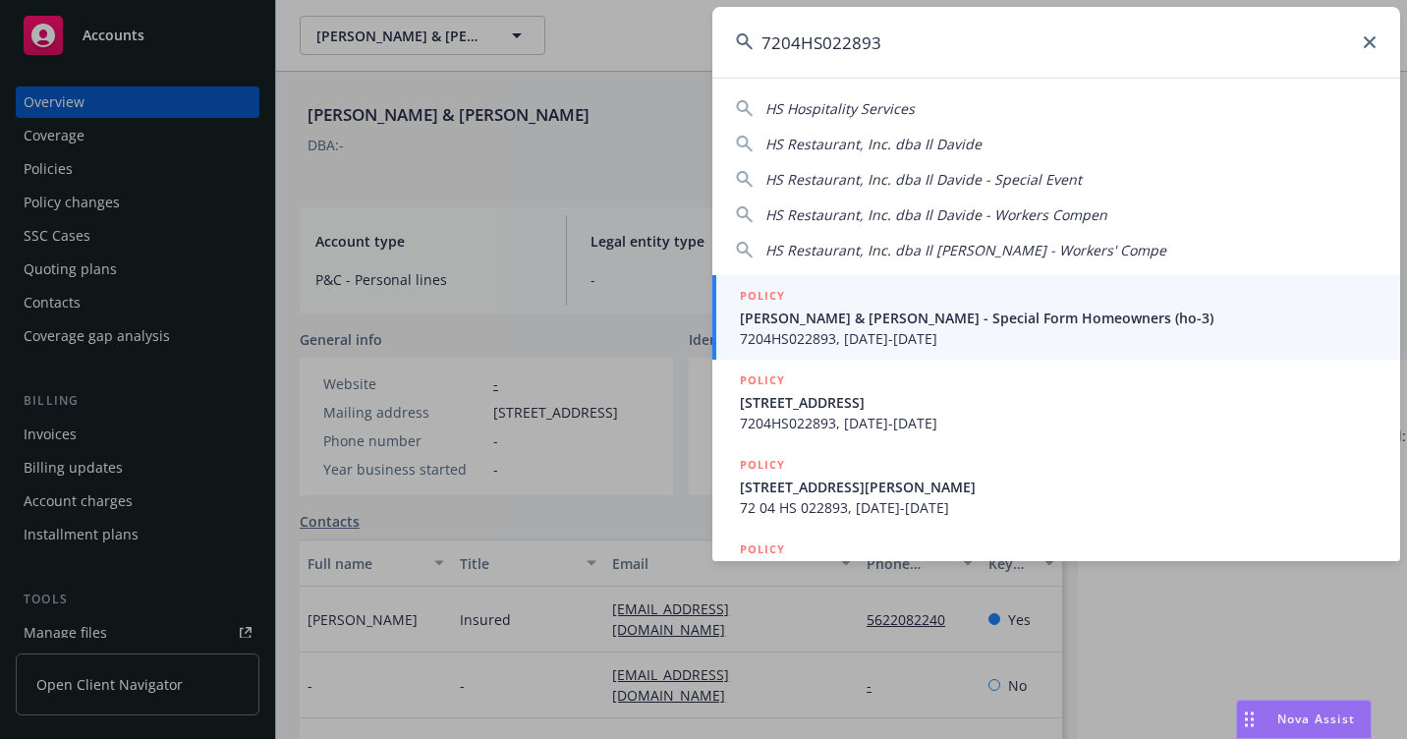
type input "7204HS022893"
drag, startPoint x: 806, startPoint y: 312, endPoint x: 752, endPoint y: 301, distance: 55.1
click at [805, 312] on span "Megill, Julie & Kevin - Special Form Homeowners (ho-3)" at bounding box center [1058, 318] width 637 height 21
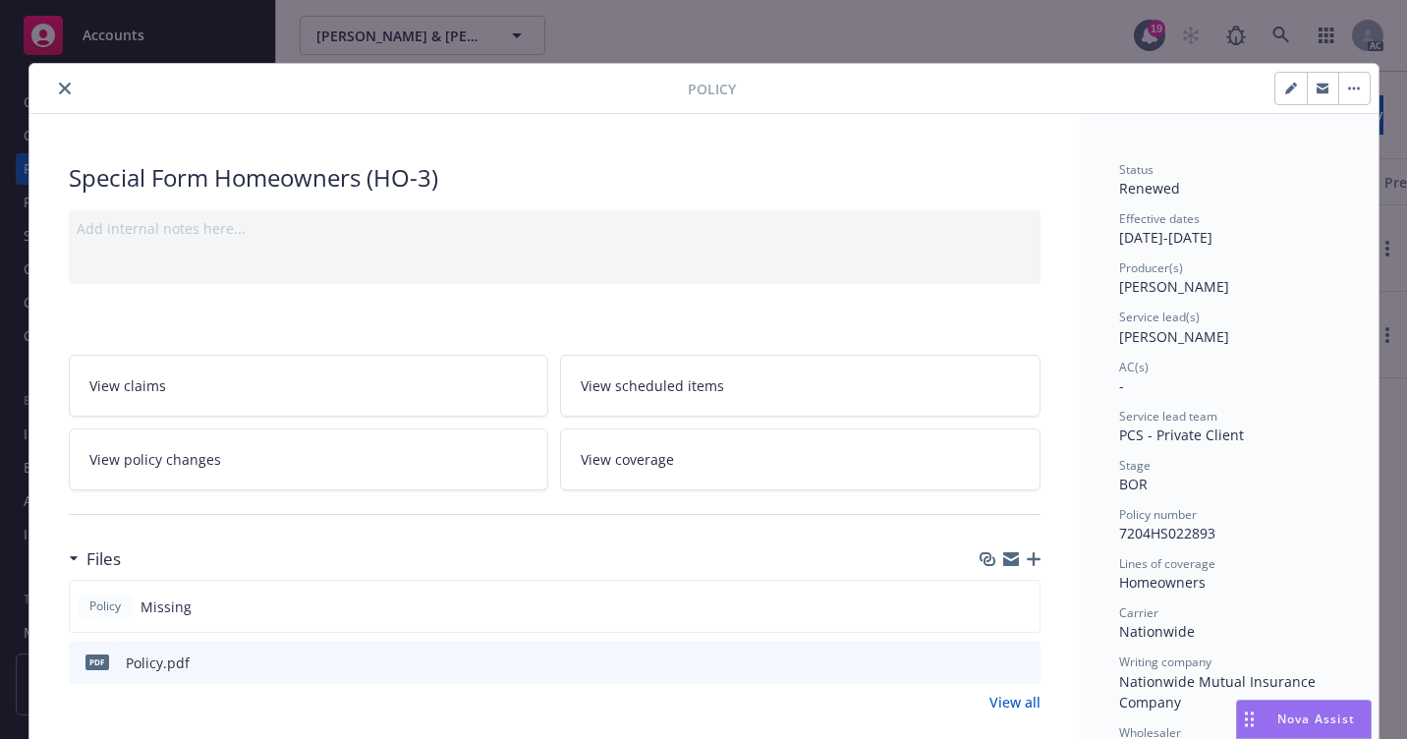
click at [59, 89] on icon "close" at bounding box center [65, 89] width 12 height 12
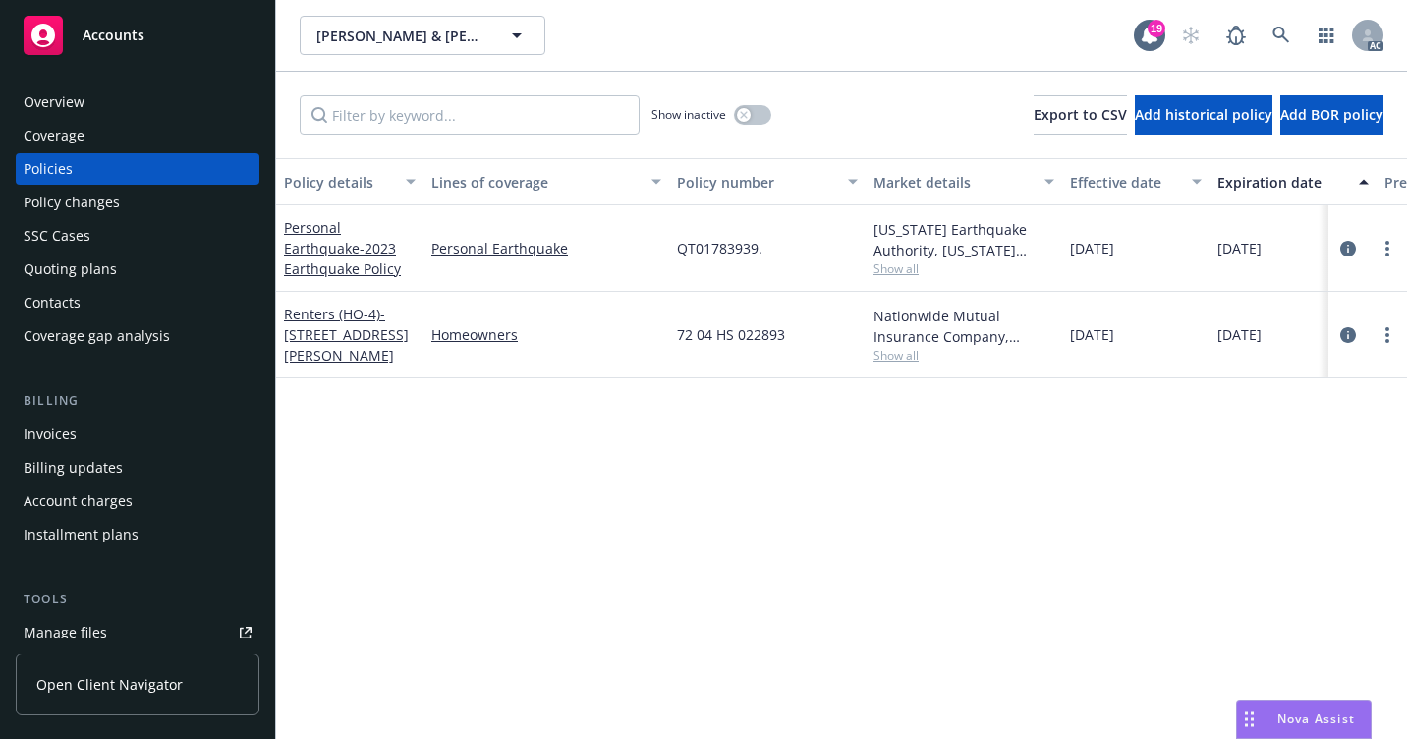
click at [121, 102] on div "Overview" at bounding box center [138, 101] width 228 height 31
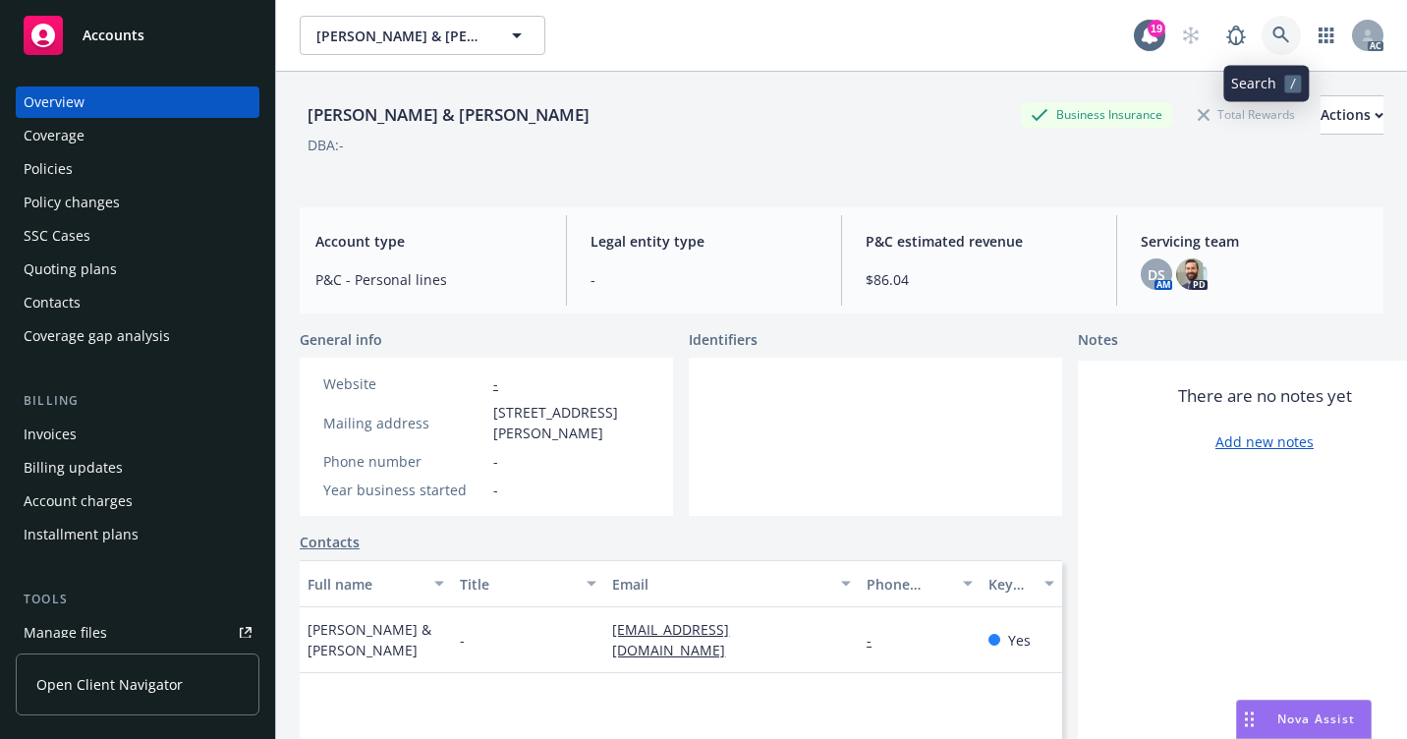
click at [1273, 28] on icon at bounding box center [1281, 35] width 17 height 17
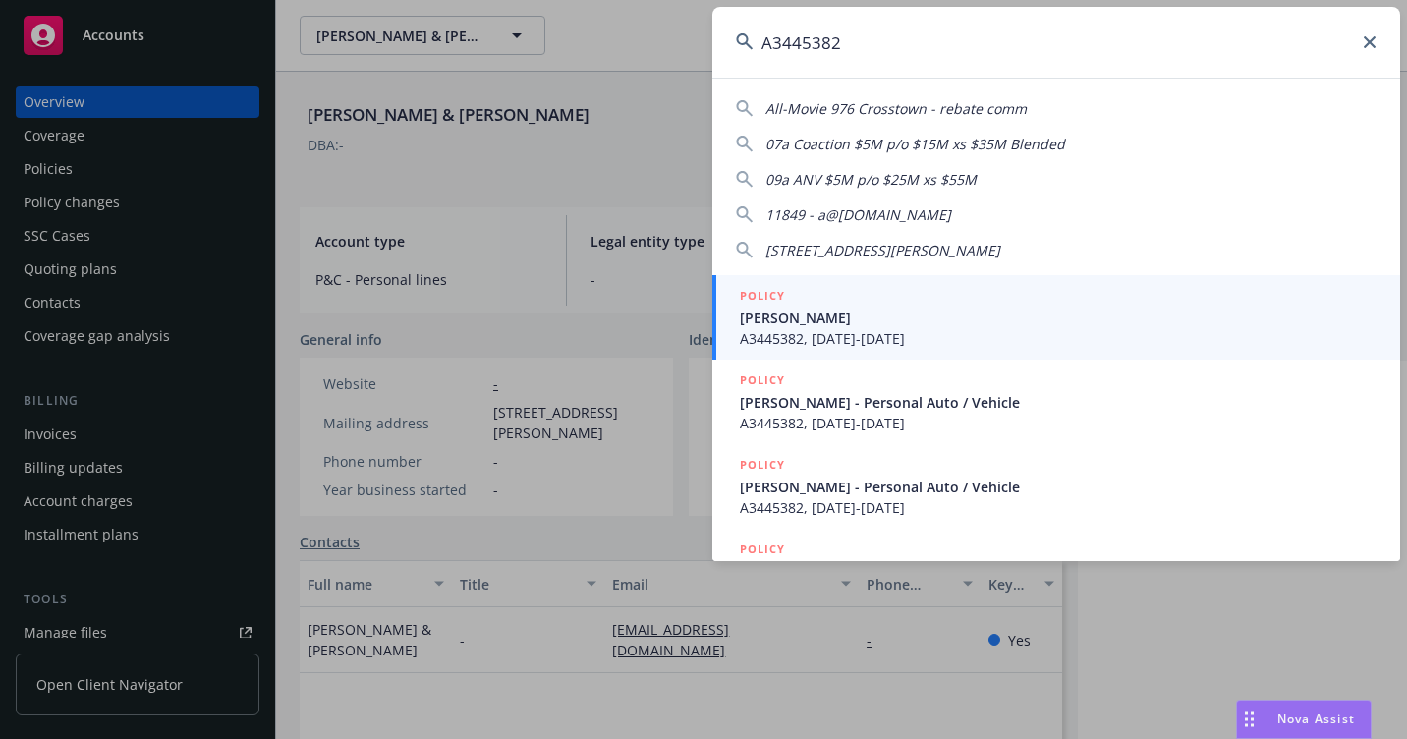
type input "A3445382"
click at [782, 313] on span "[PERSON_NAME]" at bounding box center [1058, 318] width 637 height 21
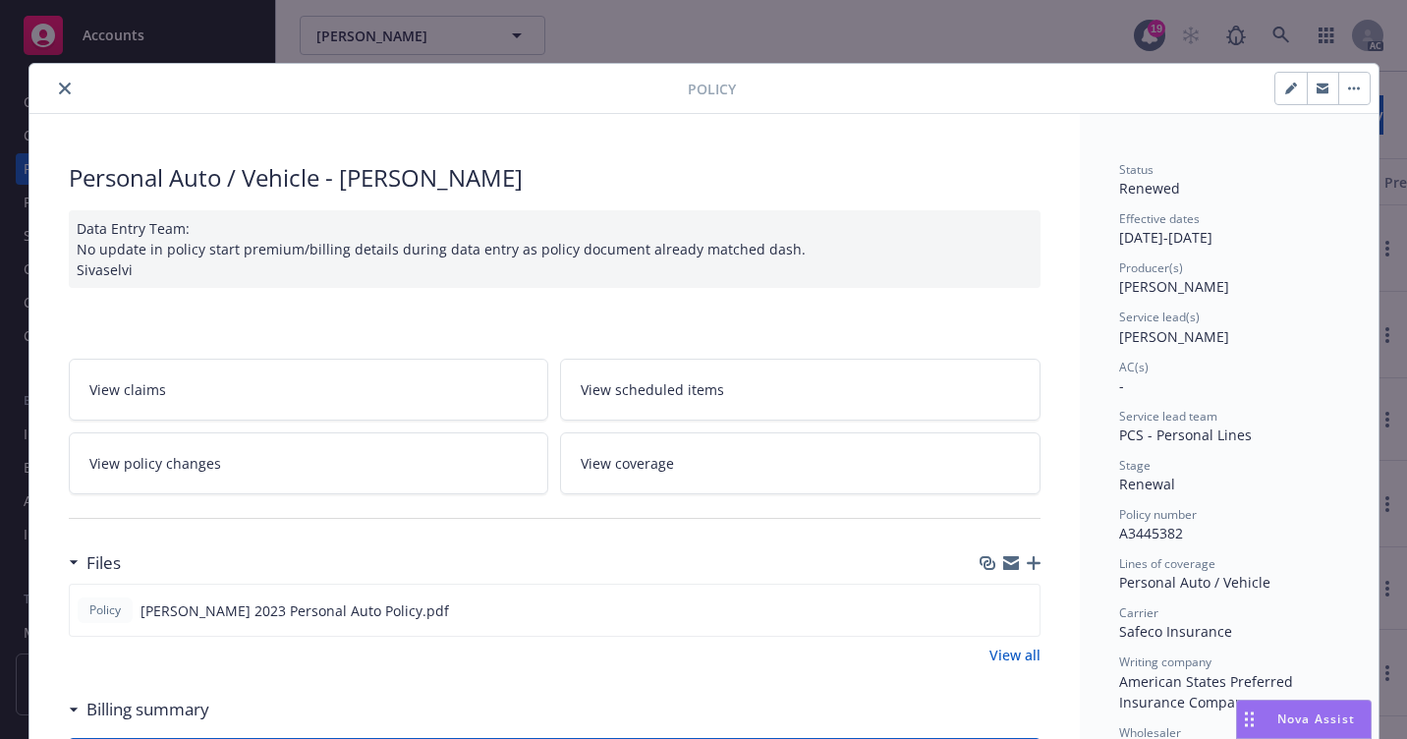
click at [59, 92] on icon "close" at bounding box center [65, 89] width 12 height 12
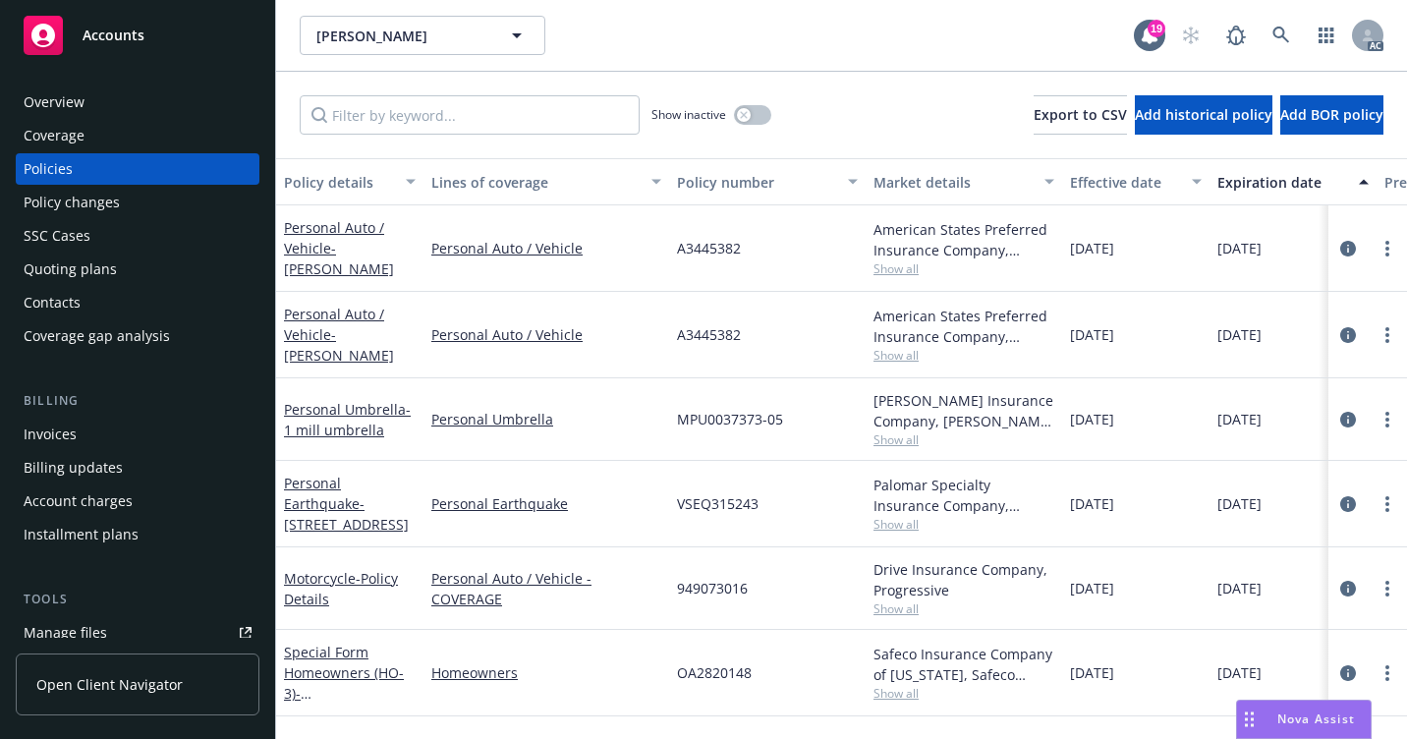
click at [93, 111] on div "Overview" at bounding box center [138, 101] width 228 height 31
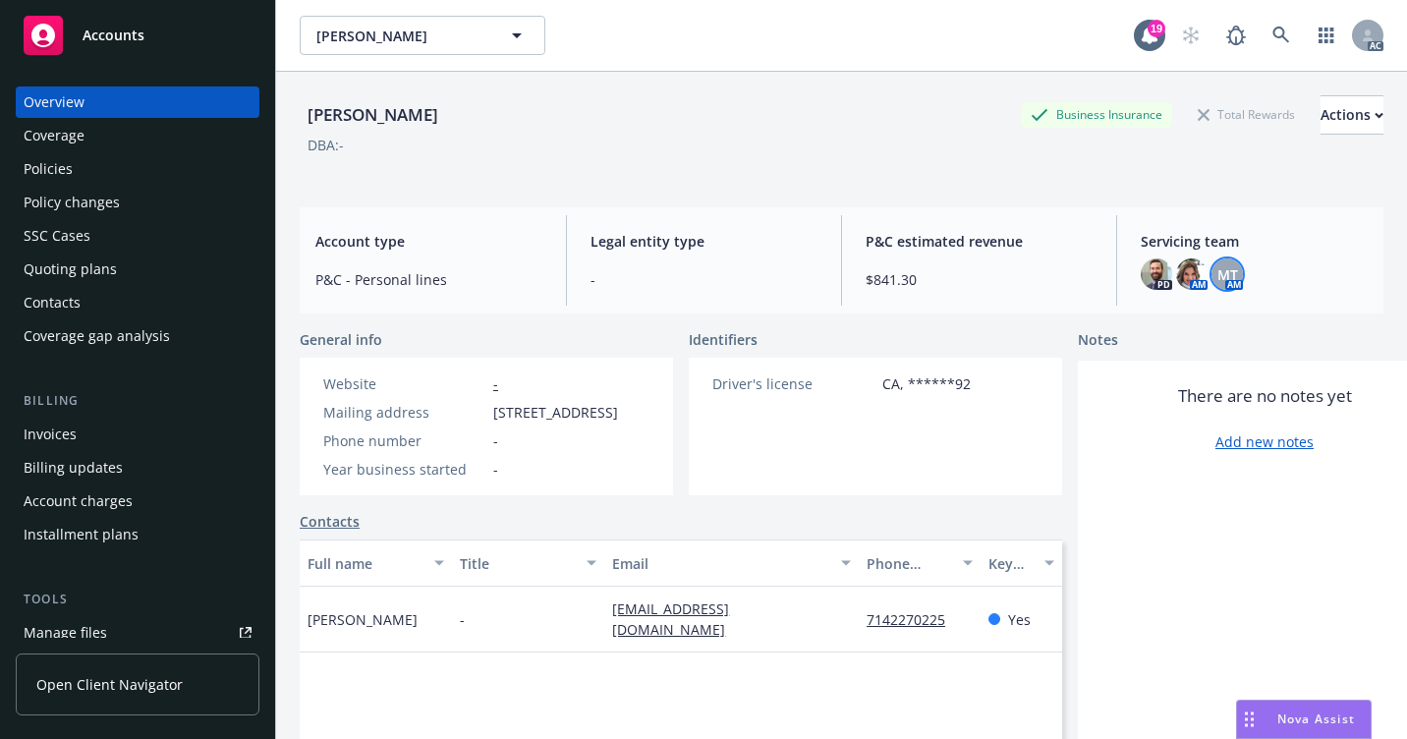
click at [1227, 282] on div "MT" at bounding box center [1227, 273] width 31 height 31
click at [1273, 37] on icon at bounding box center [1282, 36] width 18 height 18
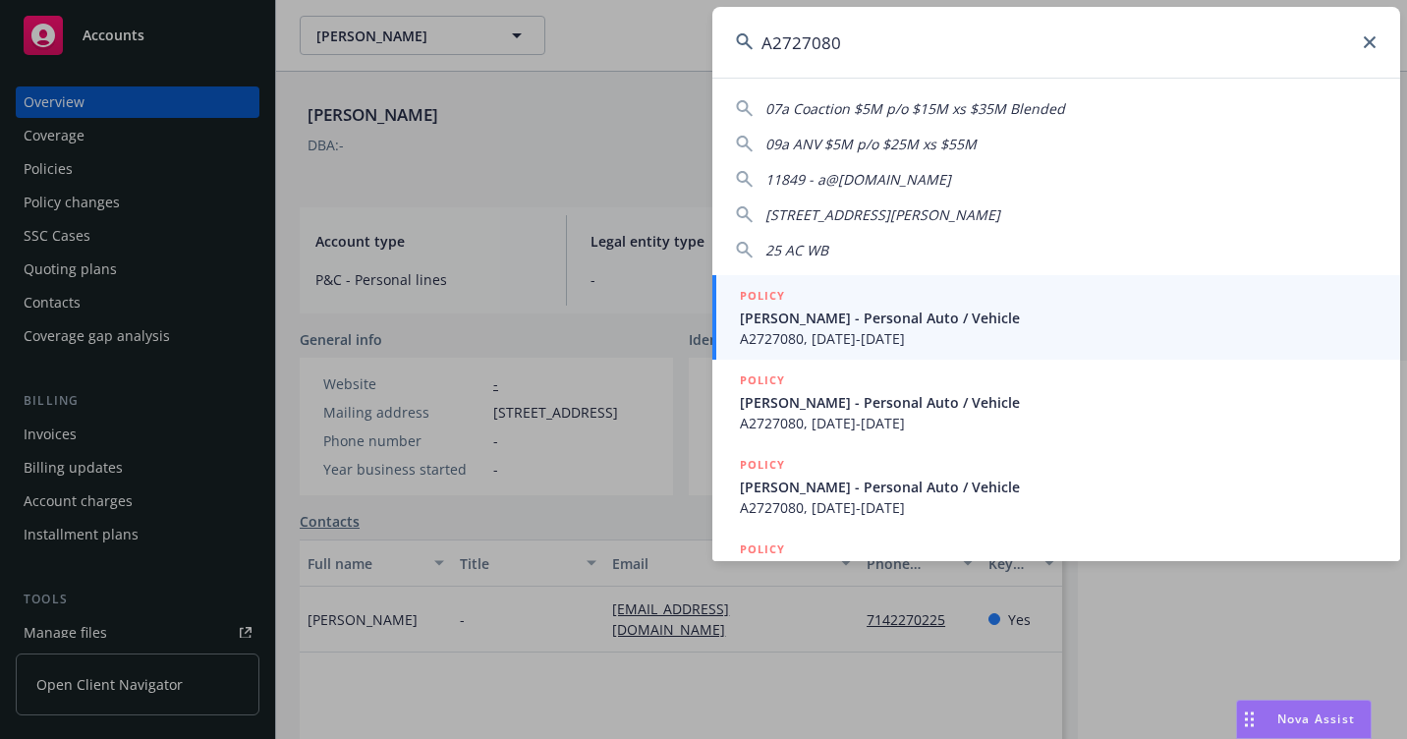
type input "A2727080"
drag, startPoint x: 812, startPoint y: 312, endPoint x: 775, endPoint y: 313, distance: 36.4
click at [810, 312] on span "Newman, Terry - Personal Auto / Vehicle" at bounding box center [1058, 318] width 637 height 21
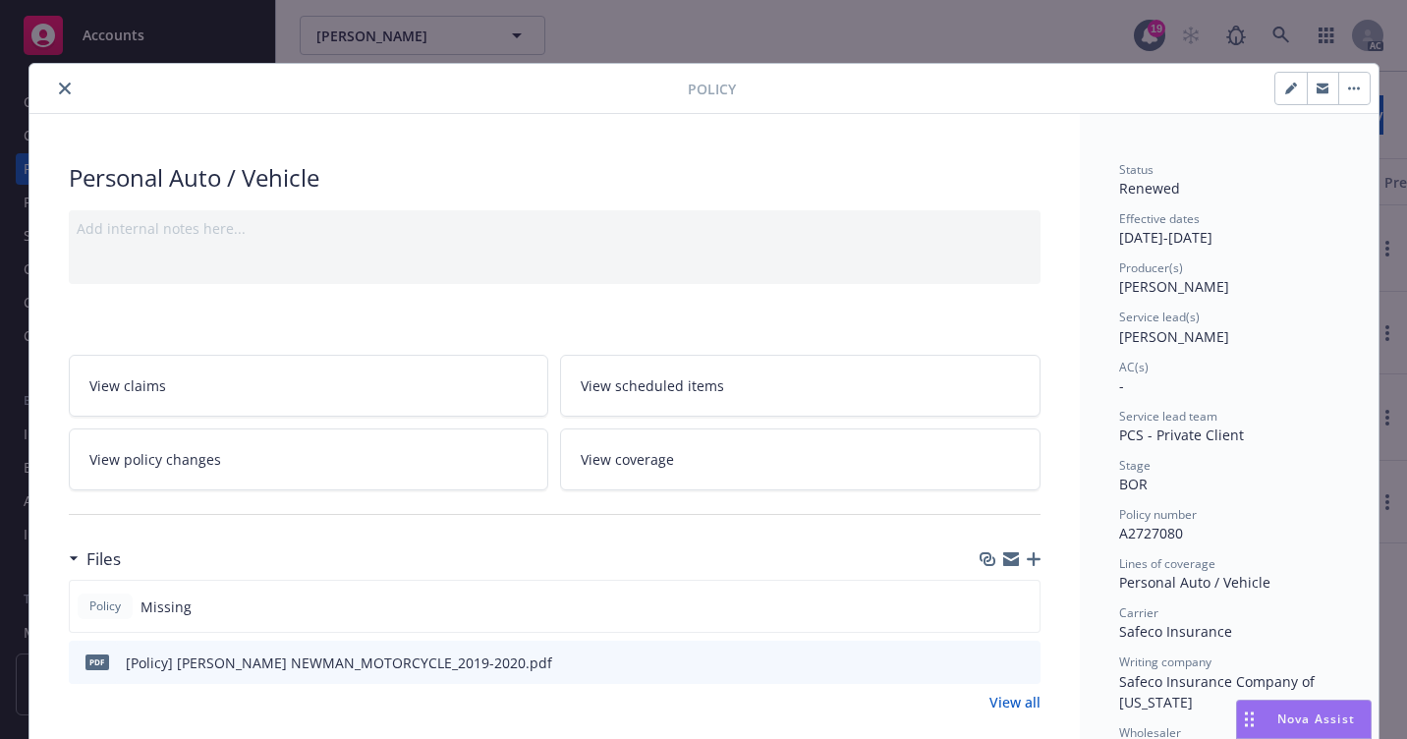
click at [66, 87] on button "close" at bounding box center [65, 89] width 24 height 24
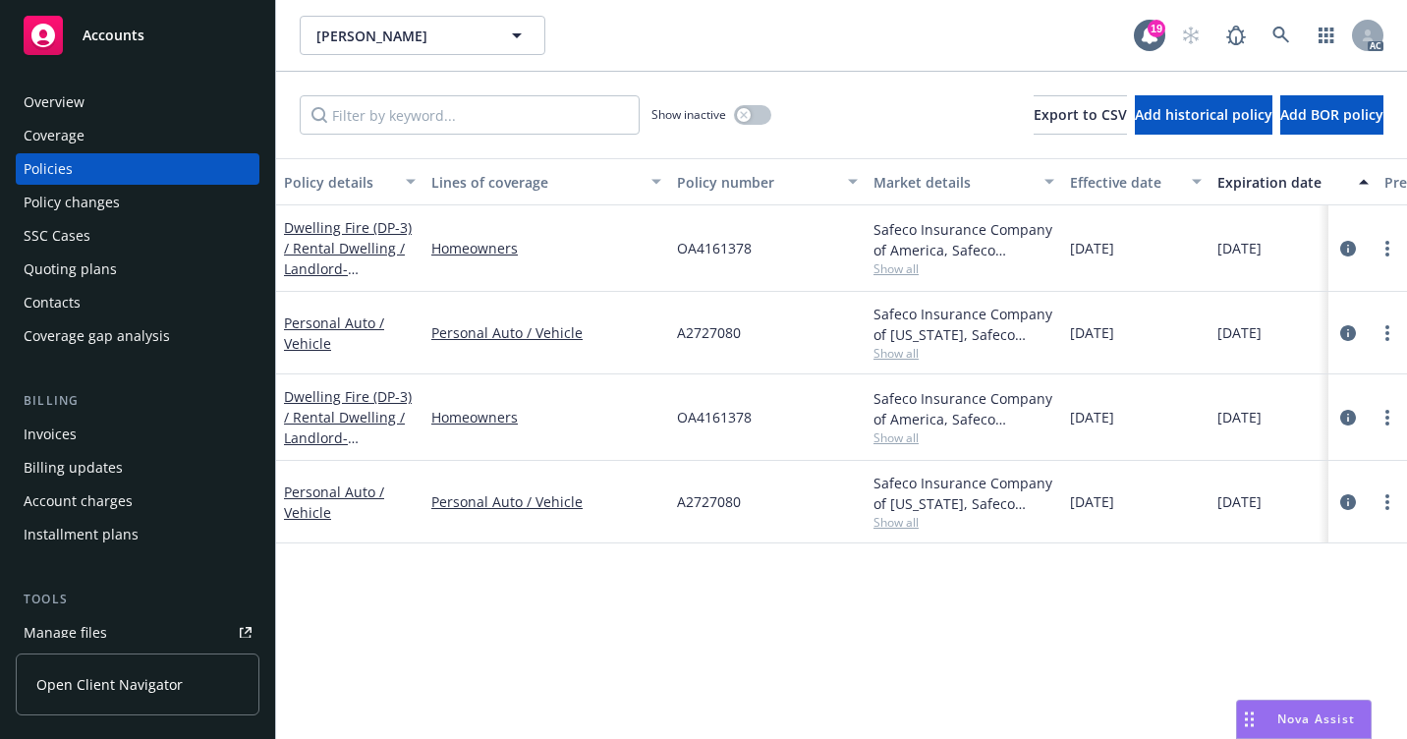
click at [120, 90] on div "Overview" at bounding box center [138, 101] width 228 height 31
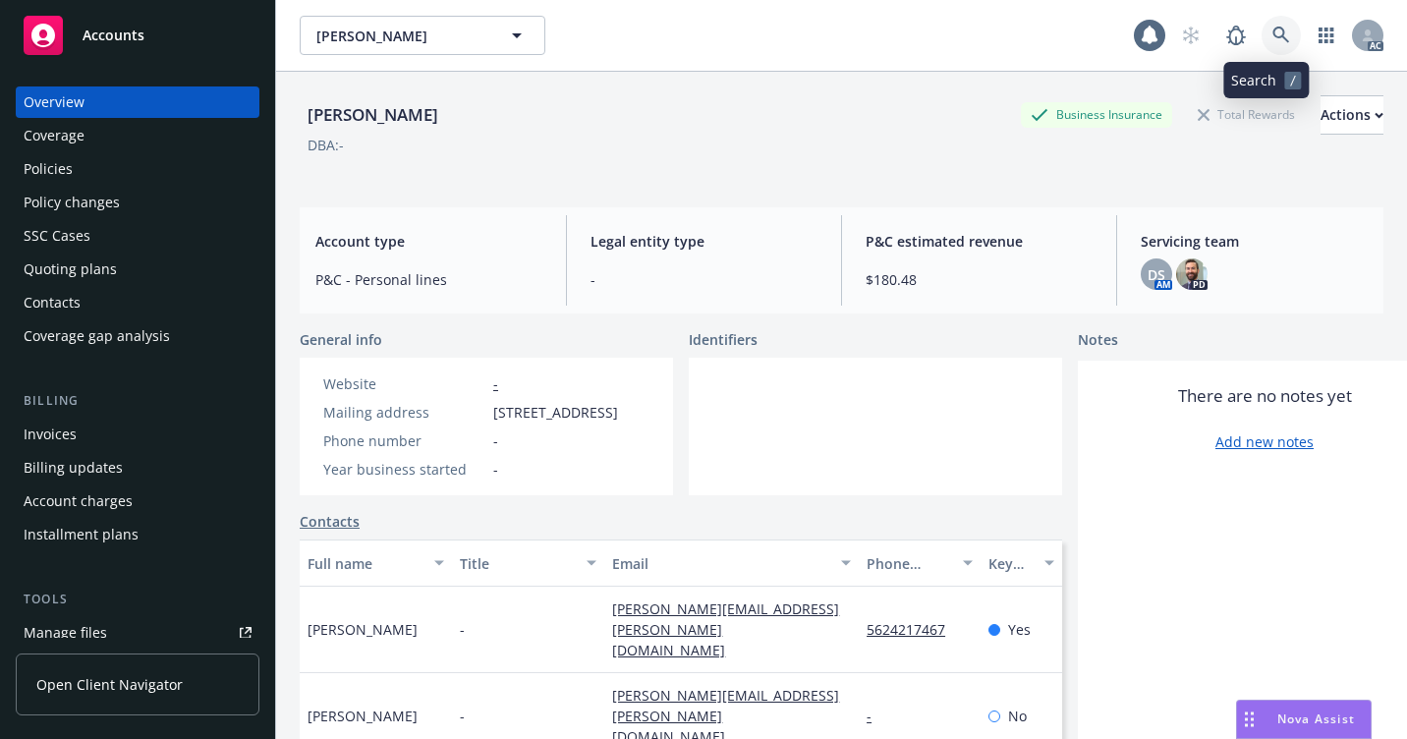
click at [1273, 36] on icon at bounding box center [1282, 36] width 18 height 18
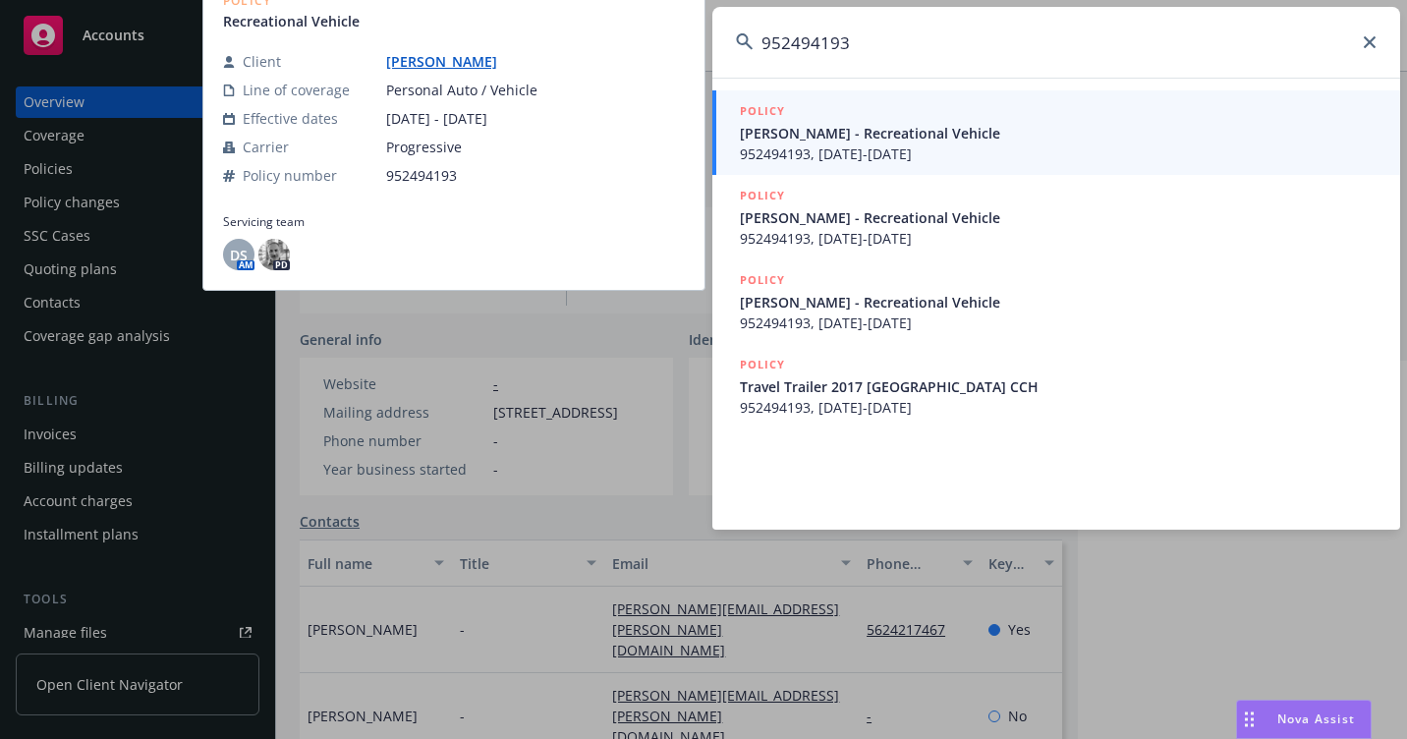
type input "952494193"
click at [786, 142] on span "[PERSON_NAME] - Recreational Vehicle" at bounding box center [1058, 133] width 637 height 21
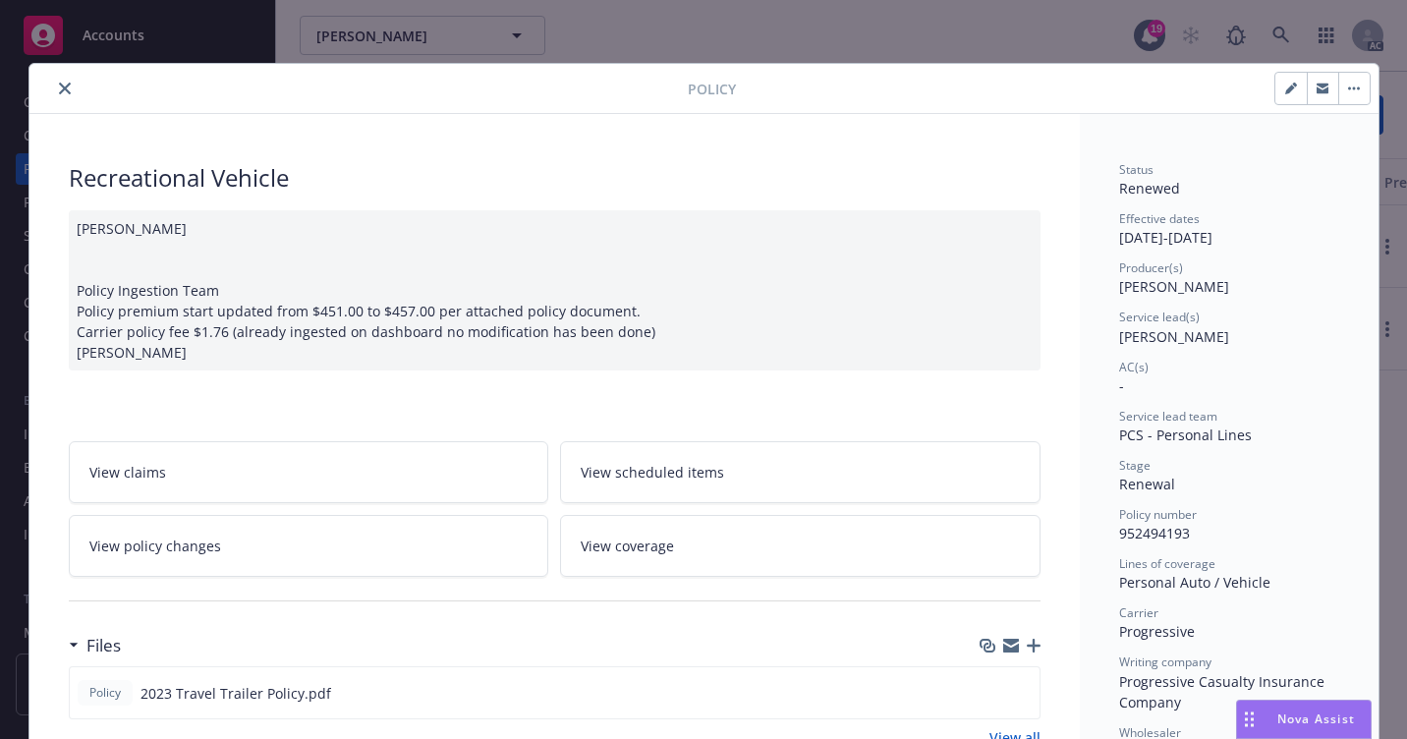
click at [62, 86] on icon "close" at bounding box center [65, 89] width 12 height 12
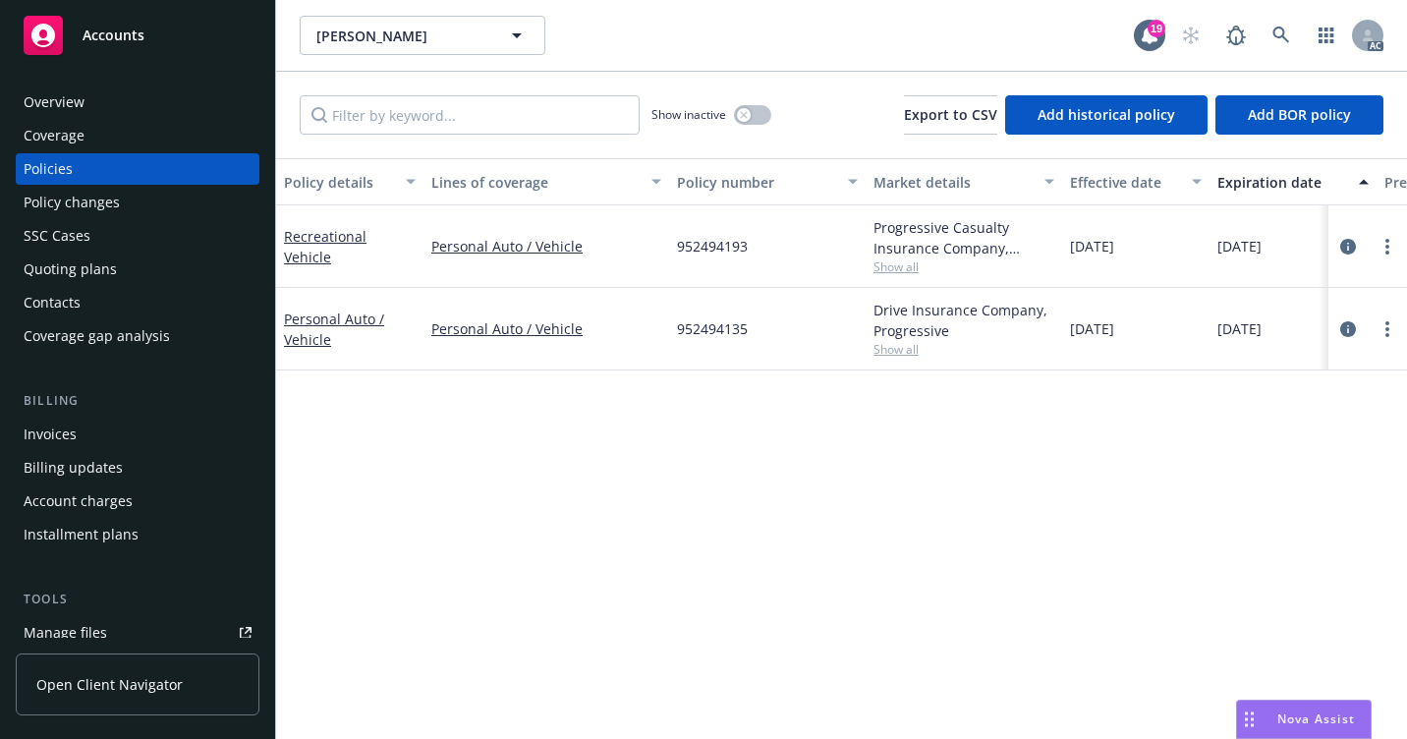
click at [99, 199] on div "Policy changes" at bounding box center [72, 202] width 96 height 31
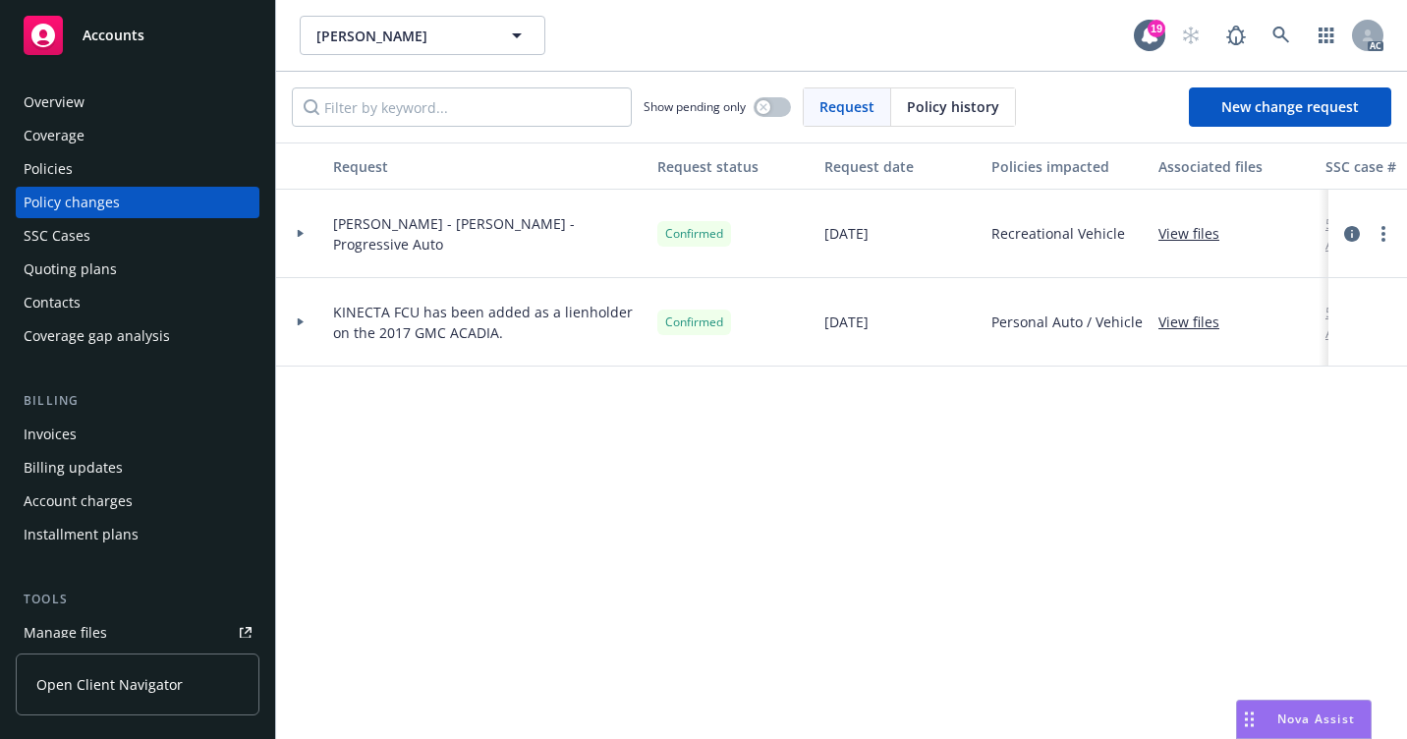
click at [101, 112] on div "Overview" at bounding box center [138, 101] width 228 height 31
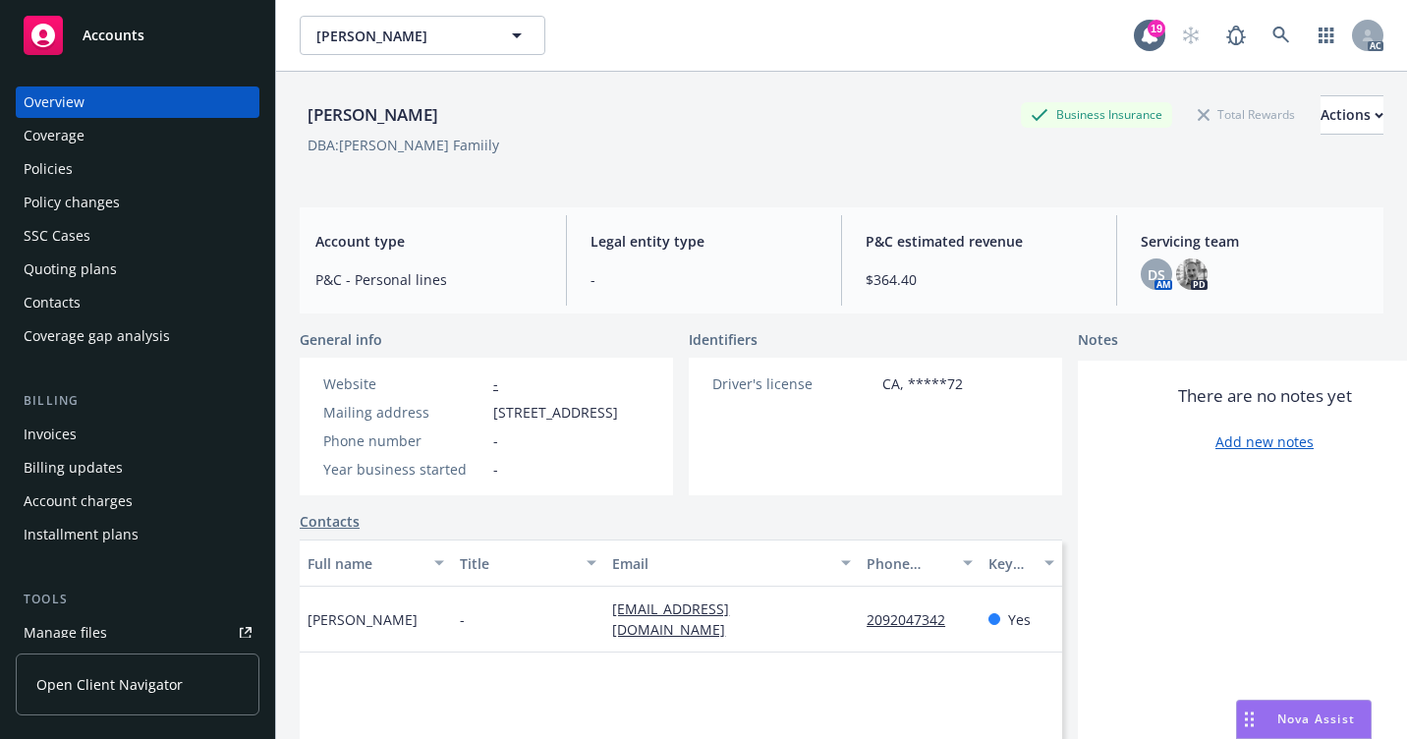
click at [105, 172] on div "Policies" at bounding box center [138, 168] width 228 height 31
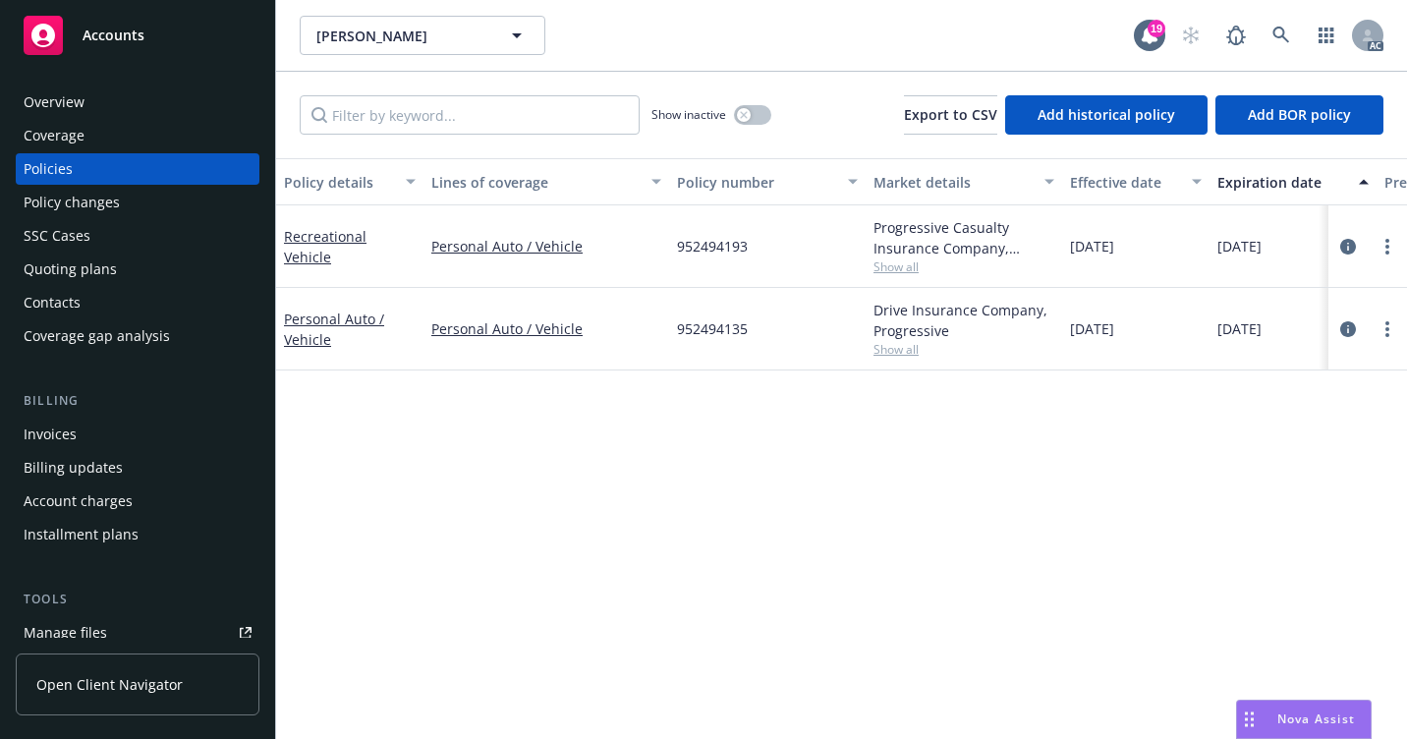
click at [86, 114] on div "Overview" at bounding box center [138, 101] width 228 height 31
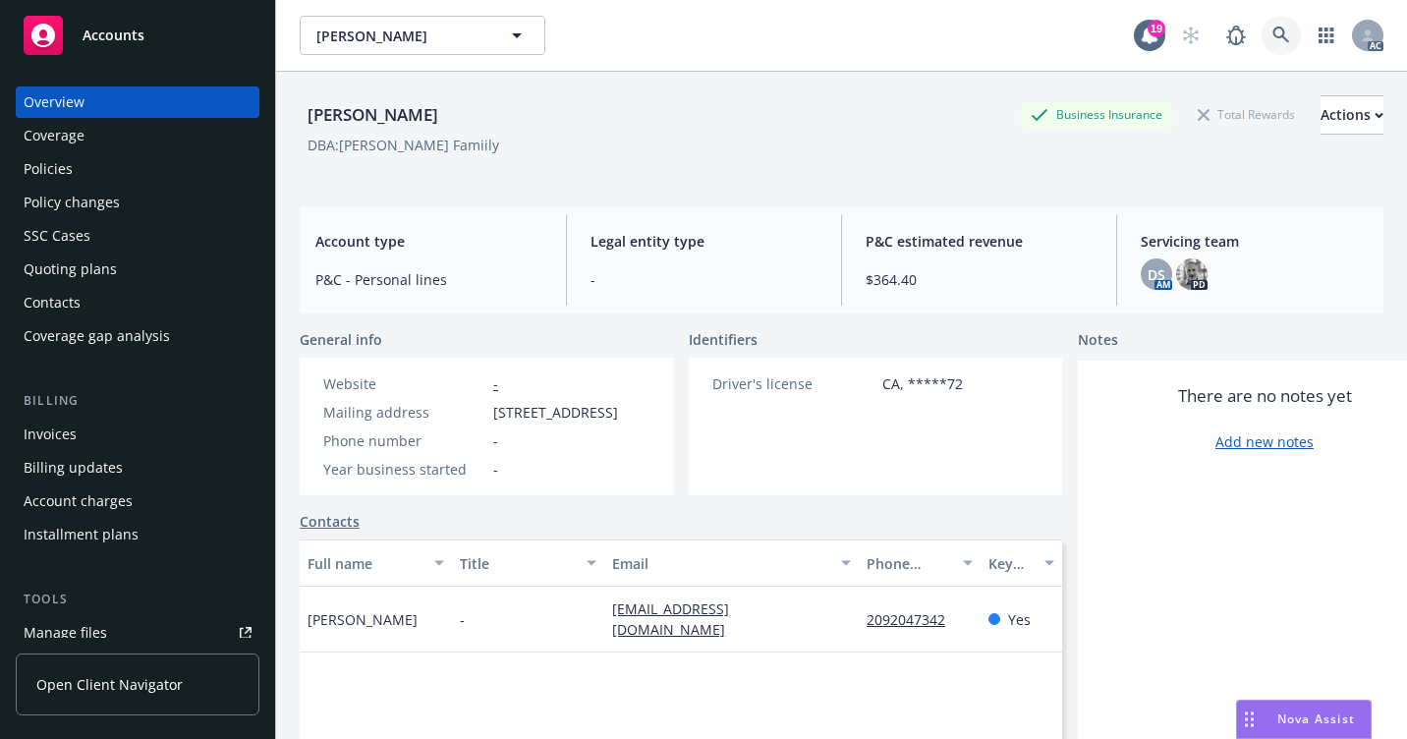
click at [1273, 34] on icon at bounding box center [1282, 36] width 18 height 18
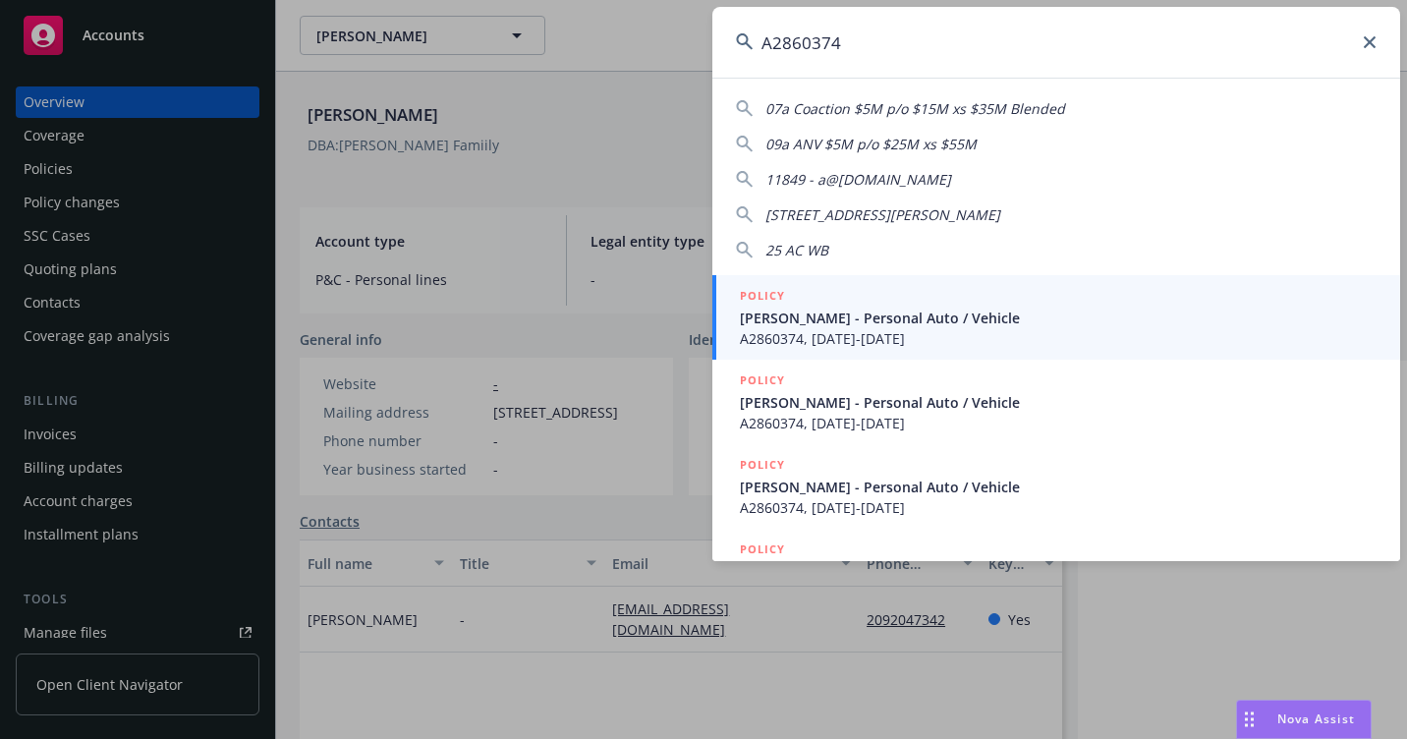
type input "A2860374"
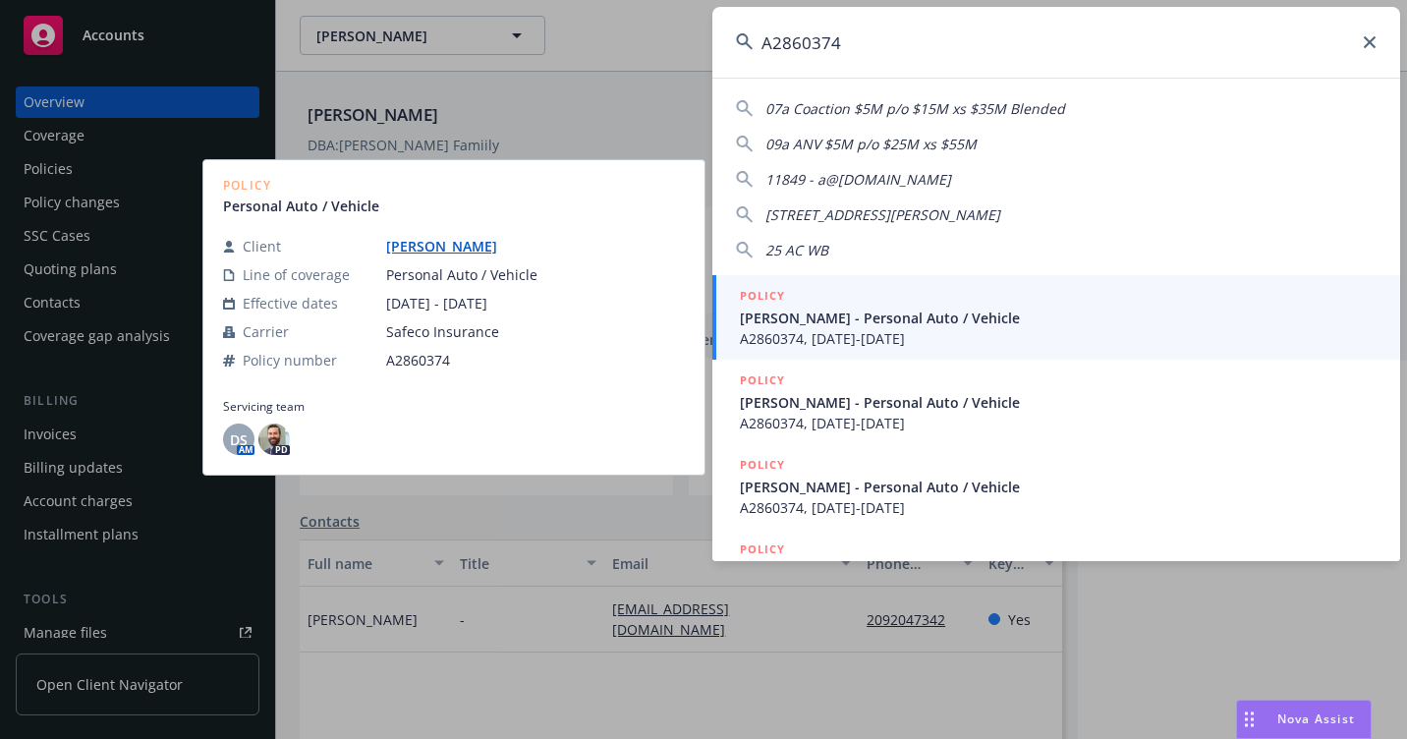
click at [821, 321] on span "[PERSON_NAME] - Personal Auto / Vehicle" at bounding box center [1058, 318] width 637 height 21
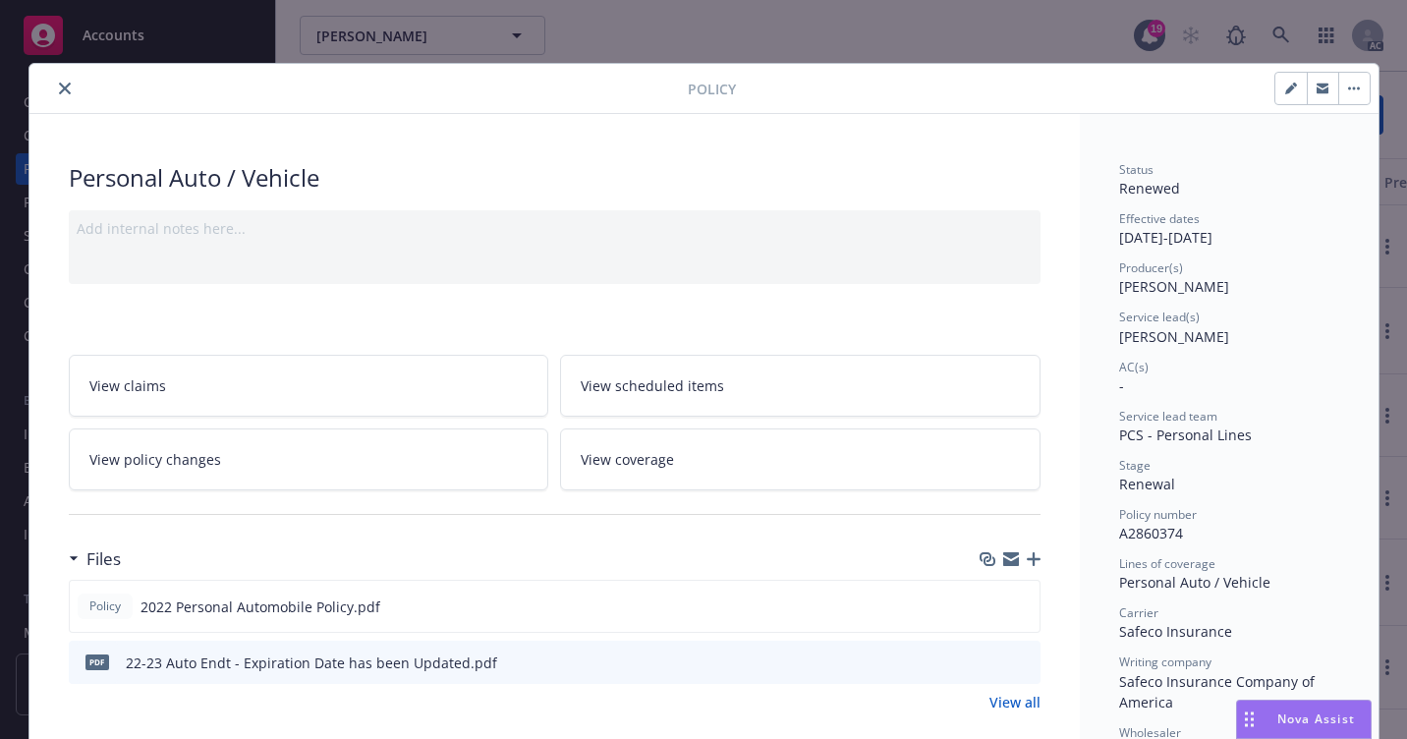
click at [60, 97] on button "close" at bounding box center [65, 89] width 24 height 24
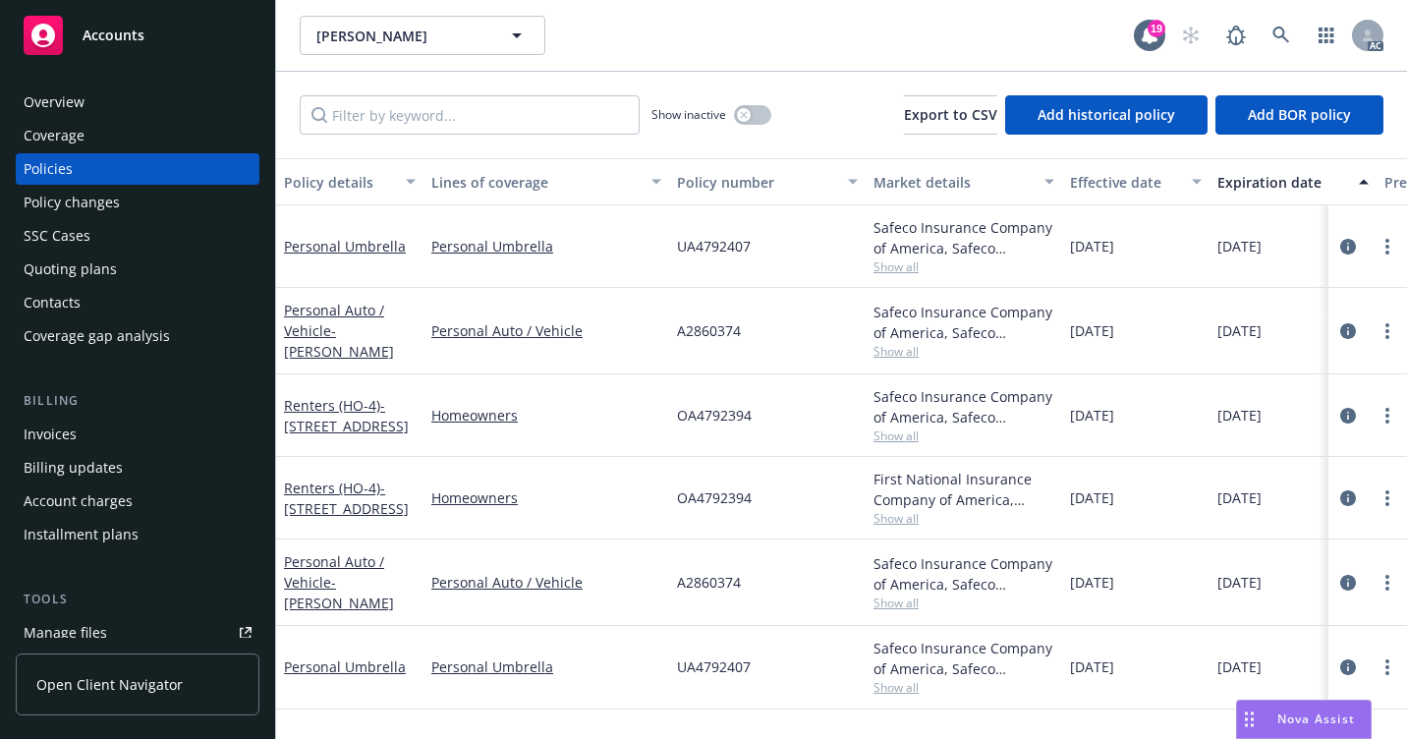
click at [135, 107] on div "Overview" at bounding box center [138, 101] width 228 height 31
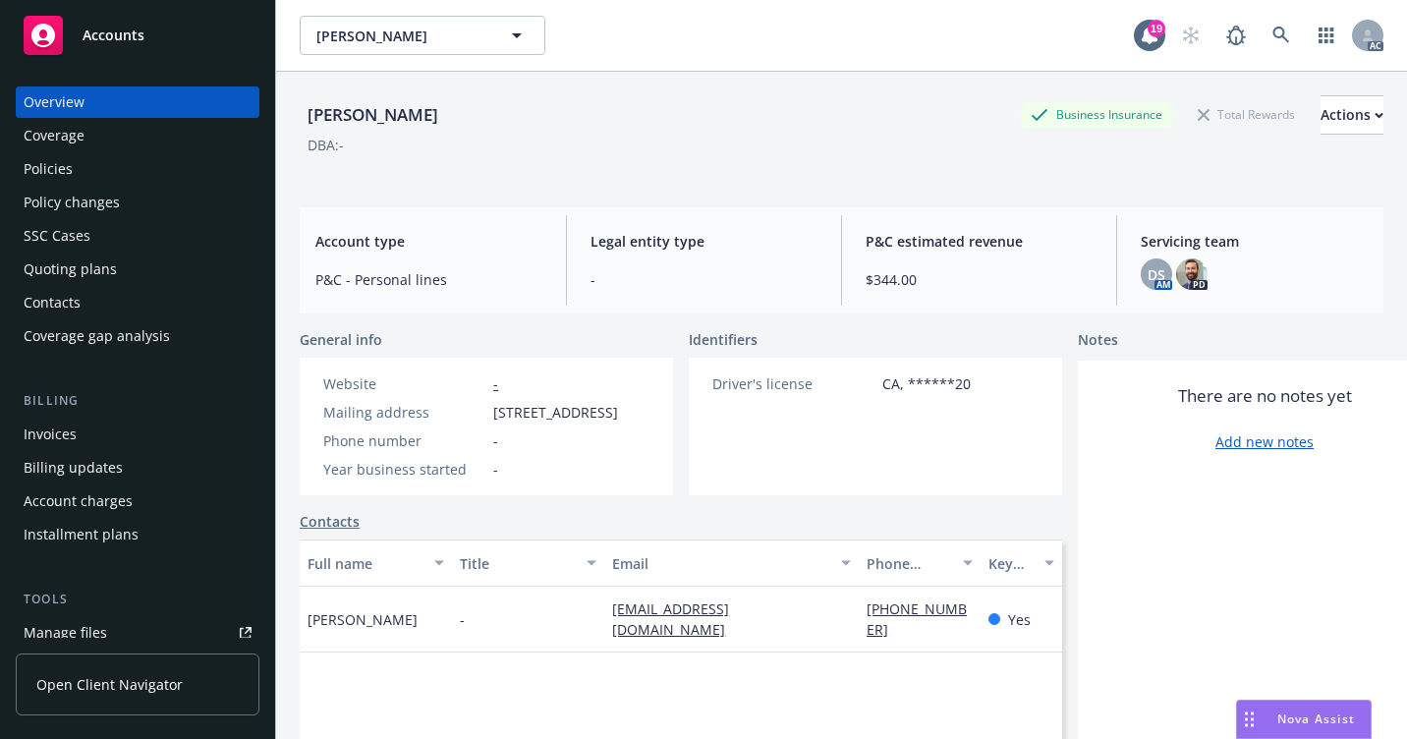
click at [125, 180] on div "Policies" at bounding box center [138, 168] width 228 height 31
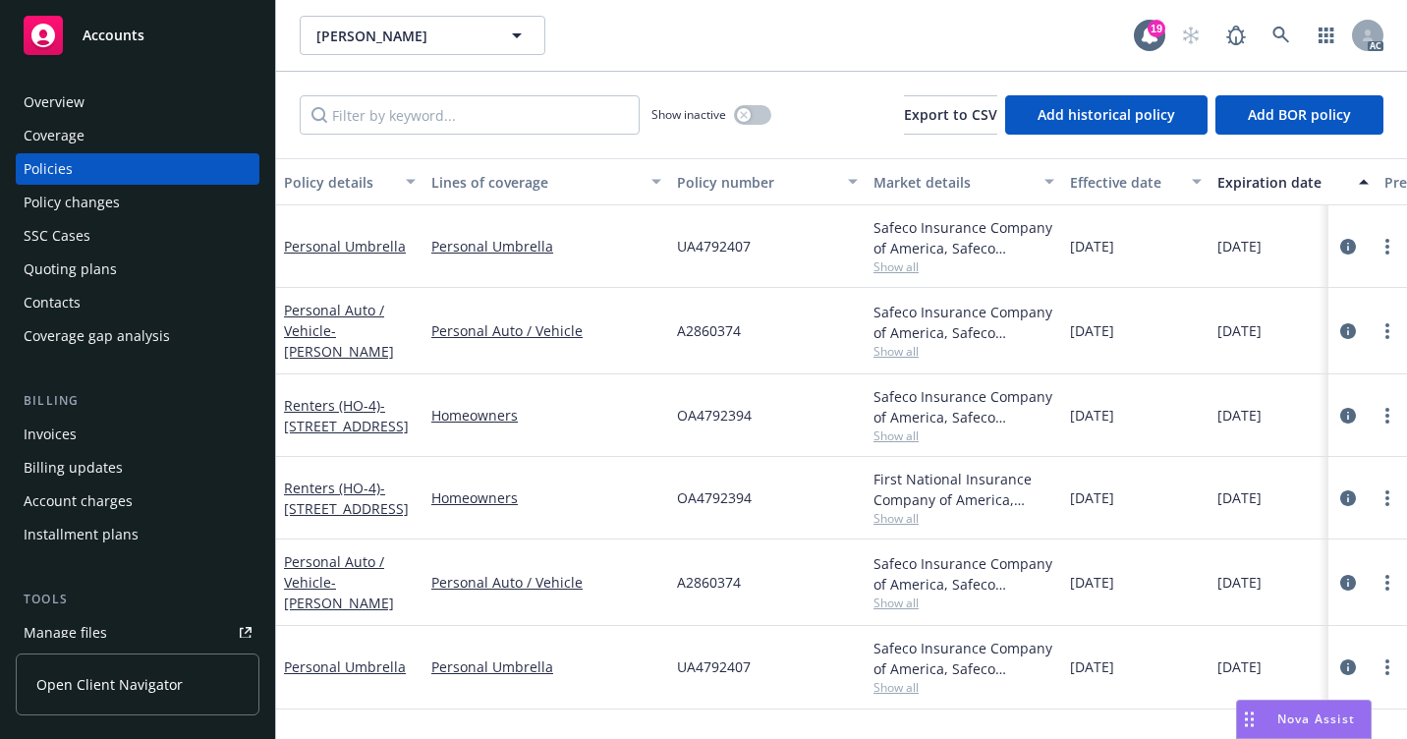
click at [133, 101] on div "Overview" at bounding box center [138, 101] width 228 height 31
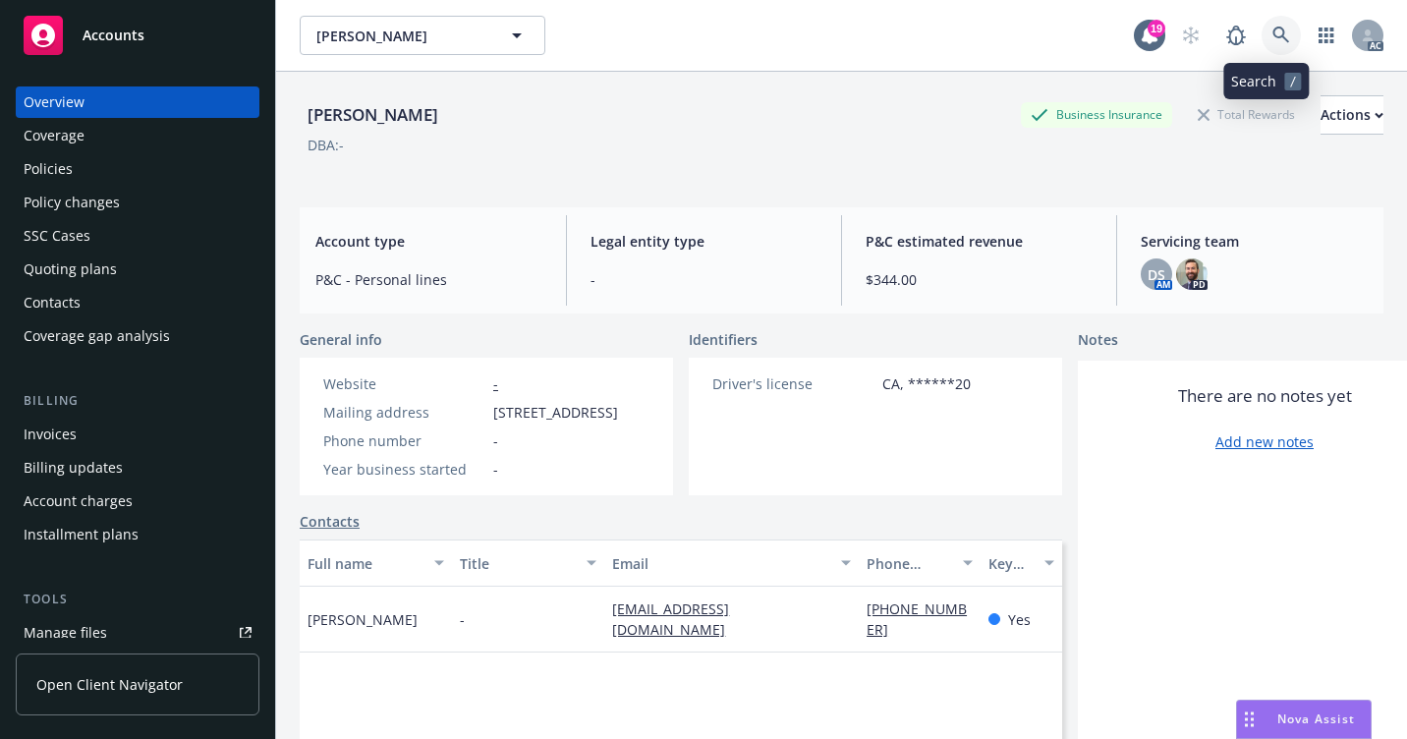
click at [1277, 25] on link at bounding box center [1281, 35] width 39 height 39
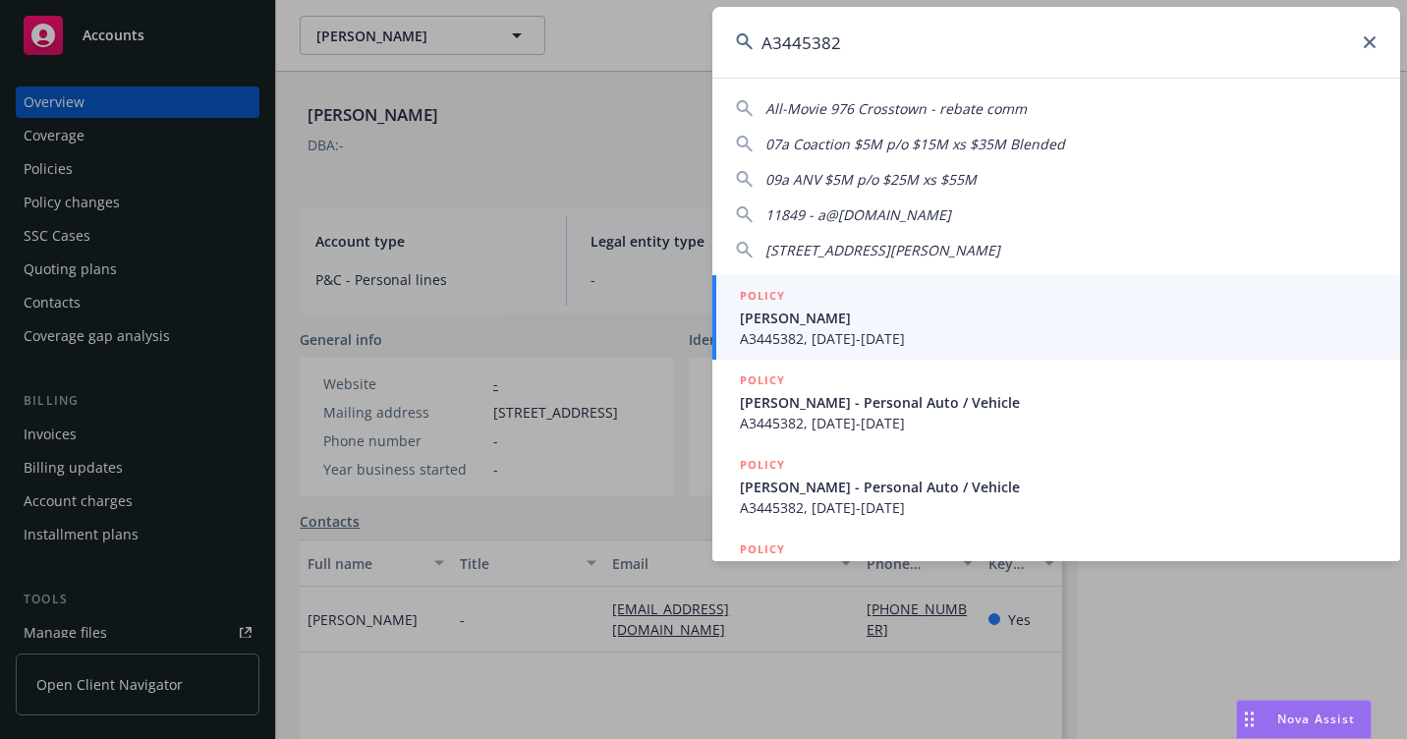
type input "A3445382"
click at [820, 319] on span "[PERSON_NAME]" at bounding box center [1058, 318] width 637 height 21
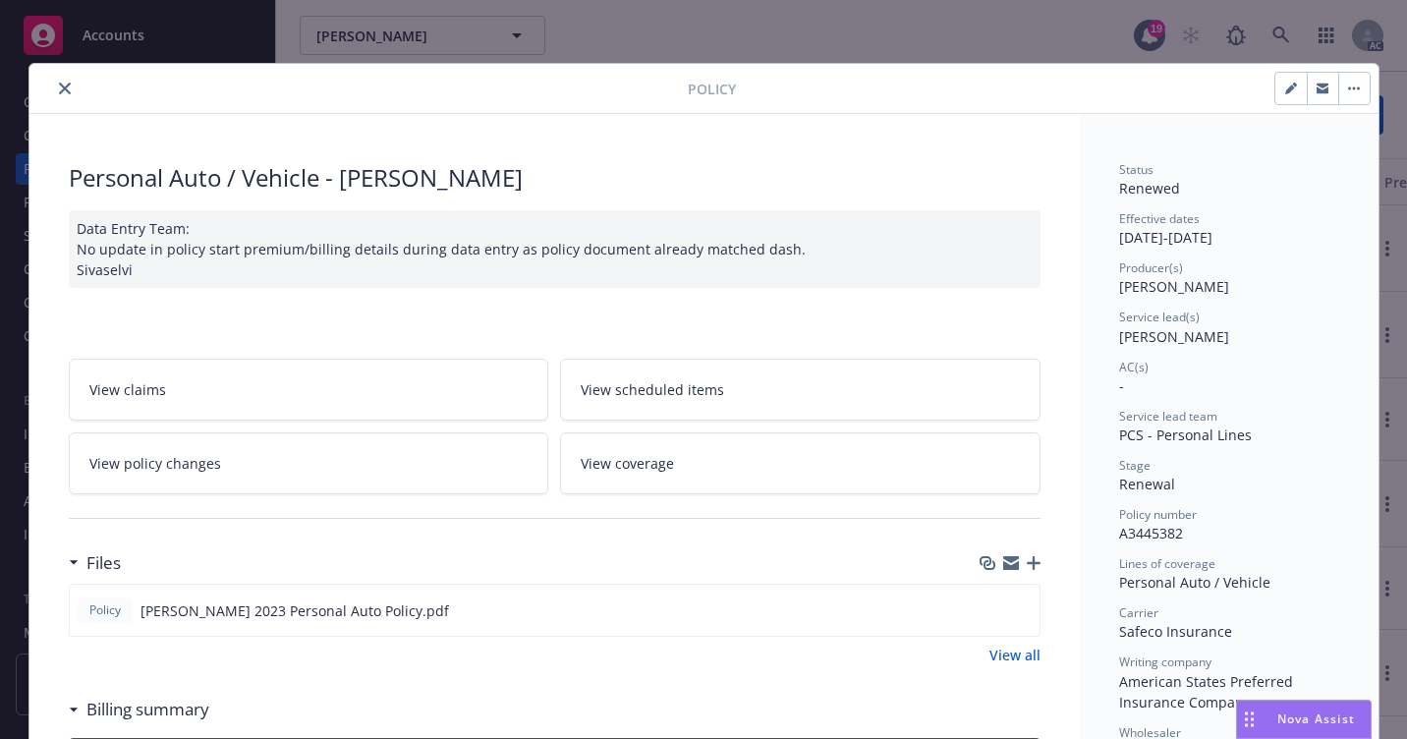
click at [59, 86] on icon "close" at bounding box center [65, 89] width 12 height 12
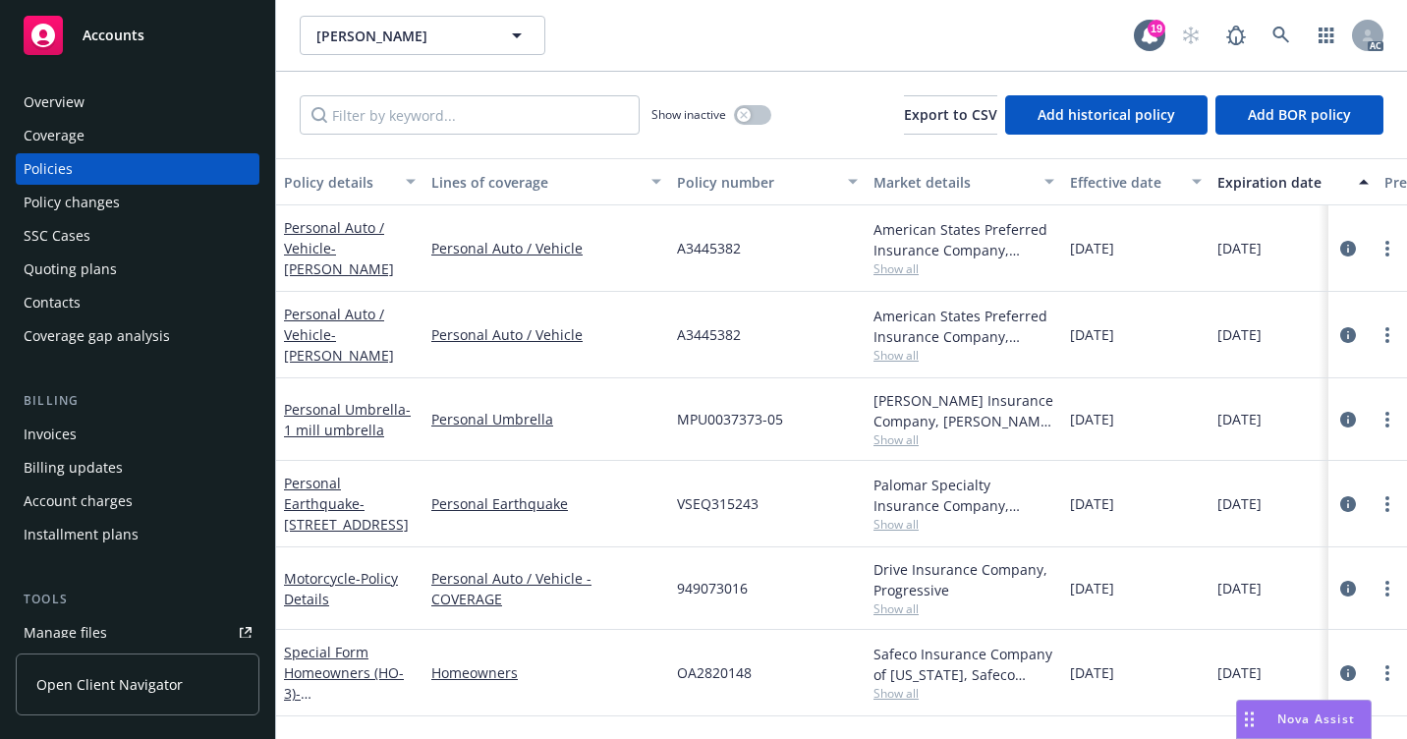
click at [110, 100] on div "Overview" at bounding box center [138, 101] width 228 height 31
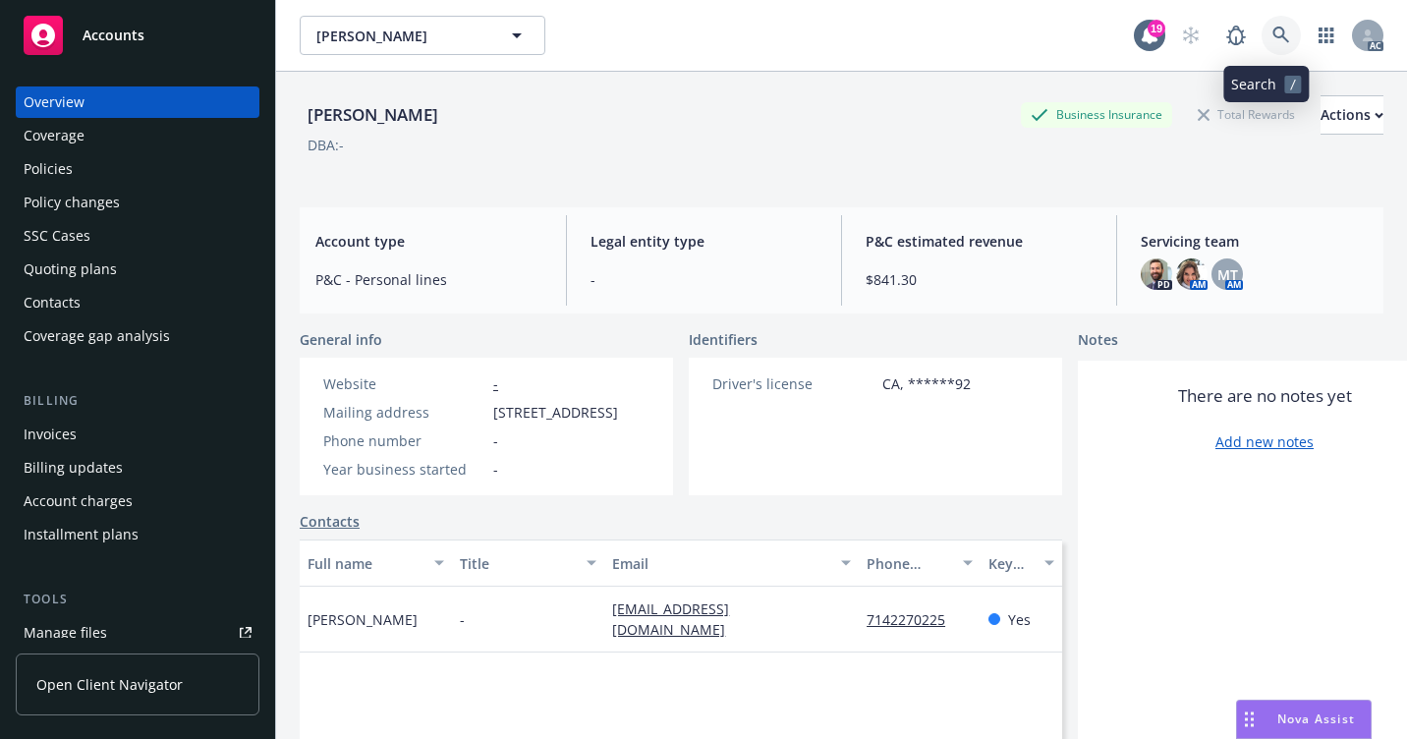
click at [1272, 45] on link at bounding box center [1281, 35] width 39 height 39
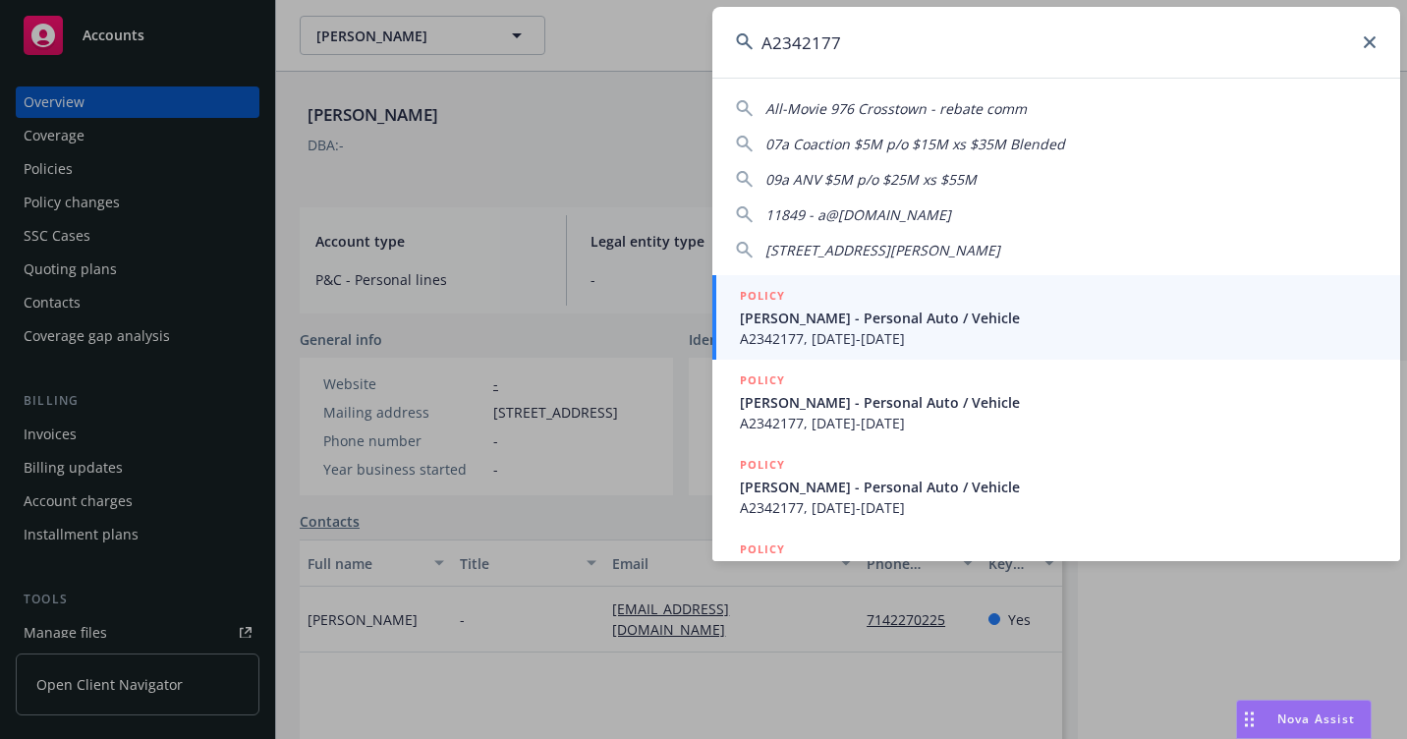
type input "A2342177"
click at [832, 328] on span "A2342177, [DATE]-[DATE]" at bounding box center [1058, 338] width 637 height 21
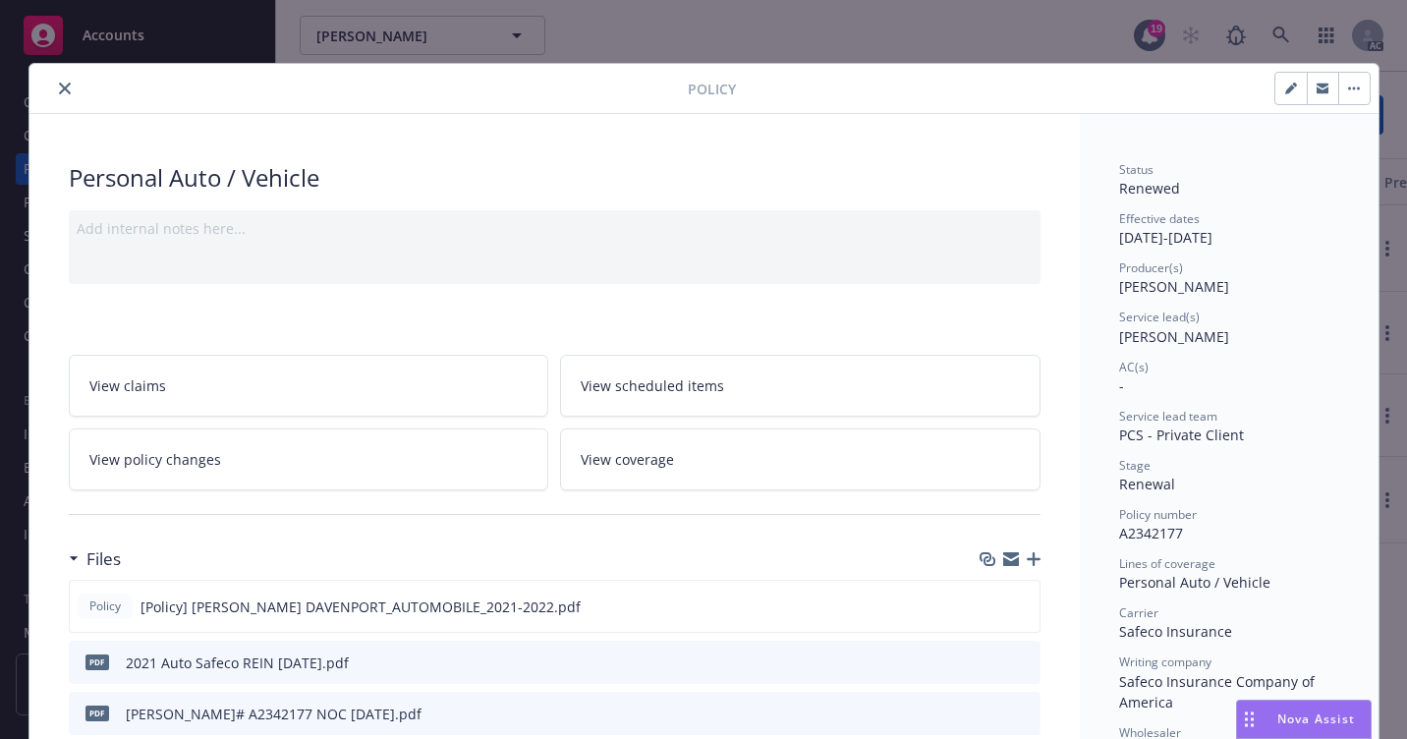
click at [59, 90] on icon "close" at bounding box center [65, 89] width 12 height 12
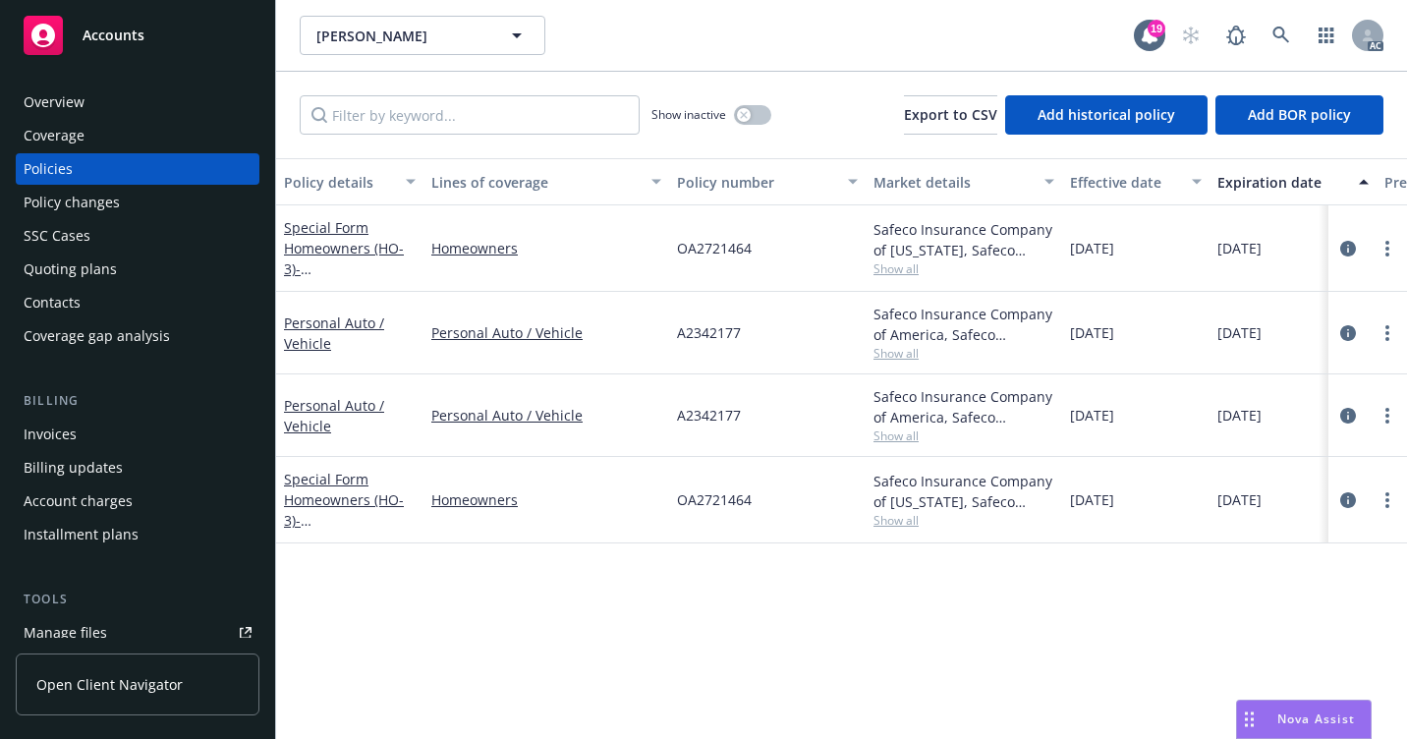
click at [105, 109] on div "Overview" at bounding box center [138, 101] width 228 height 31
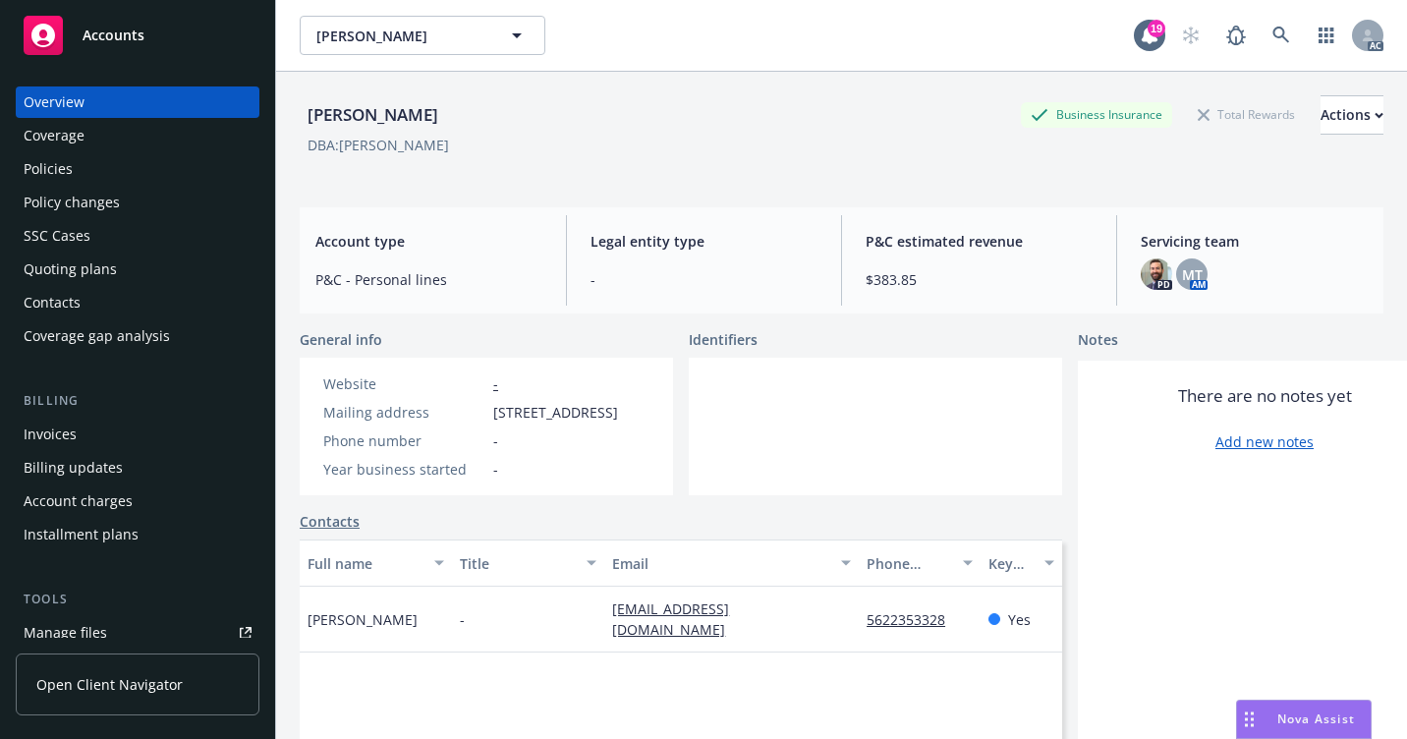
click at [103, 175] on div "Policies" at bounding box center [138, 168] width 228 height 31
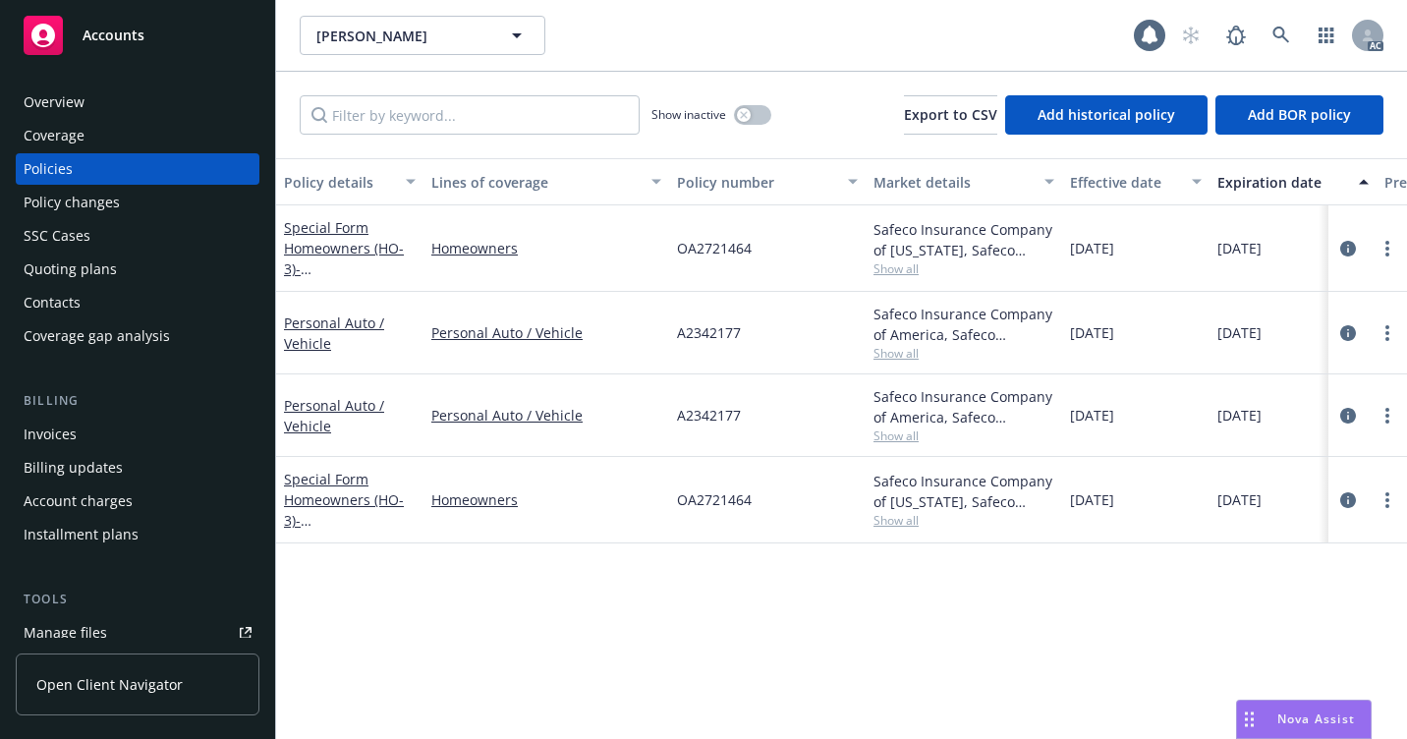
click at [98, 103] on div "Overview" at bounding box center [138, 101] width 228 height 31
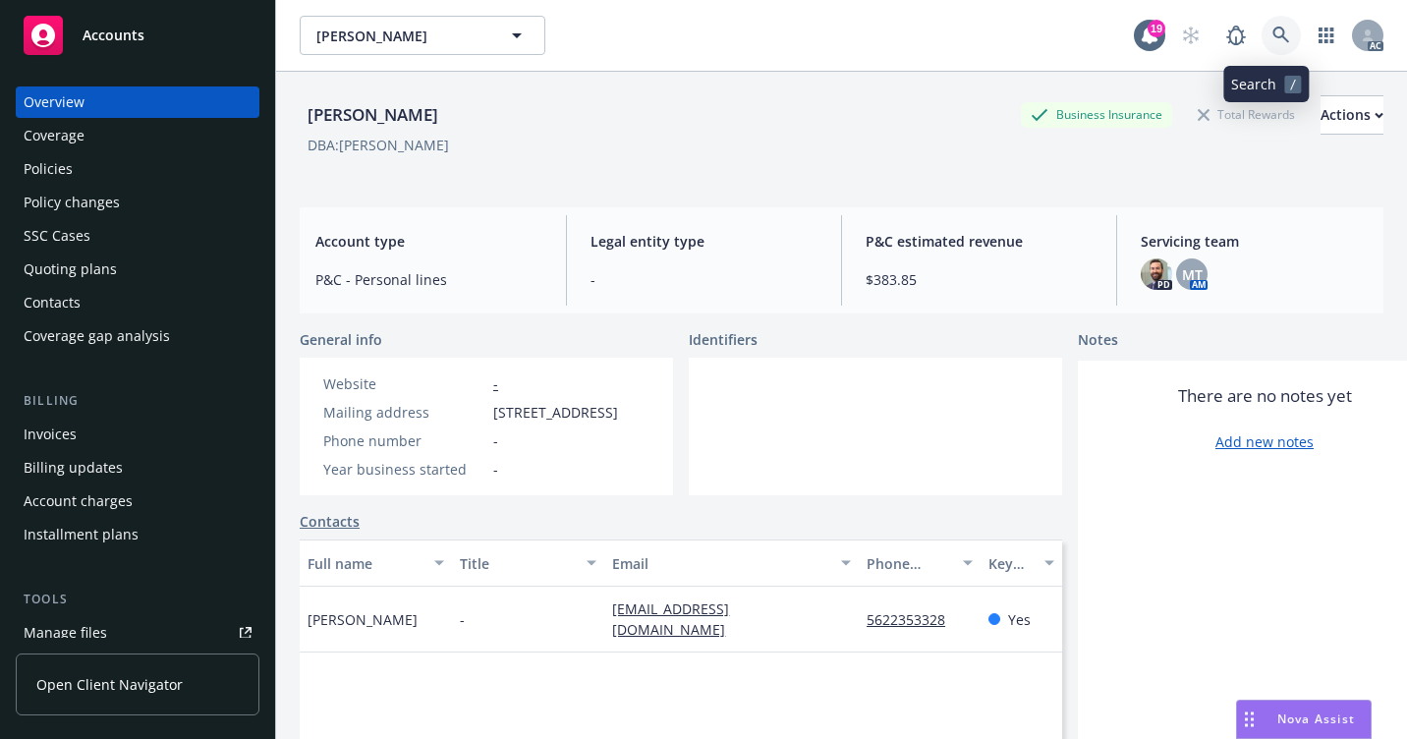
click at [1277, 36] on link at bounding box center [1281, 35] width 39 height 39
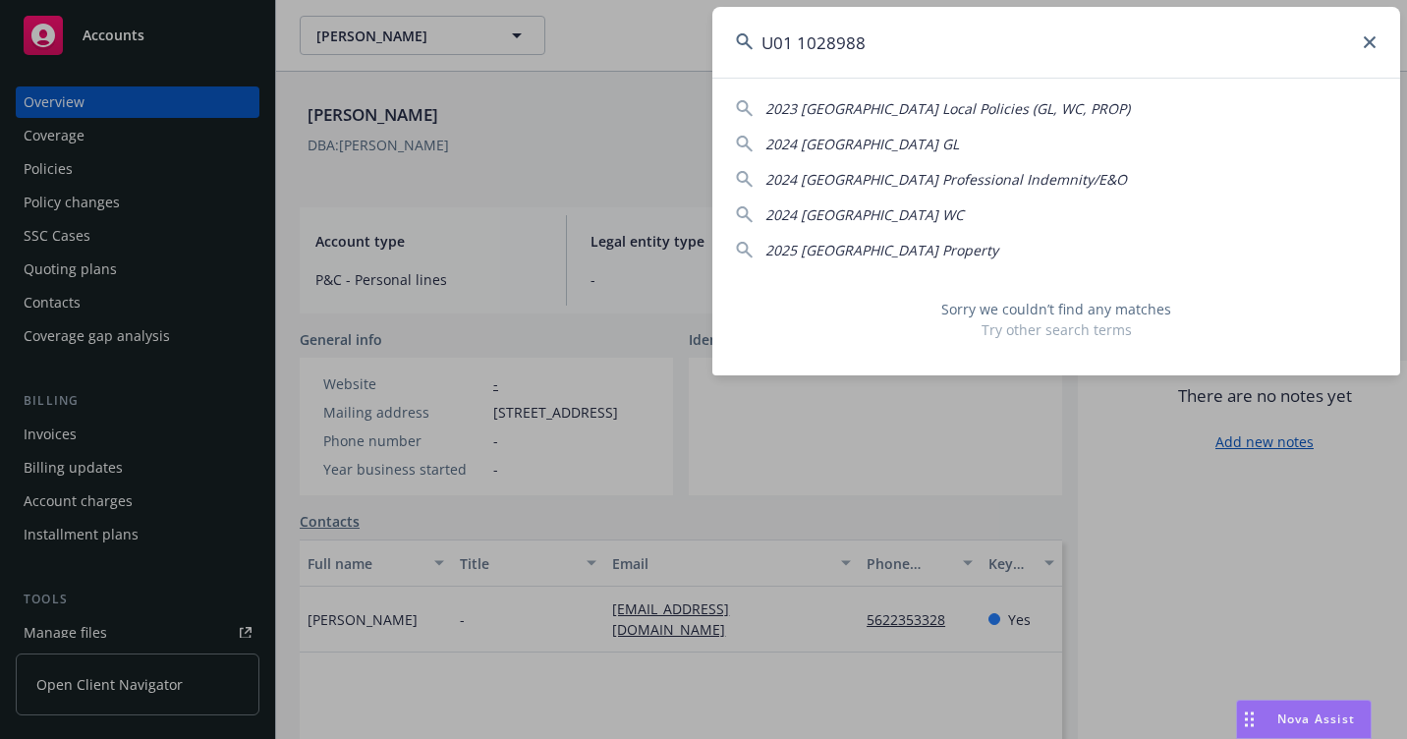
drag, startPoint x: 804, startPoint y: 84, endPoint x: 637, endPoint y: 98, distance: 167.7
click at [629, 100] on div "U01 1028988 2023 [GEOGRAPHIC_DATA] Local Policies (GL, WC, PROP) 2024 [GEOGRAPH…" at bounding box center [703, 369] width 1407 height 739
paste input "7204J 086869"
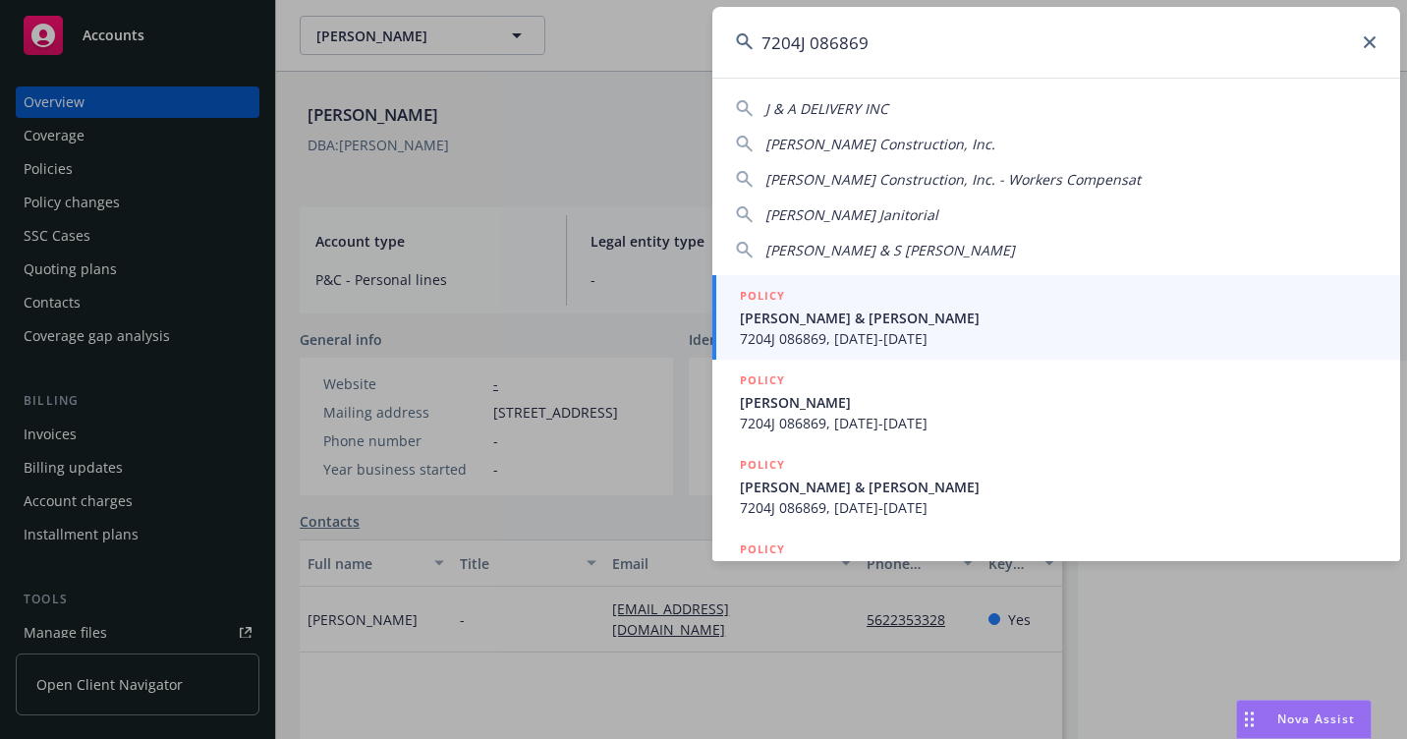
type input "7204J 086869"
click at [748, 319] on span "[PERSON_NAME] & [PERSON_NAME]" at bounding box center [1058, 318] width 637 height 21
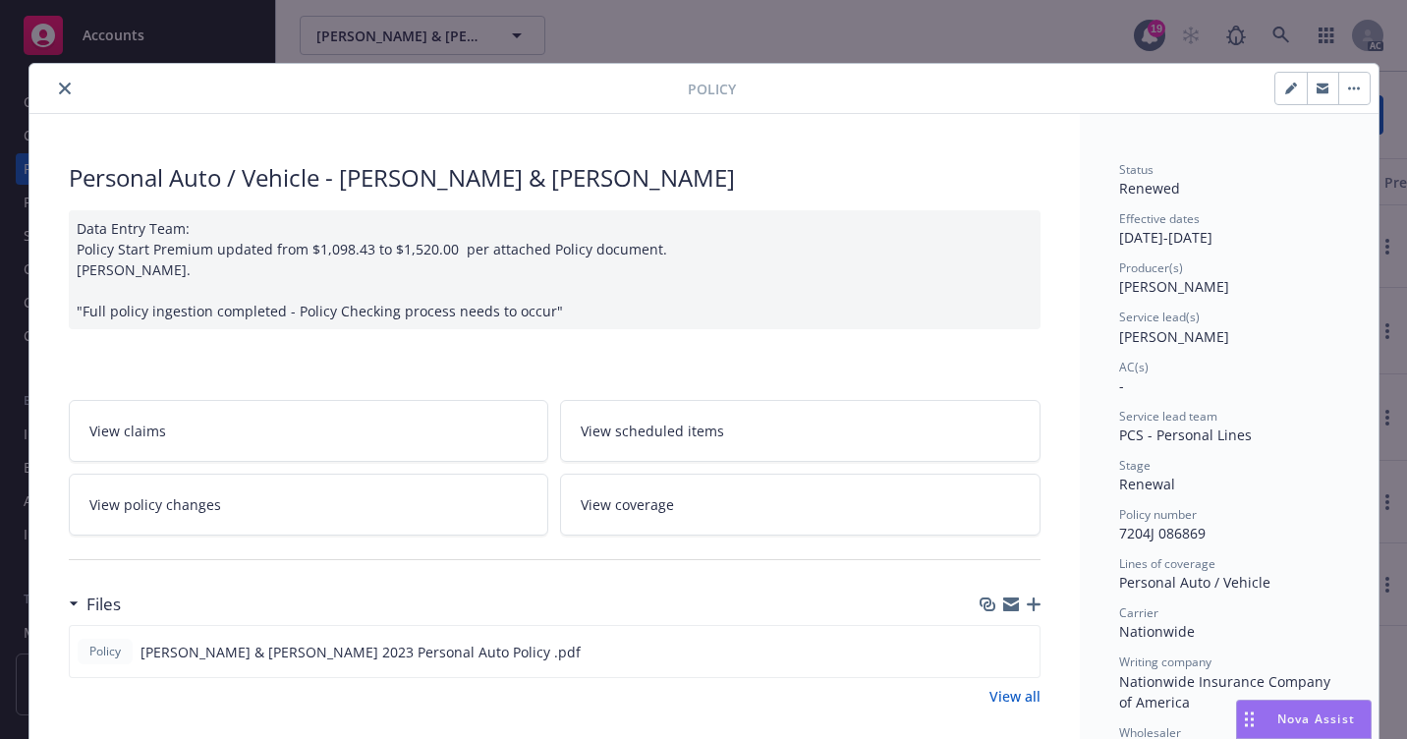
click at [53, 87] on button "close" at bounding box center [65, 89] width 24 height 24
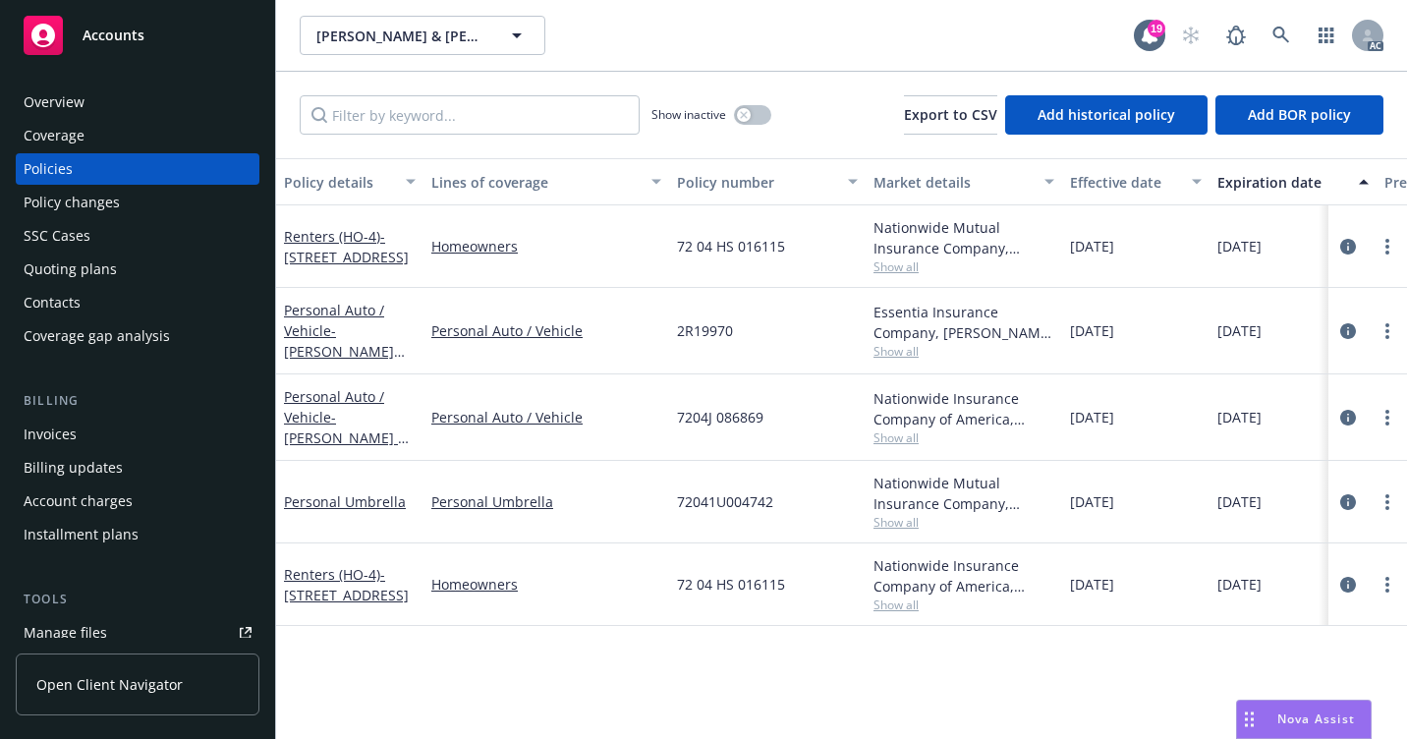
click at [168, 106] on div "Overview" at bounding box center [138, 101] width 228 height 31
